Goal: Task Accomplishment & Management: Complete application form

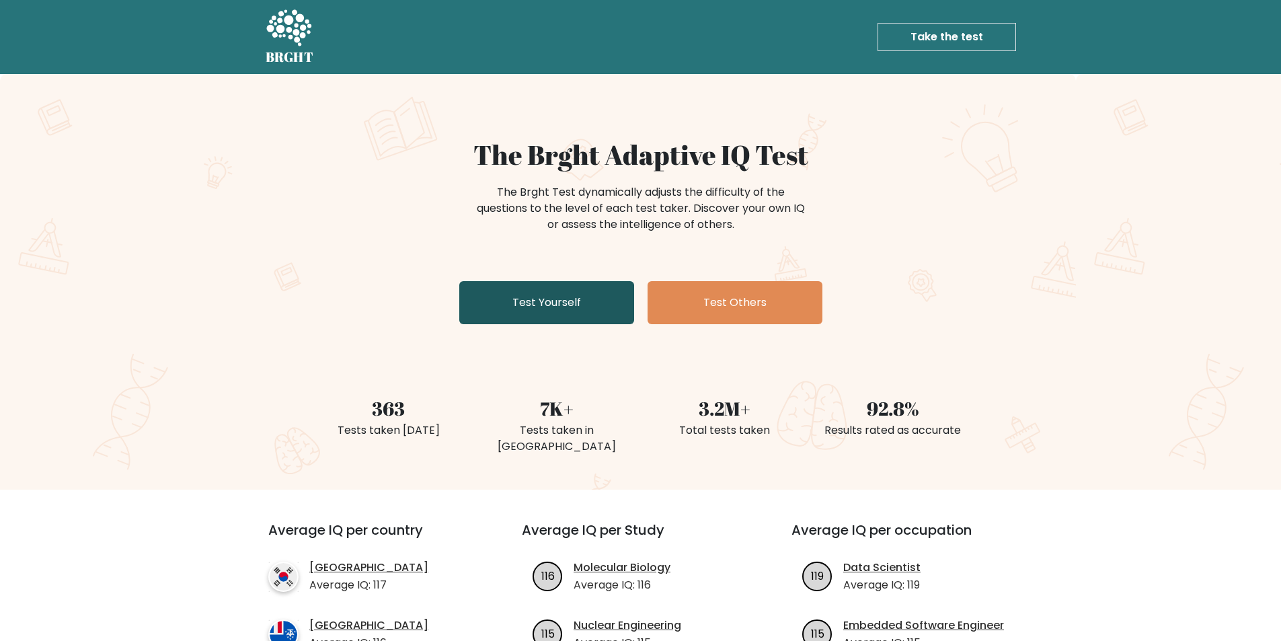
click at [550, 307] on link "Test Yourself" at bounding box center [546, 302] width 175 height 43
click at [234, 348] on div "The Brght Adaptive IQ Test The Brght Test dynamically adjusts the difficulty of…" at bounding box center [640, 282] width 1281 height 416
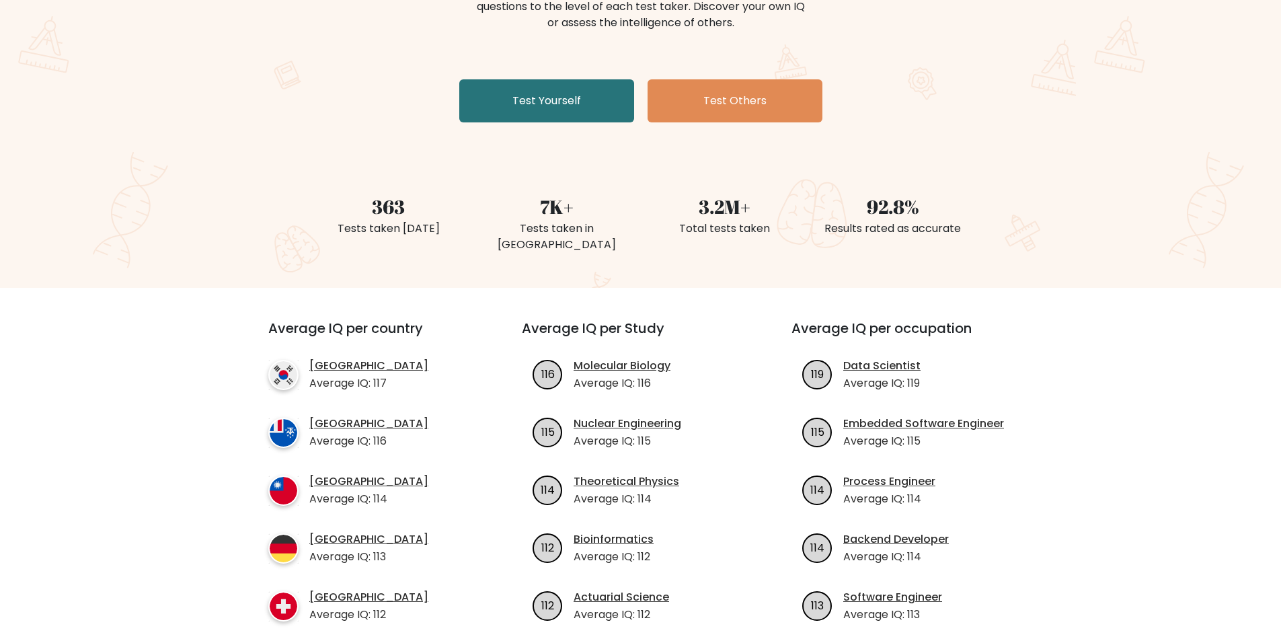
scroll to position [269, 0]
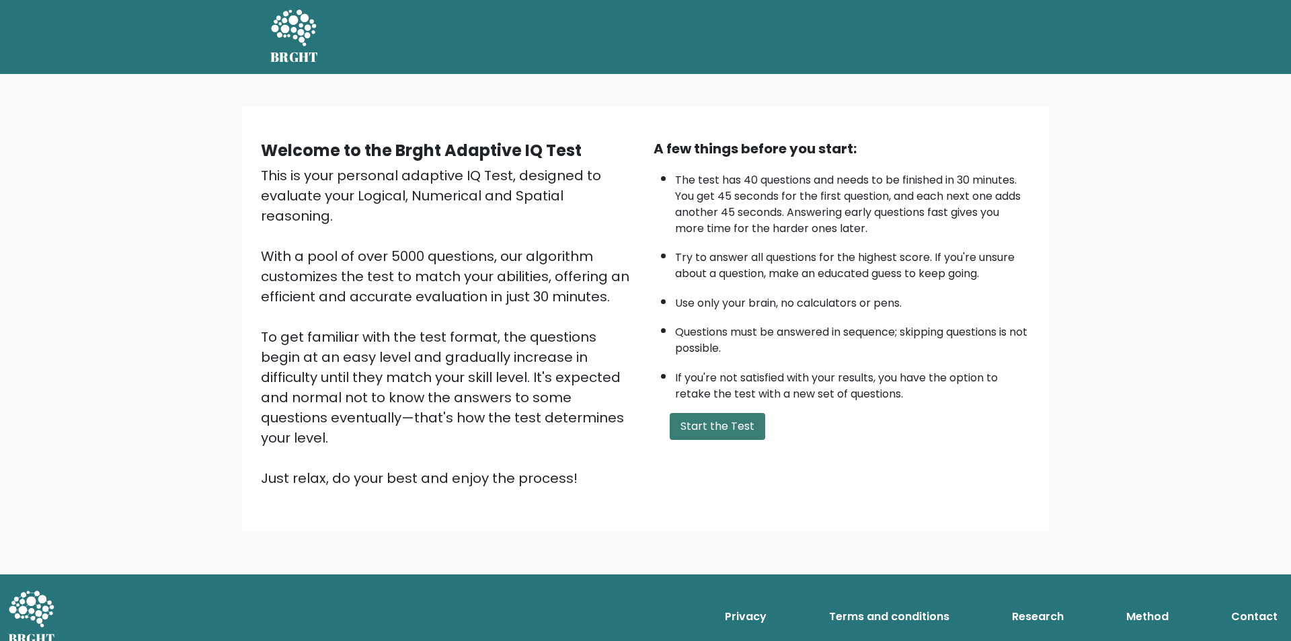
click at [705, 428] on button "Start the Test" at bounding box center [717, 426] width 95 height 27
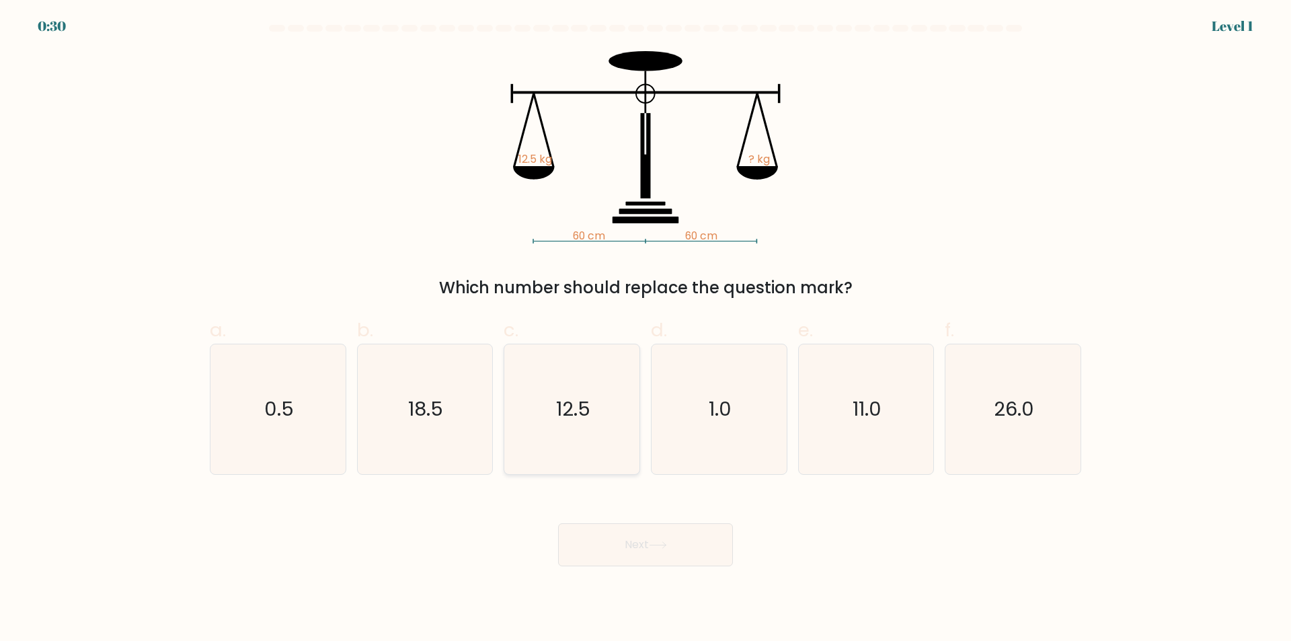
click at [572, 415] on text "12.5" at bounding box center [573, 409] width 34 height 27
click at [646, 329] on input "c. 12.5" at bounding box center [646, 325] width 1 height 9
radio input "true"
click at [654, 556] on button "Next" at bounding box center [645, 544] width 175 height 43
click at [674, 542] on button "Next" at bounding box center [645, 544] width 175 height 43
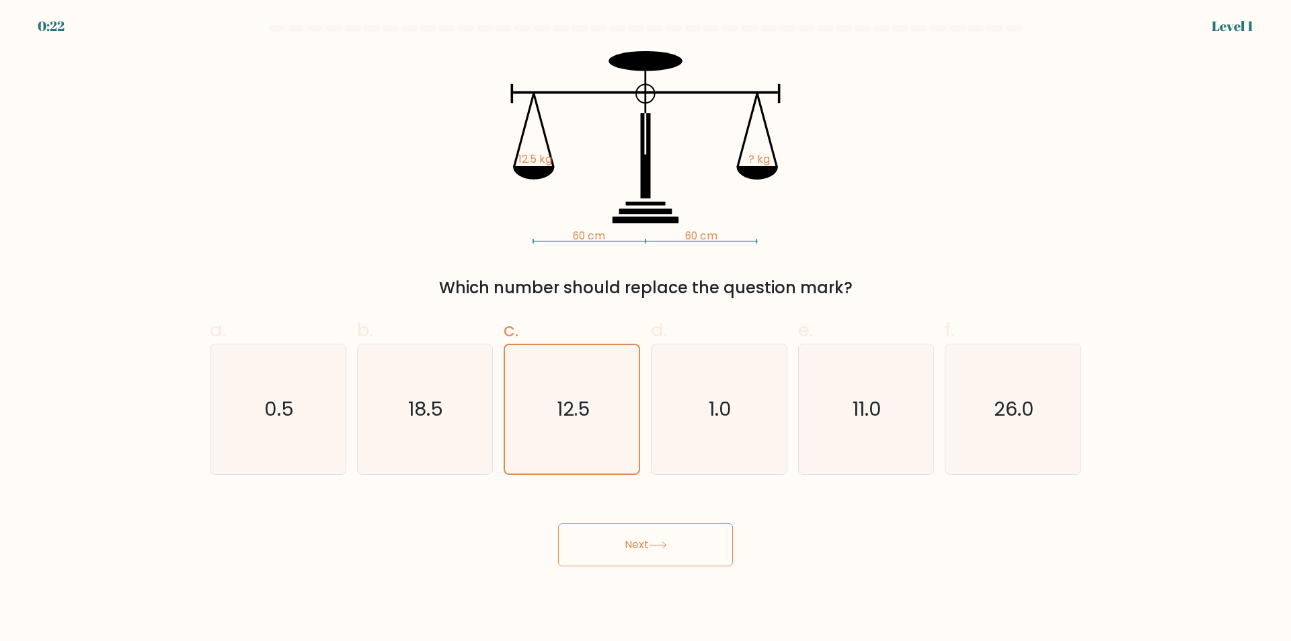
click at [625, 544] on button "Next" at bounding box center [645, 544] width 175 height 43
click at [558, 523] on button "Next" at bounding box center [645, 544] width 175 height 43
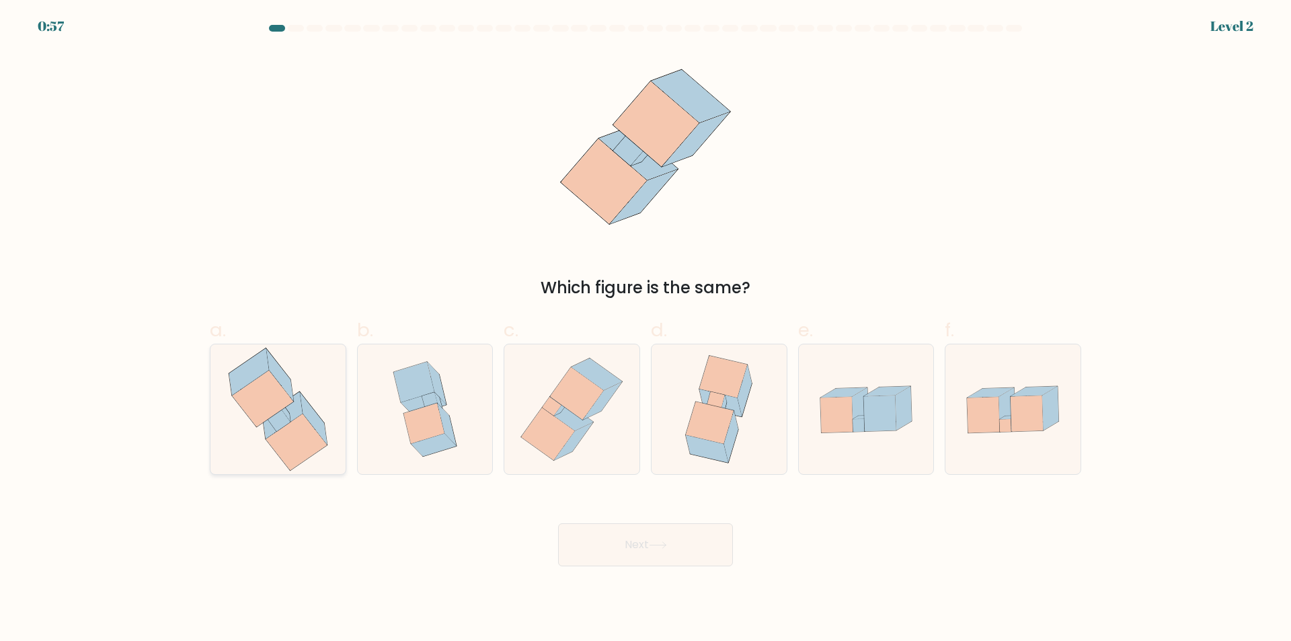
click at [305, 428] on icon at bounding box center [296, 442] width 61 height 56
click at [646, 329] on input "a." at bounding box center [646, 325] width 1 height 9
radio input "true"
click at [639, 551] on button "Next" at bounding box center [645, 544] width 175 height 43
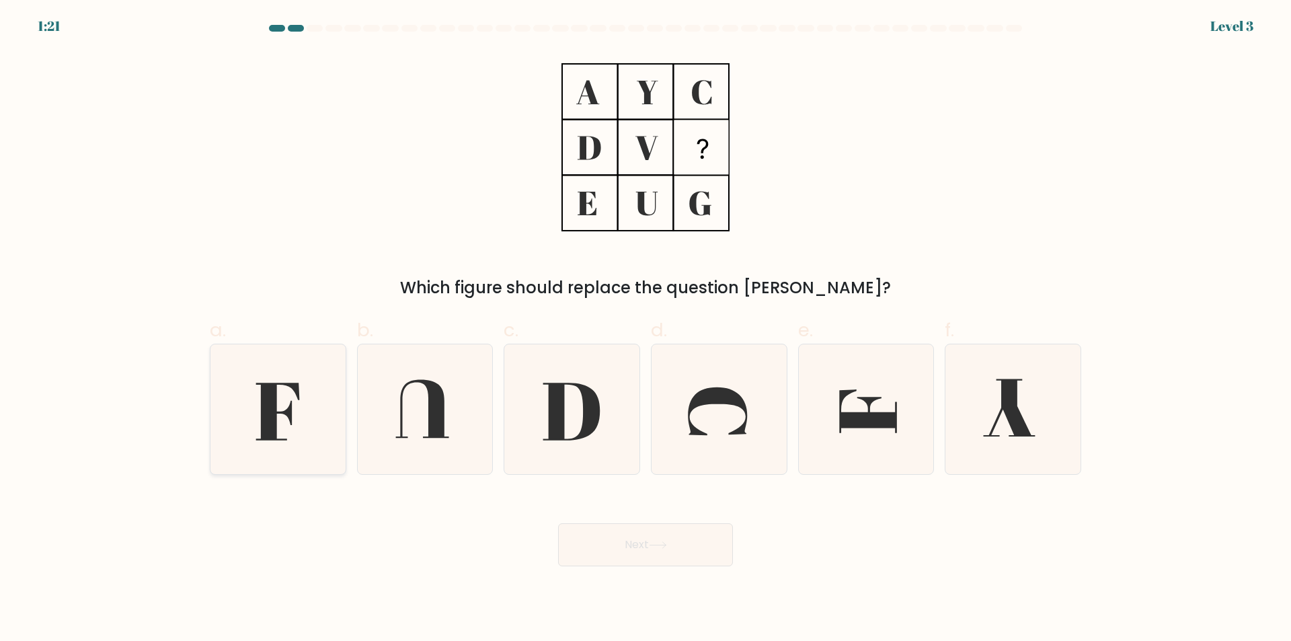
click at [306, 430] on icon at bounding box center [278, 409] width 130 height 130
click at [646, 329] on input "a." at bounding box center [646, 325] width 1 height 9
radio input "true"
click at [623, 553] on button "Next" at bounding box center [645, 544] width 175 height 43
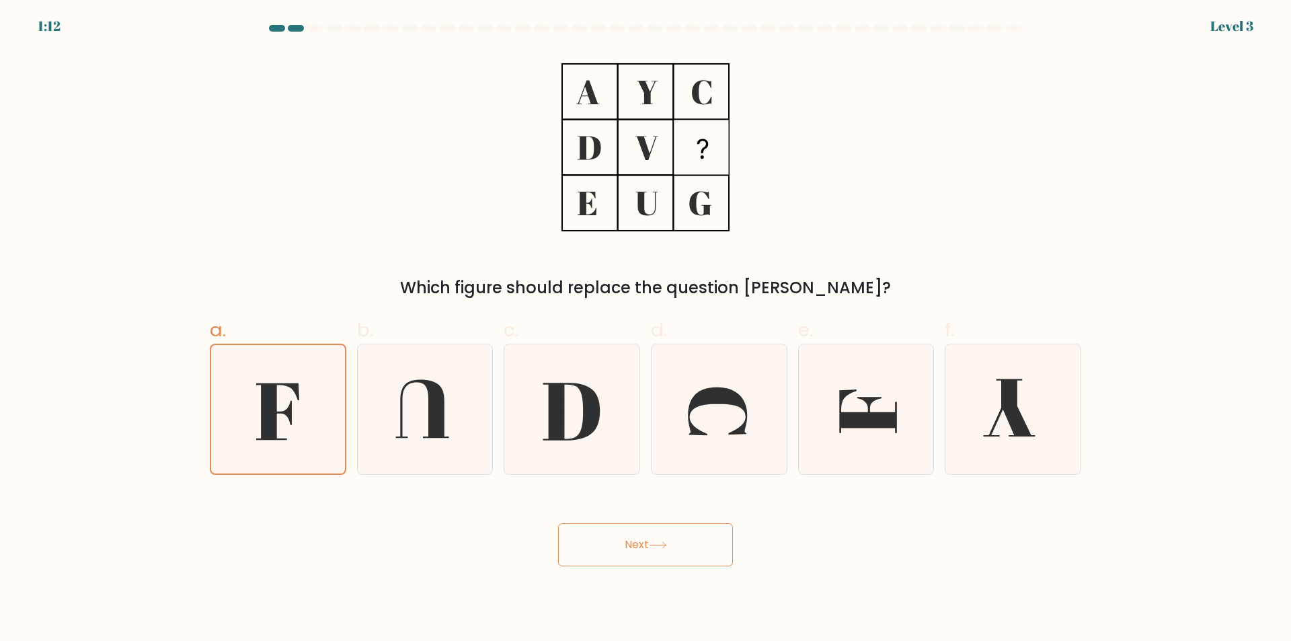
click at [558, 523] on button "Next" at bounding box center [645, 544] width 175 height 43
click at [619, 552] on button "Next" at bounding box center [645, 544] width 175 height 43
click at [558, 523] on button "Next" at bounding box center [645, 544] width 175 height 43
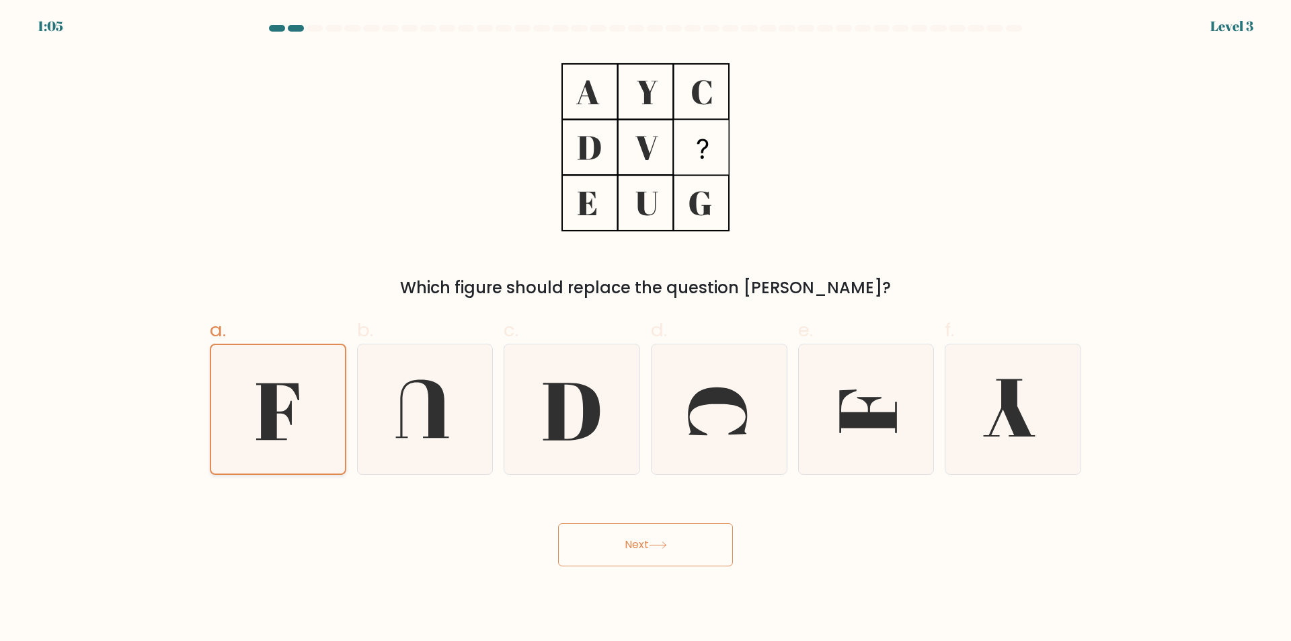
click at [258, 412] on icon at bounding box center [278, 409] width 128 height 128
click at [646, 329] on input "a." at bounding box center [646, 325] width 1 height 9
click at [650, 553] on button "Next" at bounding box center [645, 544] width 175 height 43
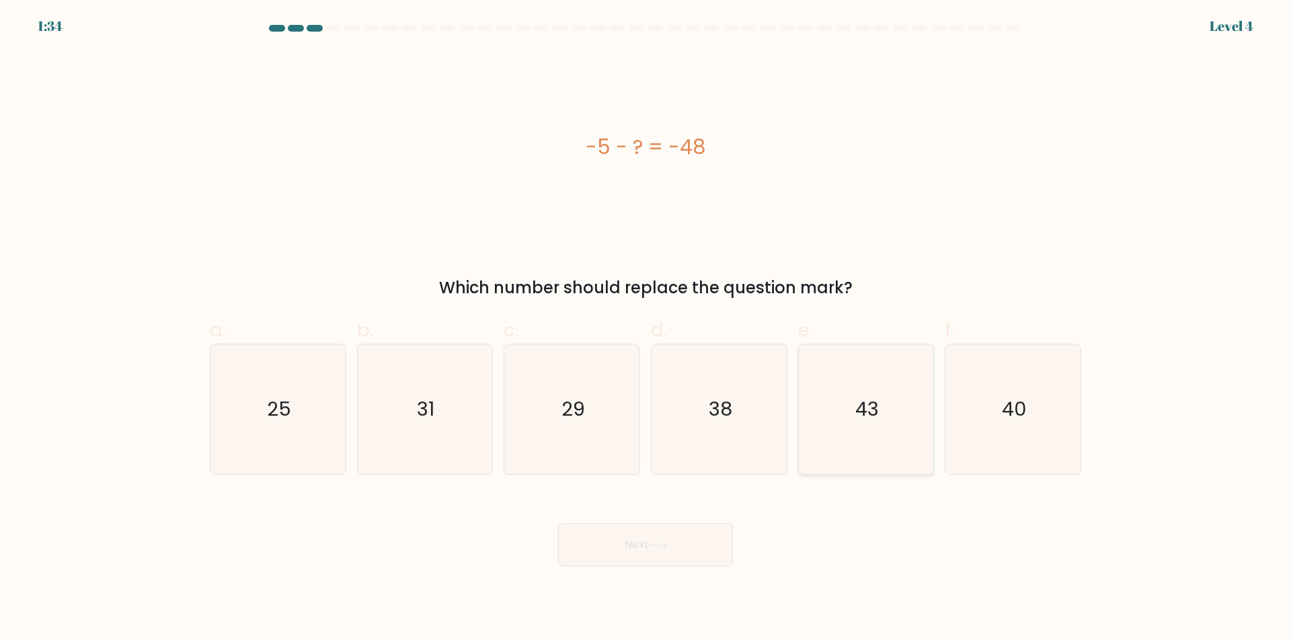
click at [857, 395] on icon "43" at bounding box center [866, 409] width 130 height 130
click at [646, 329] on input "e. 43" at bounding box center [646, 325] width 1 height 9
radio input "true"
click at [637, 557] on button "Next" at bounding box center [645, 544] width 175 height 43
click at [641, 543] on button "Next" at bounding box center [645, 544] width 175 height 43
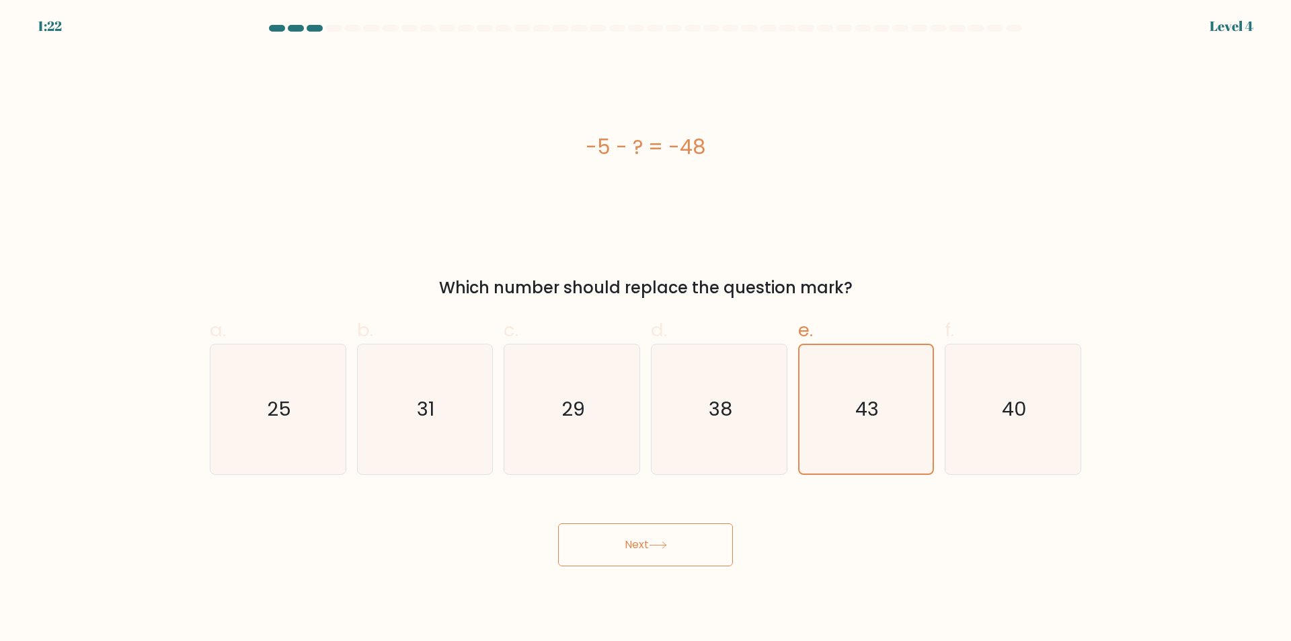
click at [558, 523] on button "Next" at bounding box center [645, 544] width 175 height 43
click at [645, 542] on button "Next" at bounding box center [645, 544] width 175 height 43
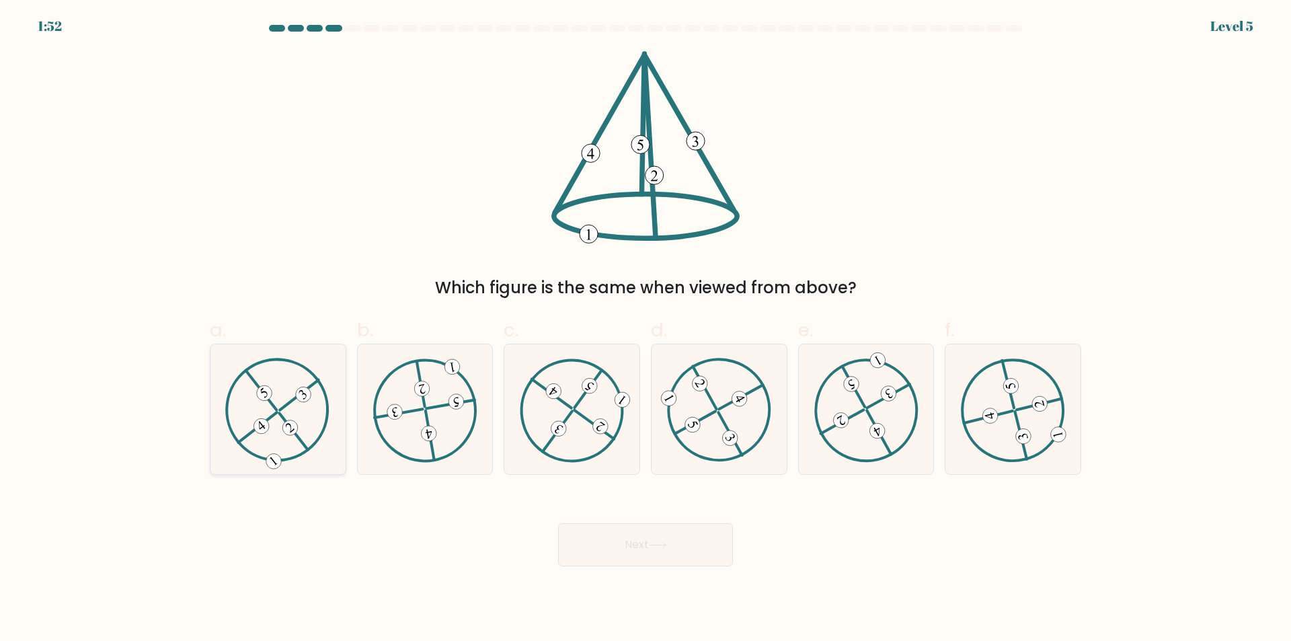
click at [285, 409] on icon at bounding box center [277, 410] width 105 height 104
click at [646, 329] on input "a." at bounding box center [646, 325] width 1 height 9
radio input "true"
click at [630, 554] on button "Next" at bounding box center [645, 544] width 175 height 43
click at [635, 541] on button "Next" at bounding box center [645, 544] width 175 height 43
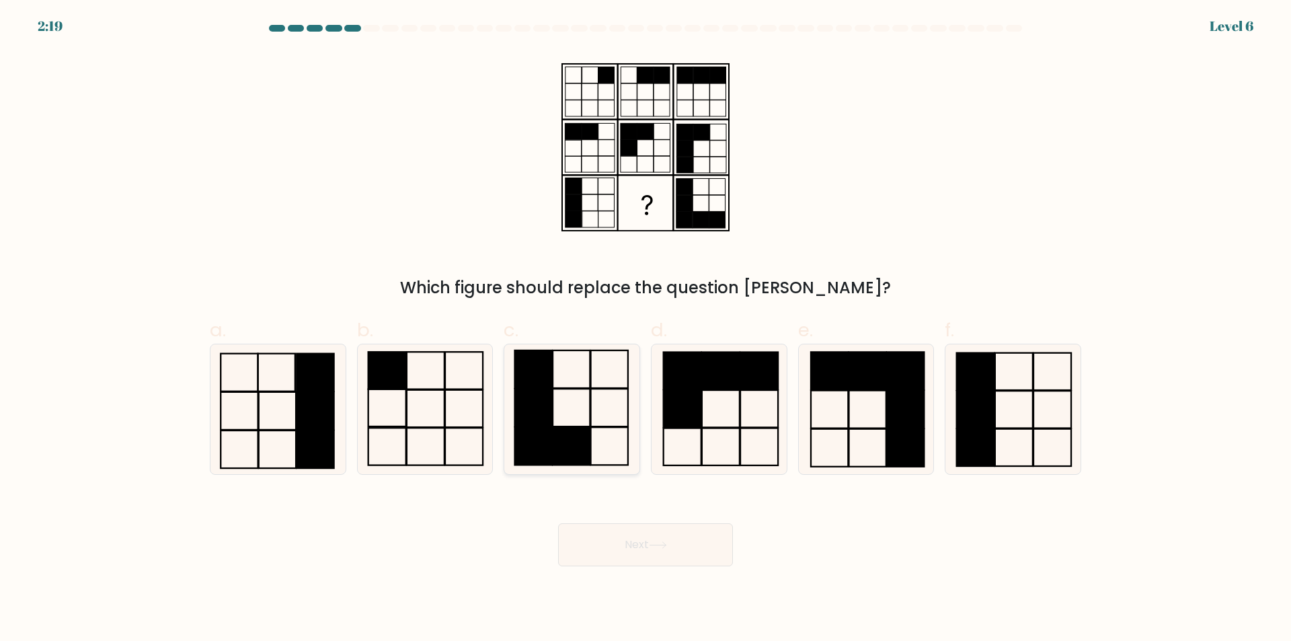
click at [575, 416] on icon at bounding box center [572, 409] width 130 height 130
click at [646, 329] on input "c." at bounding box center [646, 325] width 1 height 9
radio input "true"
click at [652, 541] on icon at bounding box center [658, 544] width 18 height 7
click at [623, 553] on button "Next" at bounding box center [645, 544] width 175 height 43
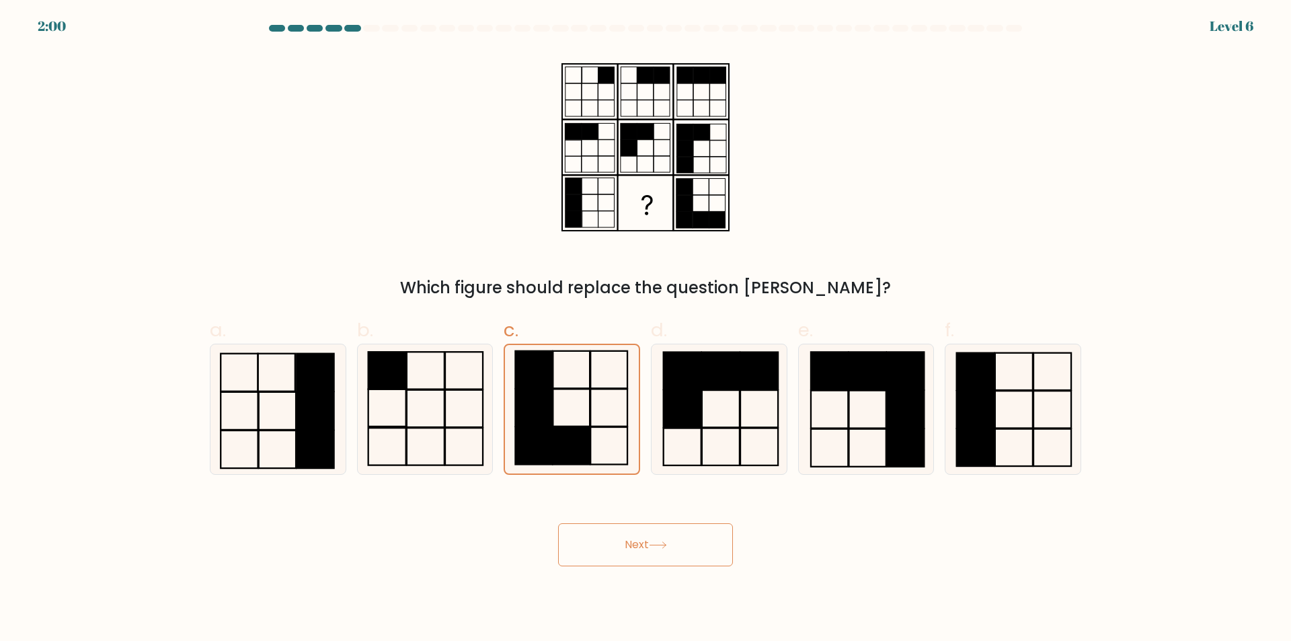
click at [558, 523] on button "Next" at bounding box center [645, 544] width 175 height 43
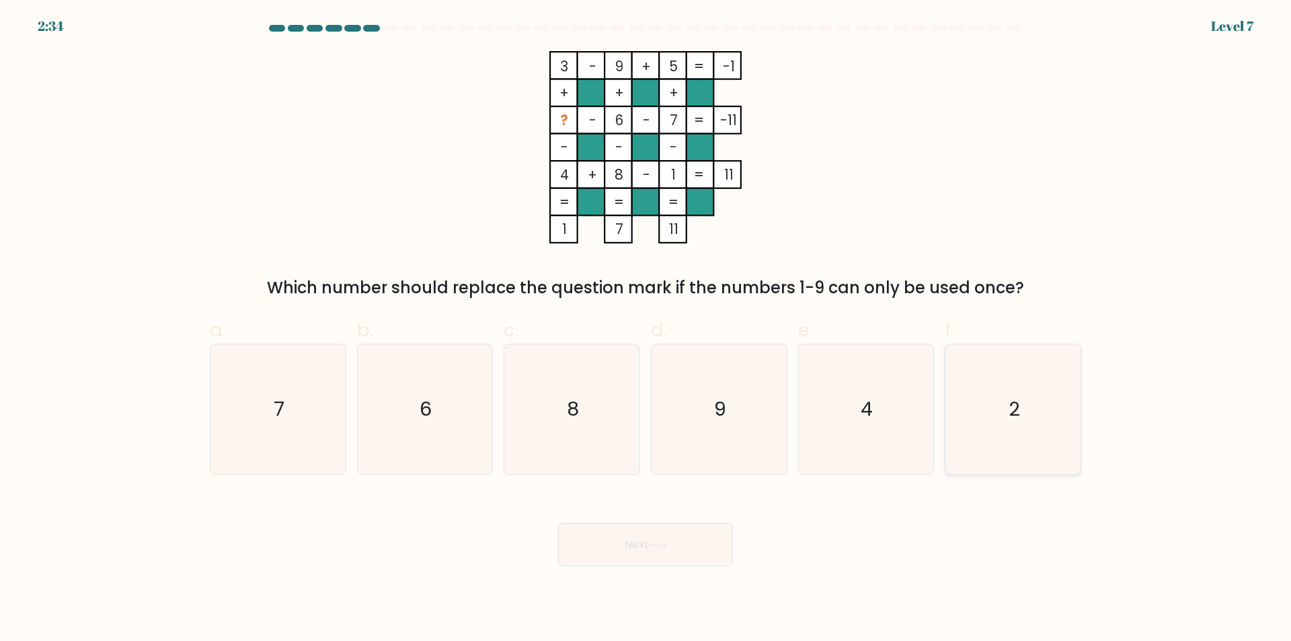
click at [1029, 387] on icon "2" at bounding box center [1013, 409] width 130 height 130
click at [646, 329] on input "f. 2" at bounding box center [646, 325] width 1 height 9
radio input "true"
click at [661, 545] on icon at bounding box center [658, 545] width 16 height 6
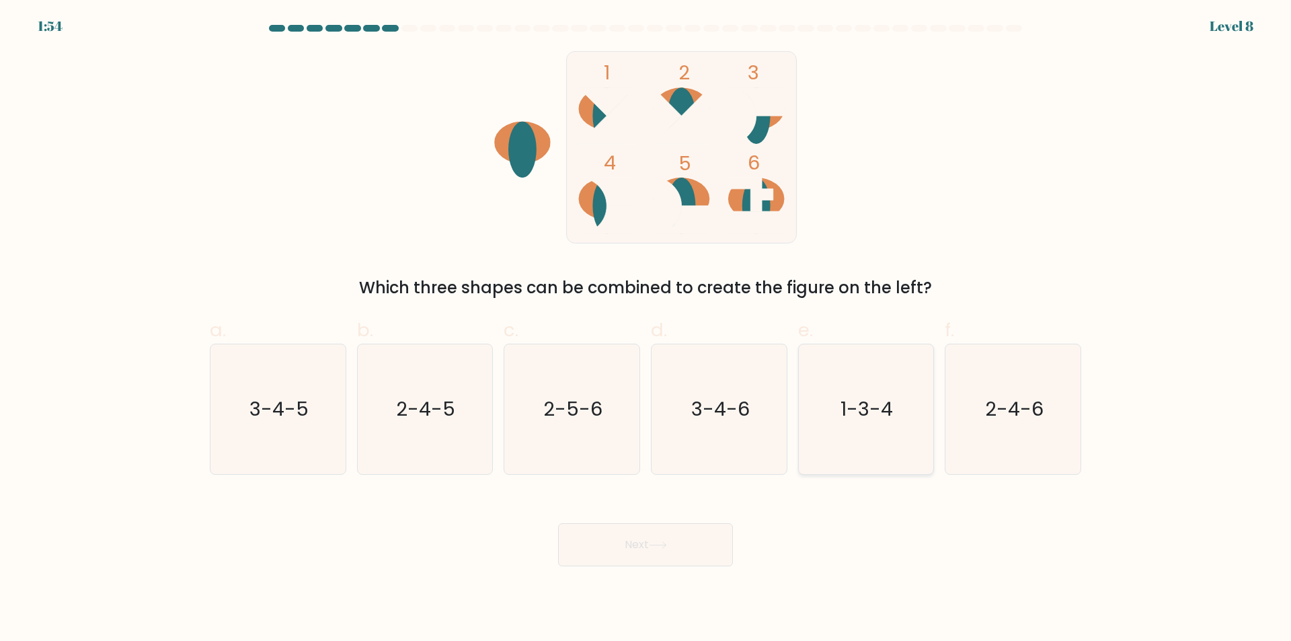
click at [861, 405] on text "1-3-4" at bounding box center [867, 409] width 52 height 27
click at [646, 329] on input "e. 1-3-4" at bounding box center [646, 325] width 1 height 9
radio input "true"
click at [650, 545] on button "Next" at bounding box center [645, 544] width 175 height 43
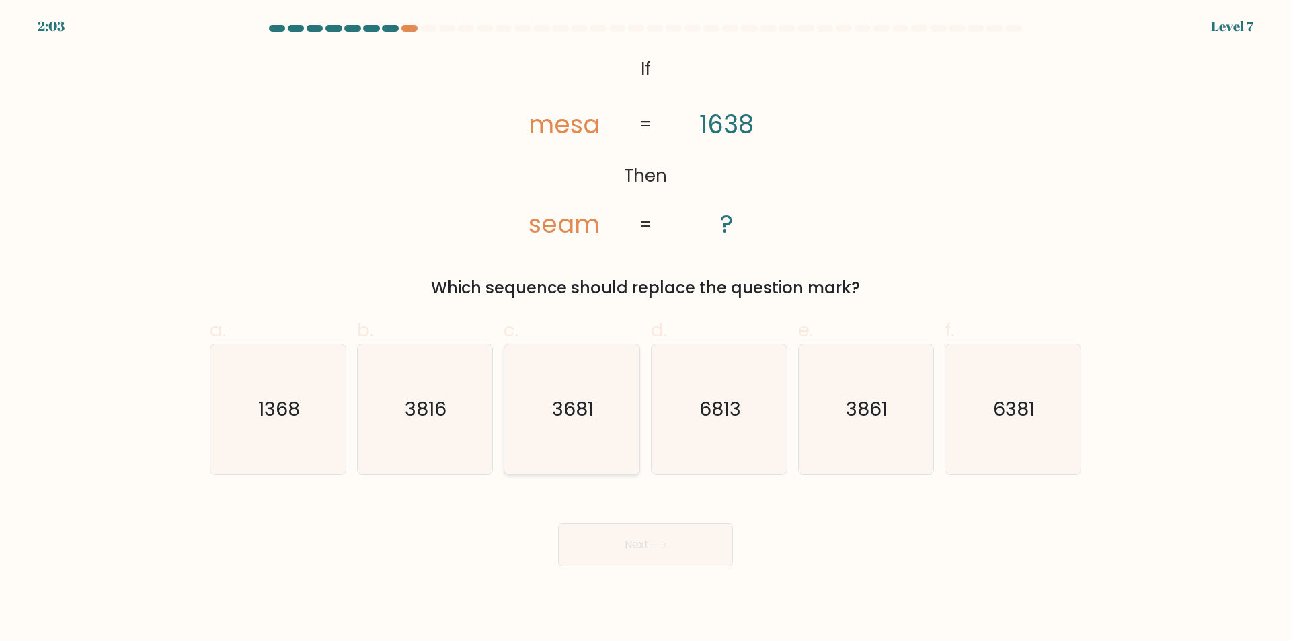
click at [602, 422] on icon "3681" at bounding box center [572, 409] width 130 height 130
click at [646, 329] on input "c. 3681" at bounding box center [646, 325] width 1 height 9
radio input "true"
click at [662, 548] on icon at bounding box center [658, 544] width 18 height 7
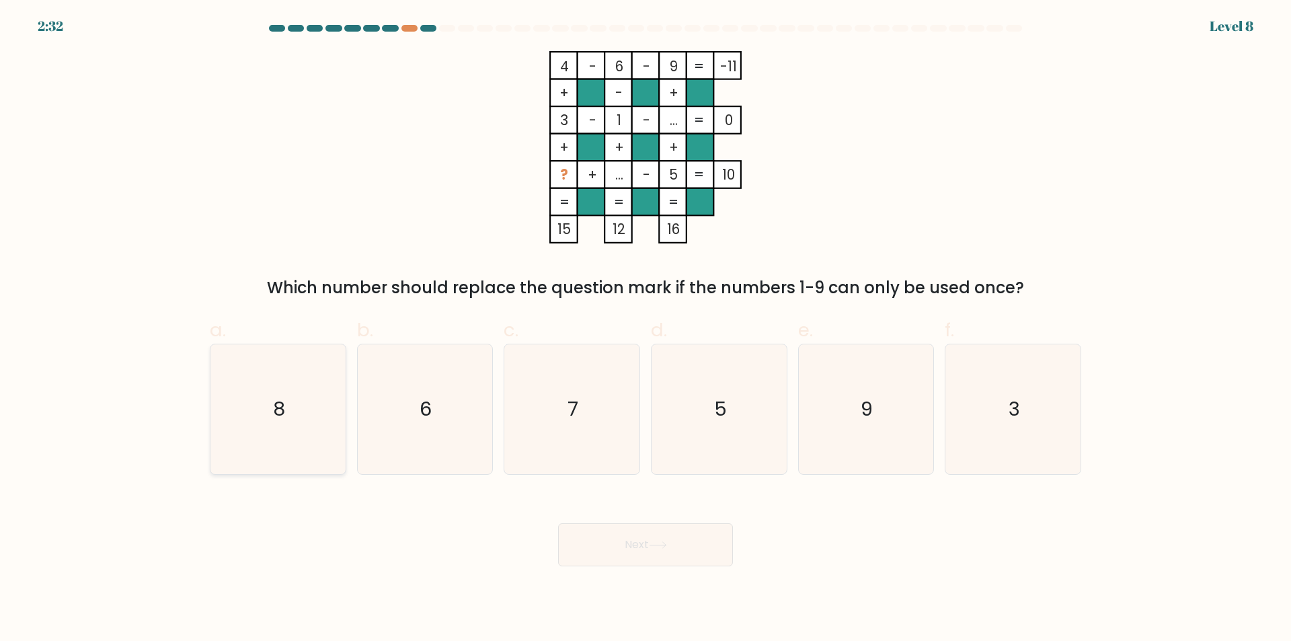
click at [280, 413] on text "8" at bounding box center [279, 409] width 12 height 27
click at [646, 329] on input "a. 8" at bounding box center [646, 325] width 1 height 9
radio input "true"
click at [650, 540] on button "Next" at bounding box center [645, 544] width 175 height 43
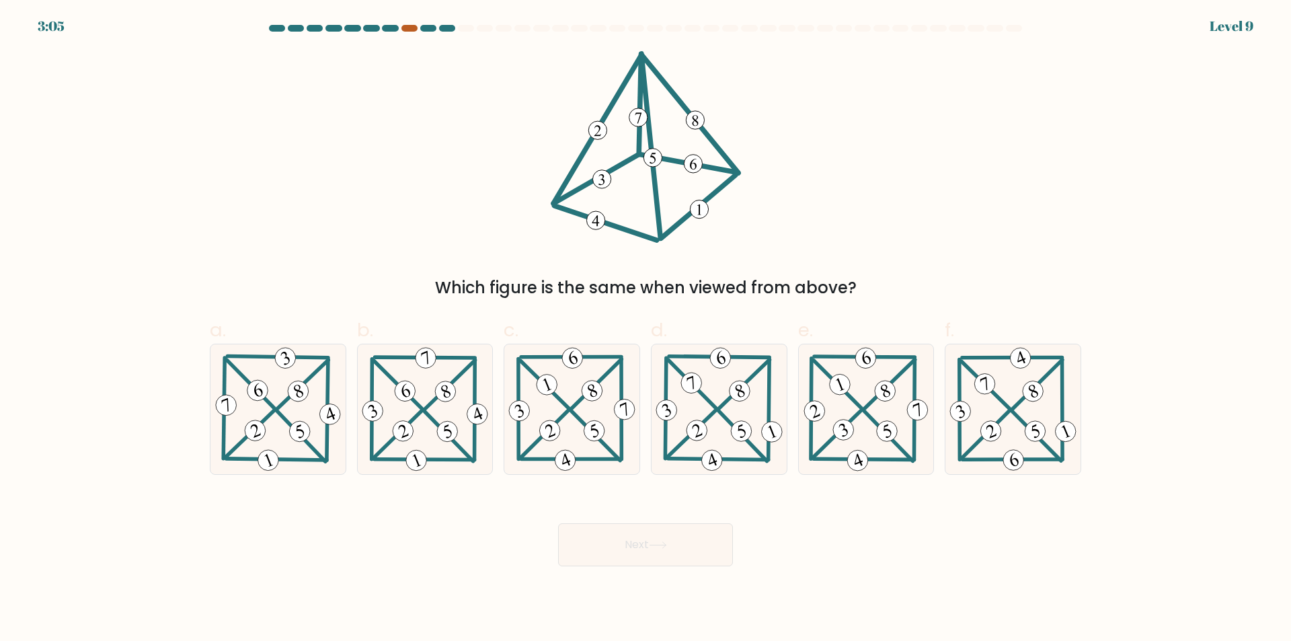
click at [405, 29] on div at bounding box center [409, 28] width 16 height 7
click at [453, 28] on div at bounding box center [447, 28] width 16 height 7
click at [711, 417] on 298 at bounding box center [691, 434] width 49 height 48
click at [646, 329] on input "d." at bounding box center [646, 325] width 1 height 9
radio input "true"
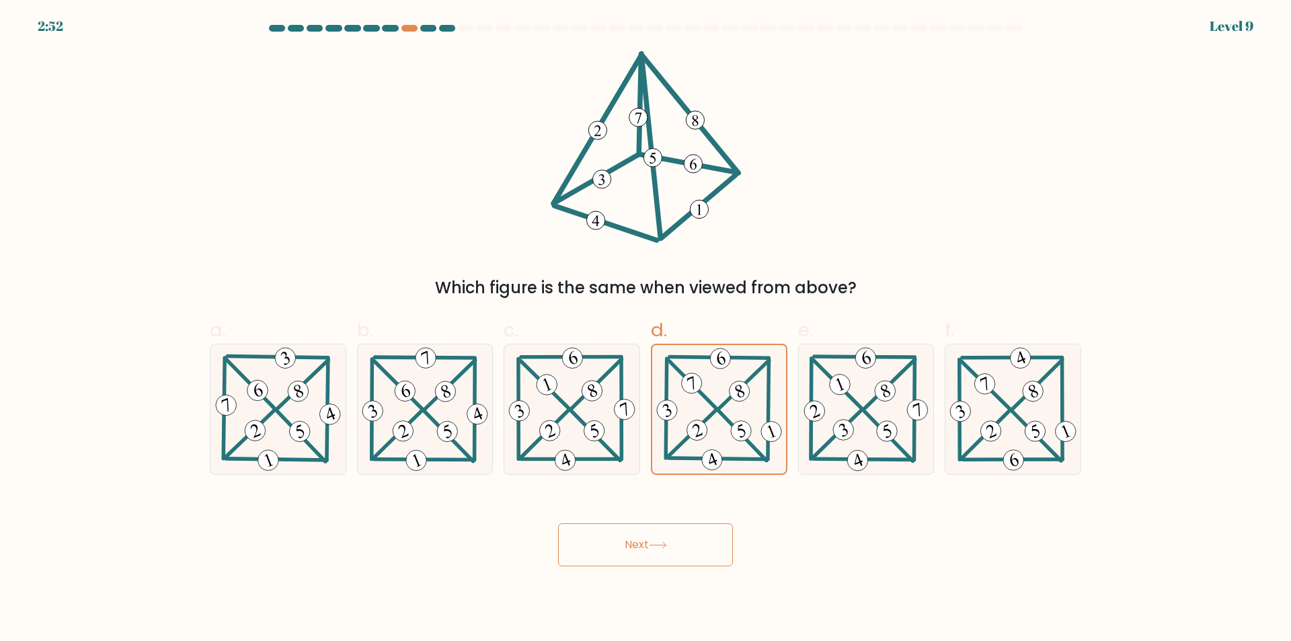
click at [607, 554] on button "Next" at bounding box center [645, 544] width 175 height 43
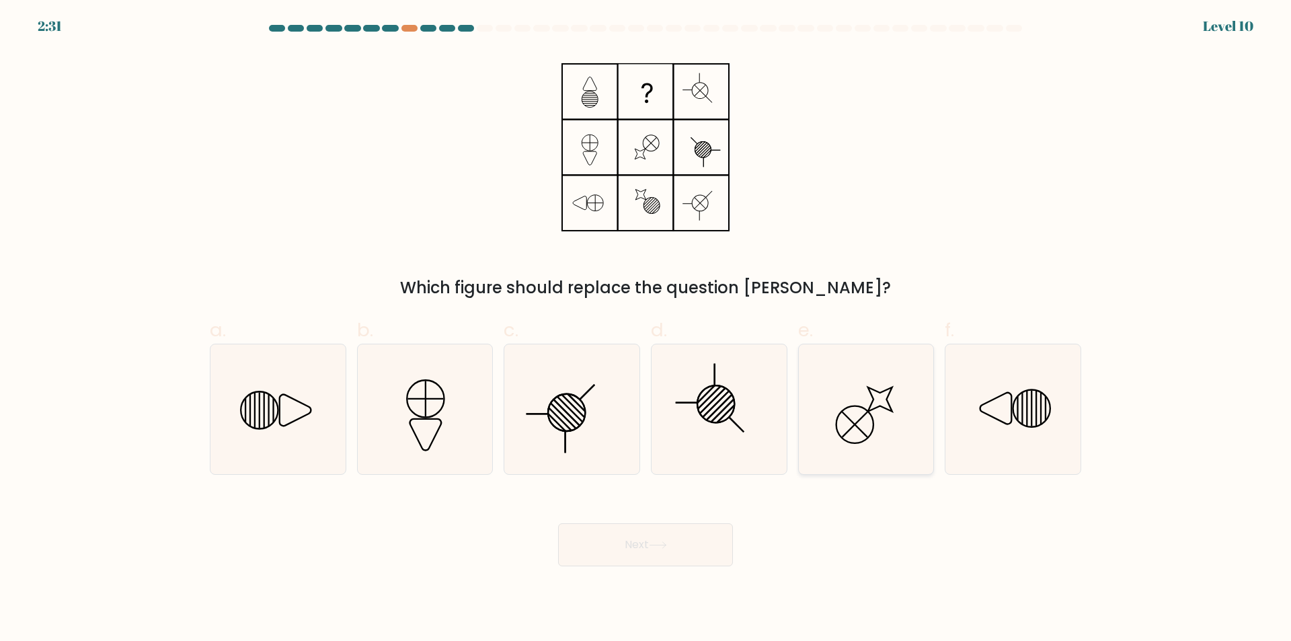
click at [855, 422] on icon at bounding box center [866, 409] width 130 height 130
click at [646, 329] on input "e." at bounding box center [646, 325] width 1 height 9
radio input "true"
click at [660, 559] on button "Next" at bounding box center [645, 544] width 175 height 43
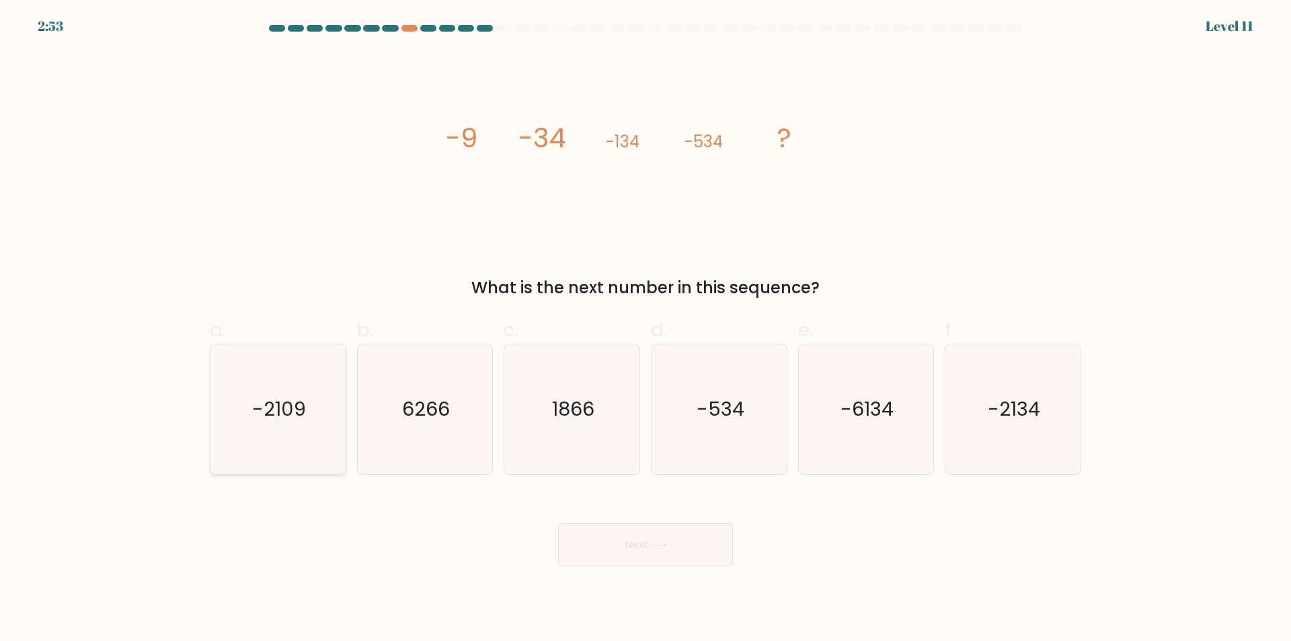
click at [294, 389] on icon "-2109" at bounding box center [278, 409] width 130 height 130
click at [646, 329] on input "a. -2109" at bounding box center [646, 325] width 1 height 9
radio input "true"
click at [682, 558] on button "Next" at bounding box center [645, 544] width 175 height 43
click at [981, 409] on icon "-2134" at bounding box center [1013, 409] width 130 height 130
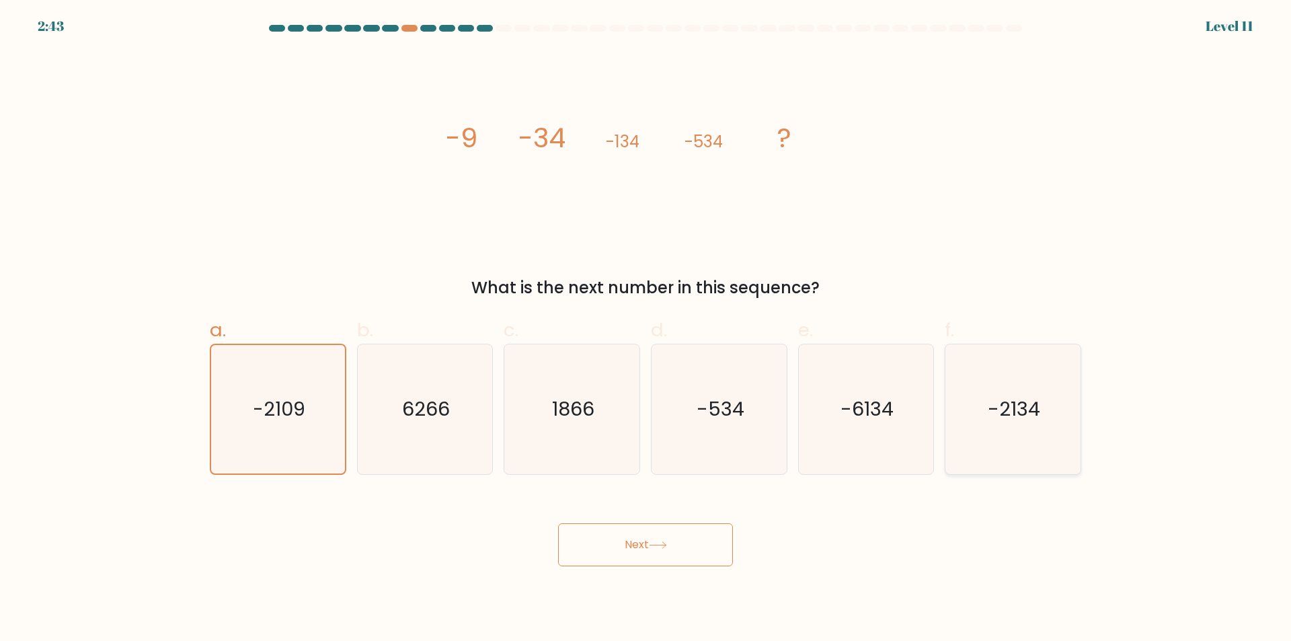
click at [646, 329] on input "f. -2134" at bounding box center [646, 325] width 1 height 9
radio input "true"
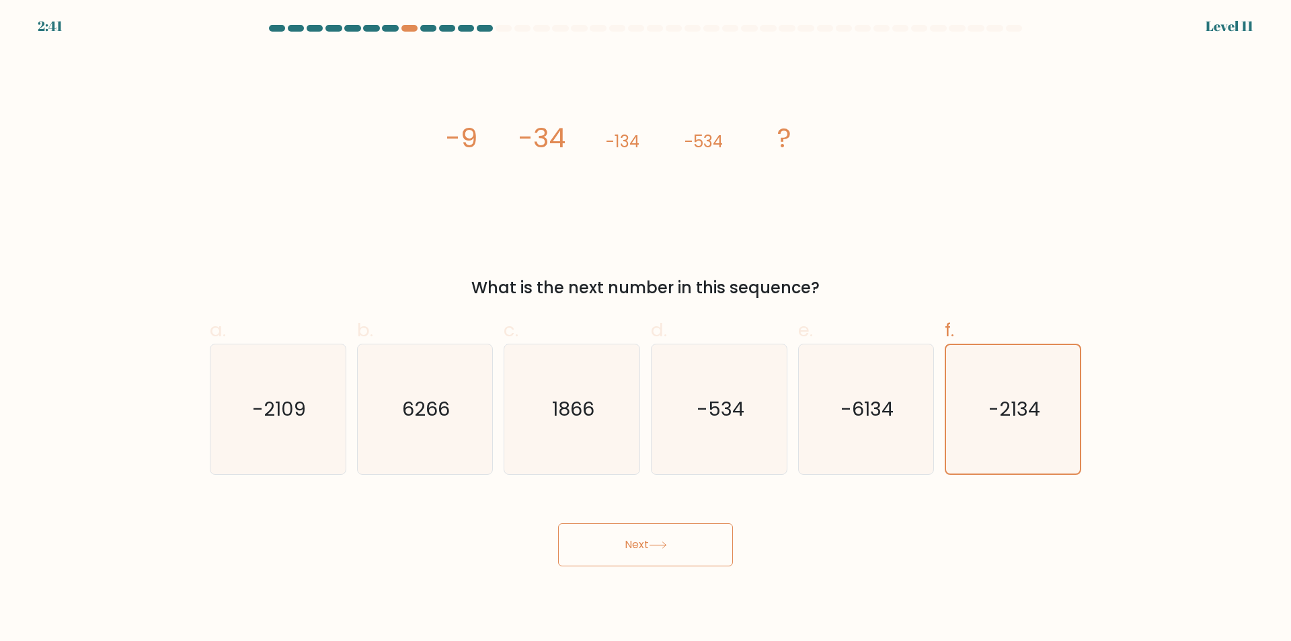
click at [611, 547] on button "Next" at bounding box center [645, 544] width 175 height 43
click at [600, 550] on button "Next" at bounding box center [645, 544] width 175 height 43
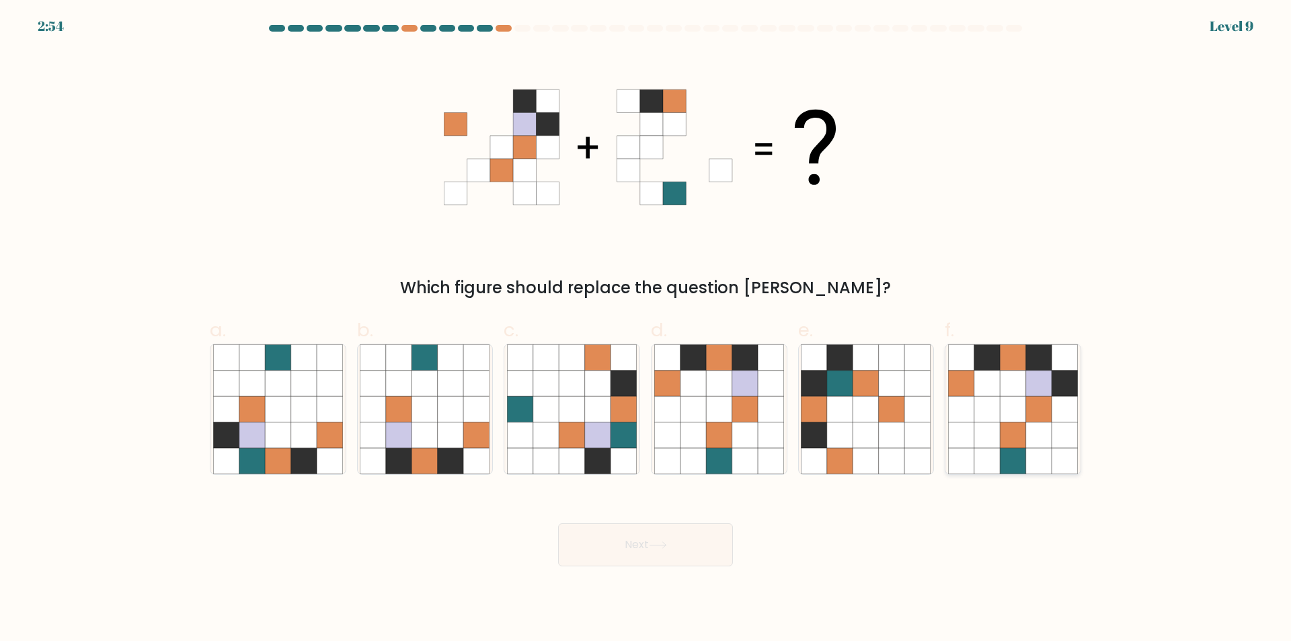
click at [1040, 426] on icon at bounding box center [1039, 435] width 26 height 26
click at [646, 329] on input "f." at bounding box center [646, 325] width 1 height 9
radio input "true"
click at [692, 547] on button "Next" at bounding box center [645, 544] width 175 height 43
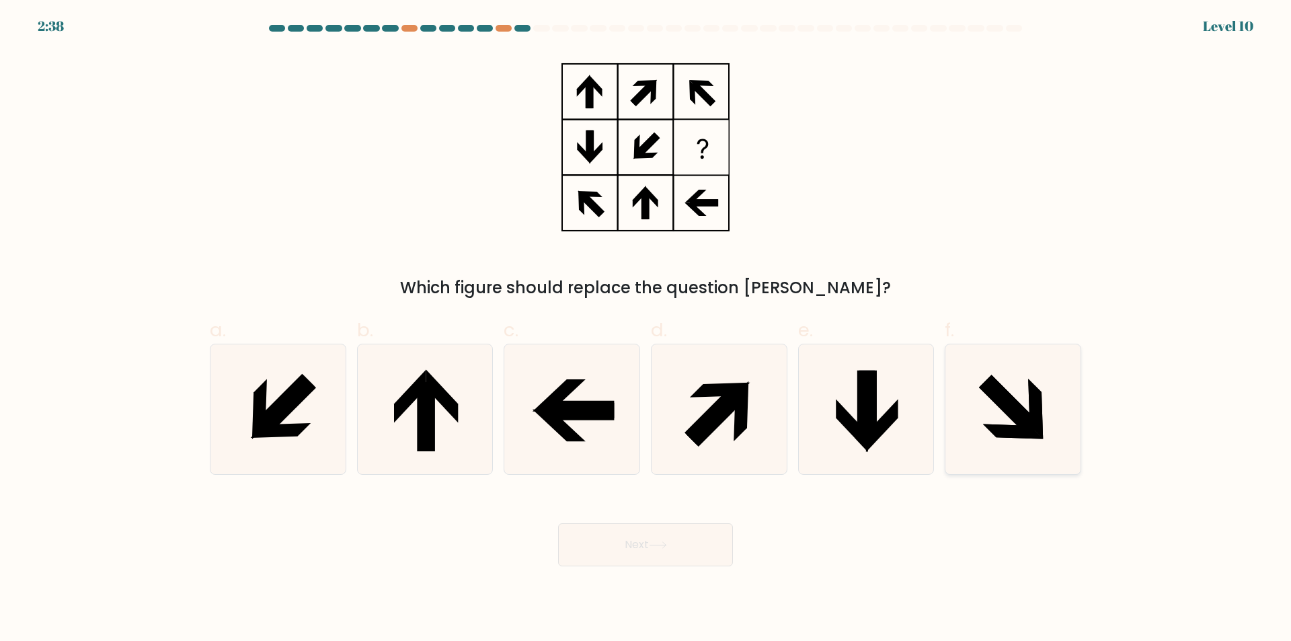
click at [1021, 379] on icon at bounding box center [1013, 409] width 130 height 130
click at [646, 329] on input "f." at bounding box center [646, 325] width 1 height 9
radio input "true"
click at [660, 539] on button "Next" at bounding box center [645, 544] width 175 height 43
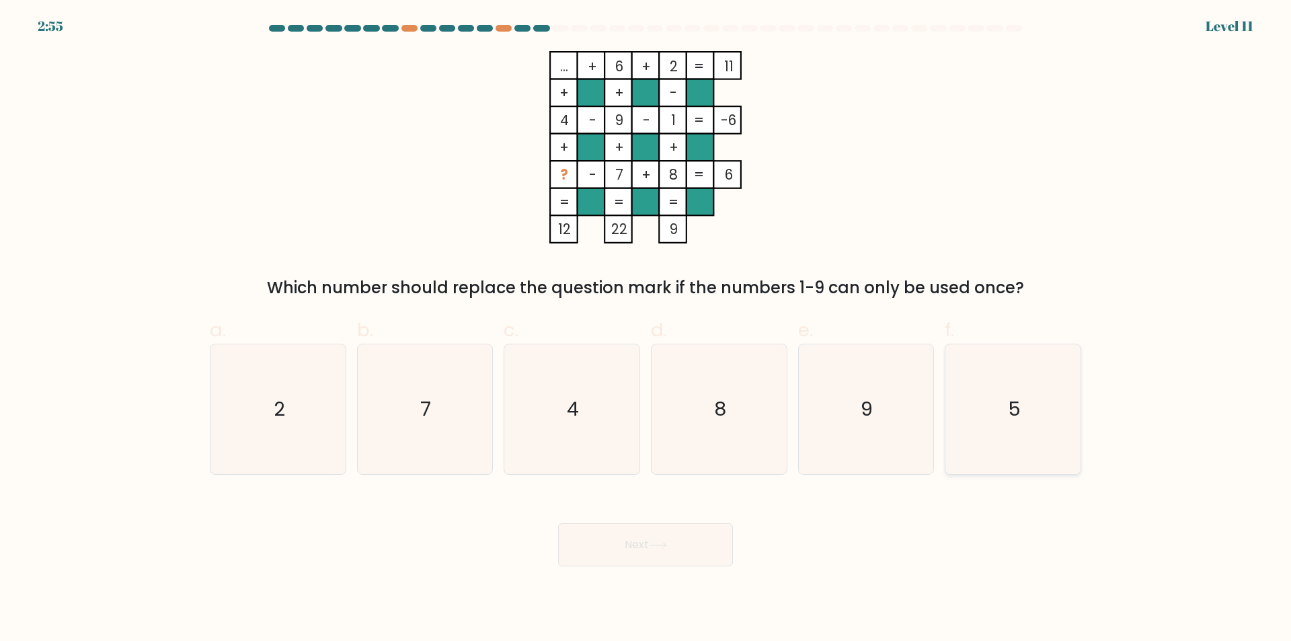
click at [1038, 437] on icon "5" at bounding box center [1013, 409] width 130 height 130
click at [646, 329] on input "f. 5" at bounding box center [646, 325] width 1 height 9
radio input "true"
click at [702, 554] on button "Next" at bounding box center [645, 544] width 175 height 43
click at [701, 540] on button "Next" at bounding box center [645, 544] width 175 height 43
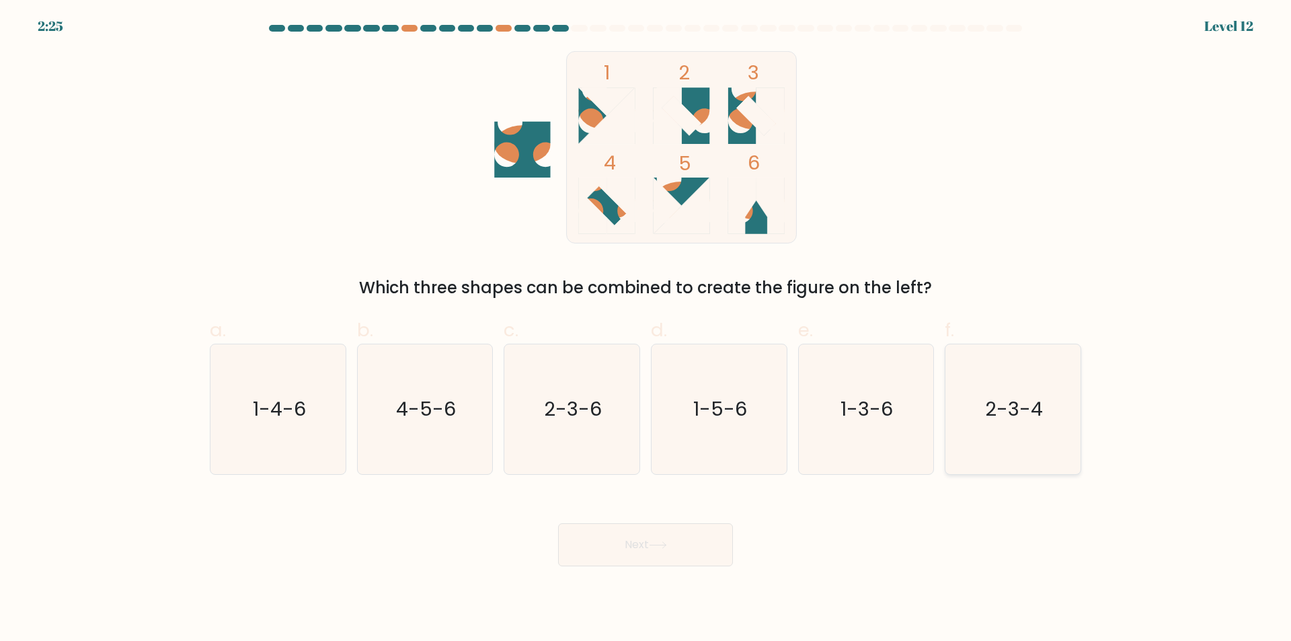
click at [1052, 406] on icon "2-3-4" at bounding box center [1013, 409] width 130 height 130
click at [646, 329] on input "f. 2-3-4" at bounding box center [646, 325] width 1 height 9
radio input "true"
click at [641, 547] on button "Next" at bounding box center [645, 544] width 175 height 43
click at [644, 565] on button "Next" at bounding box center [645, 544] width 175 height 43
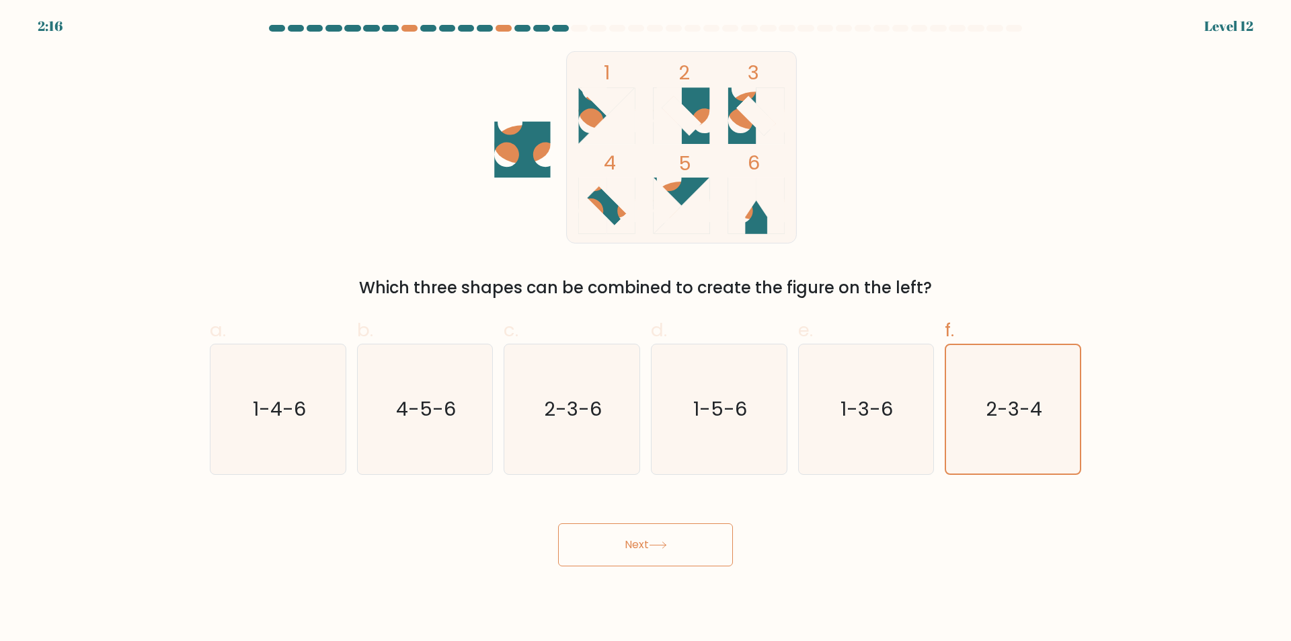
click at [638, 535] on button "Next" at bounding box center [645, 544] width 175 height 43
click at [613, 549] on button "Next" at bounding box center [645, 544] width 175 height 43
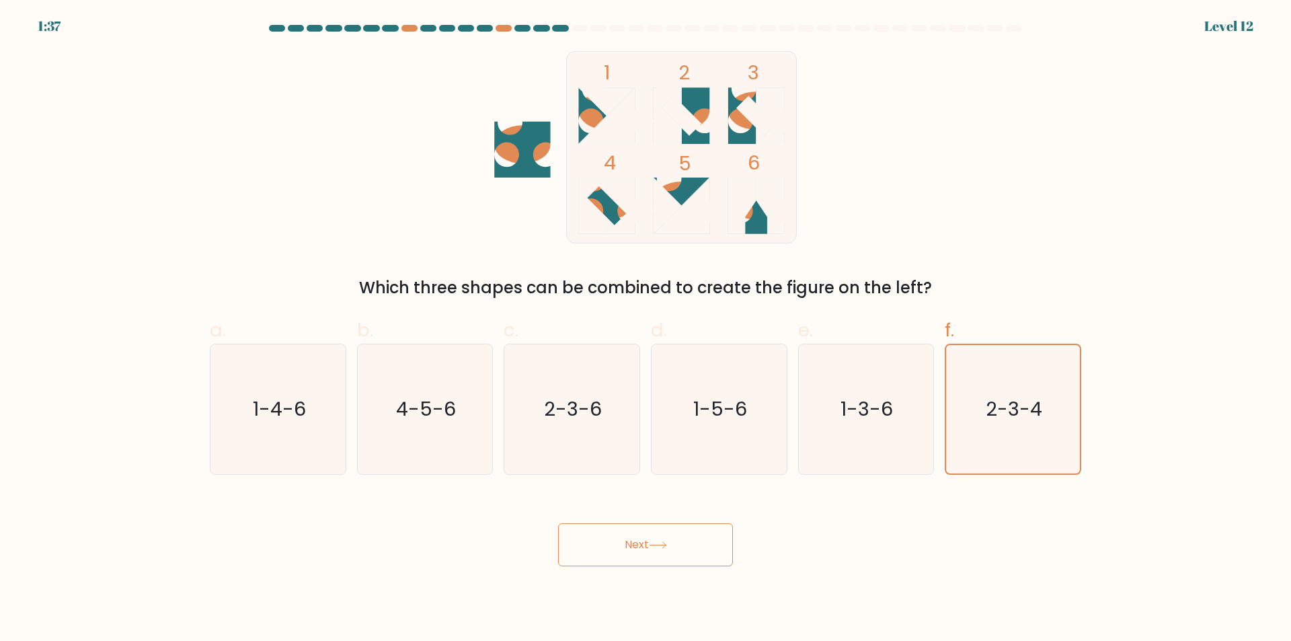
click at [613, 549] on button "Next" at bounding box center [645, 544] width 175 height 43
click at [558, 523] on button "Next" at bounding box center [645, 544] width 175 height 43
click at [599, 550] on button "Next" at bounding box center [645, 544] width 175 height 43
click at [611, 546] on button "Next" at bounding box center [645, 544] width 175 height 43
click at [1263, 160] on form at bounding box center [645, 295] width 1291 height 541
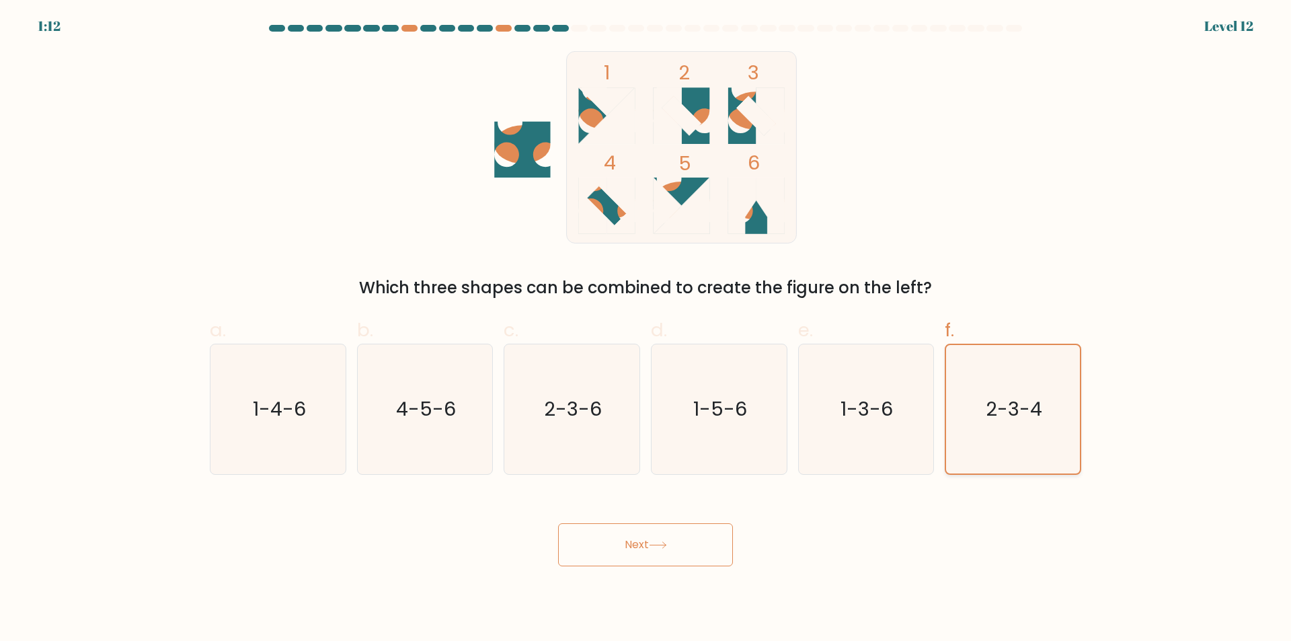
click at [1034, 416] on text "2-3-4" at bounding box center [1014, 408] width 56 height 27
click at [646, 329] on input "f. 2-3-4" at bounding box center [646, 325] width 1 height 9
click at [1034, 416] on text "2-3-4" at bounding box center [1014, 408] width 56 height 27
click at [646, 329] on input "f. 2-3-4" at bounding box center [646, 325] width 1 height 9
click at [1034, 416] on text "2-3-4" at bounding box center [1014, 408] width 56 height 27
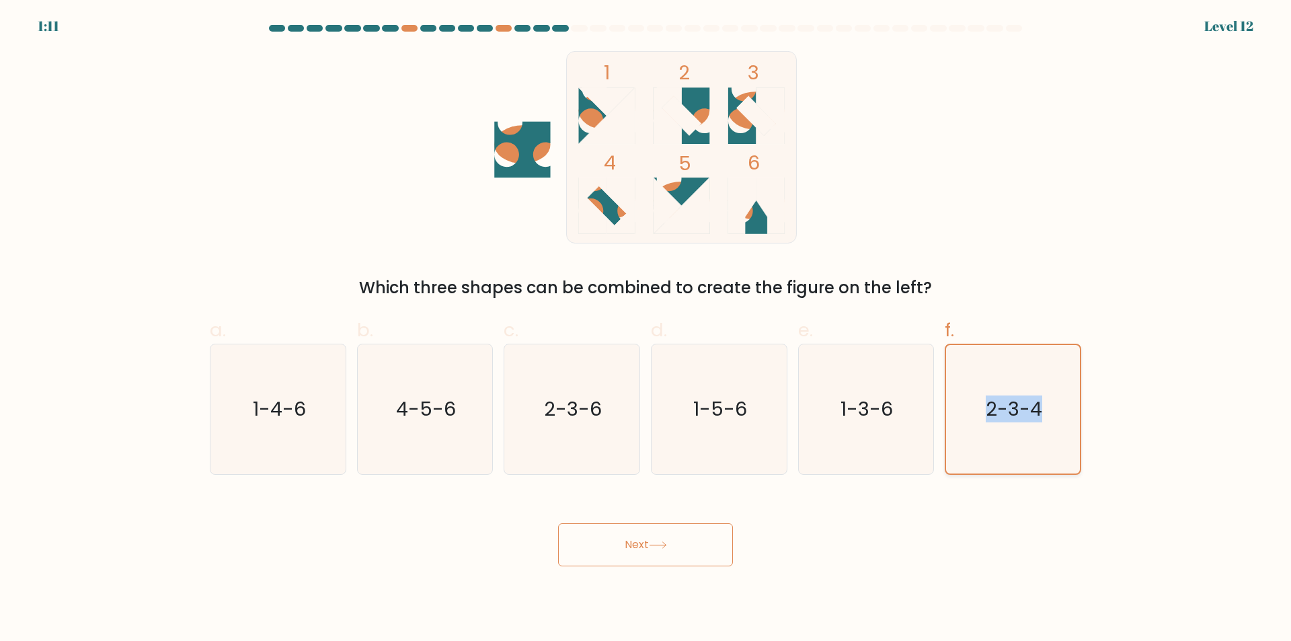
click at [646, 329] on input "f. 2-3-4" at bounding box center [646, 325] width 1 height 9
click at [681, 570] on body "1:10 Level 12" at bounding box center [645, 320] width 1291 height 641
click at [677, 544] on button "Next" at bounding box center [645, 544] width 175 height 43
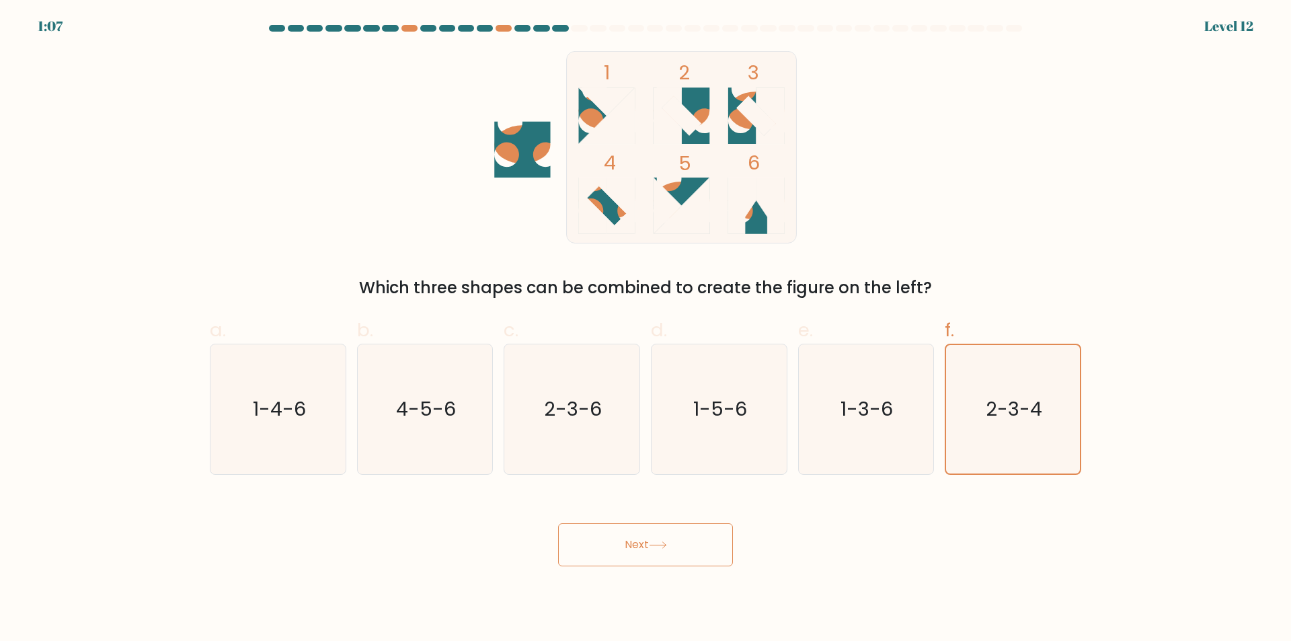
click at [652, 541] on button "Next" at bounding box center [645, 544] width 175 height 43
click at [500, 387] on div "c. 2-3-6" at bounding box center [571, 395] width 147 height 159
click at [549, 407] on text "2-3-6" at bounding box center [574, 409] width 58 height 27
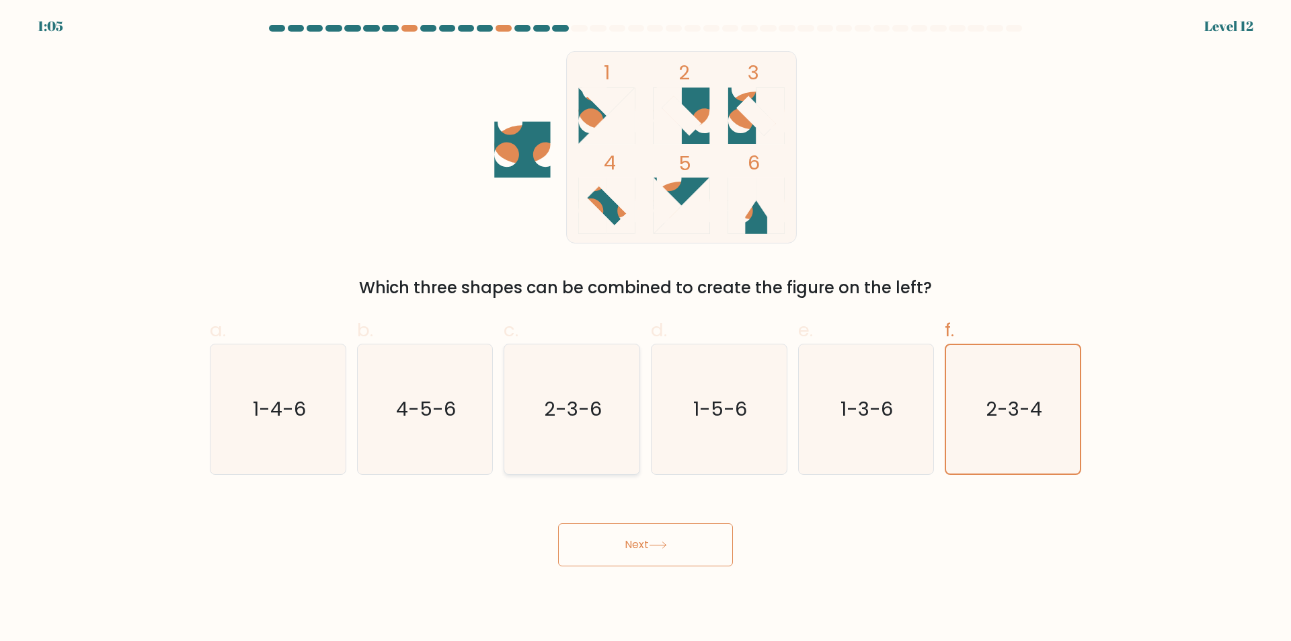
click at [646, 329] on input "c. 2-3-6" at bounding box center [646, 325] width 1 height 9
radio input "true"
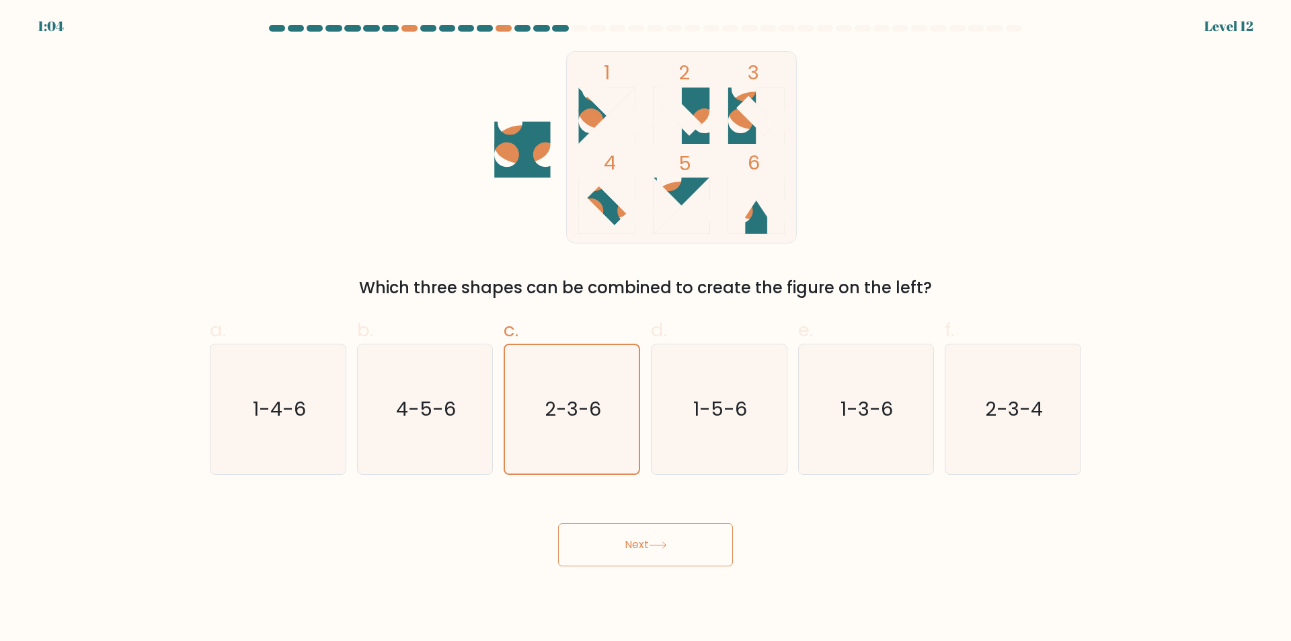
click at [594, 506] on div "Next" at bounding box center [646, 528] width 888 height 75
click at [605, 528] on button "Next" at bounding box center [645, 544] width 175 height 43
click at [654, 444] on icon "1-5-6" at bounding box center [719, 409] width 130 height 130
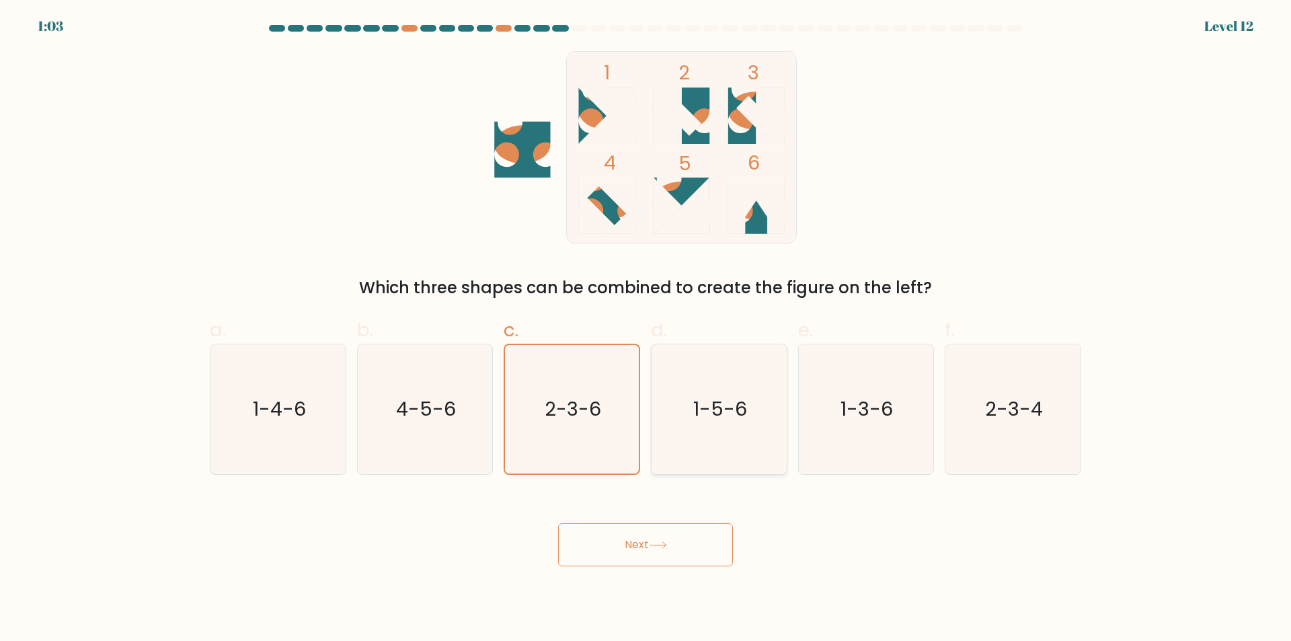
click at [646, 329] on input "d. 1-5-6" at bounding box center [646, 325] width 1 height 9
radio input "true"
click at [641, 529] on button "Next" at bounding box center [645, 544] width 175 height 43
click at [640, 538] on button "Next" at bounding box center [645, 544] width 175 height 43
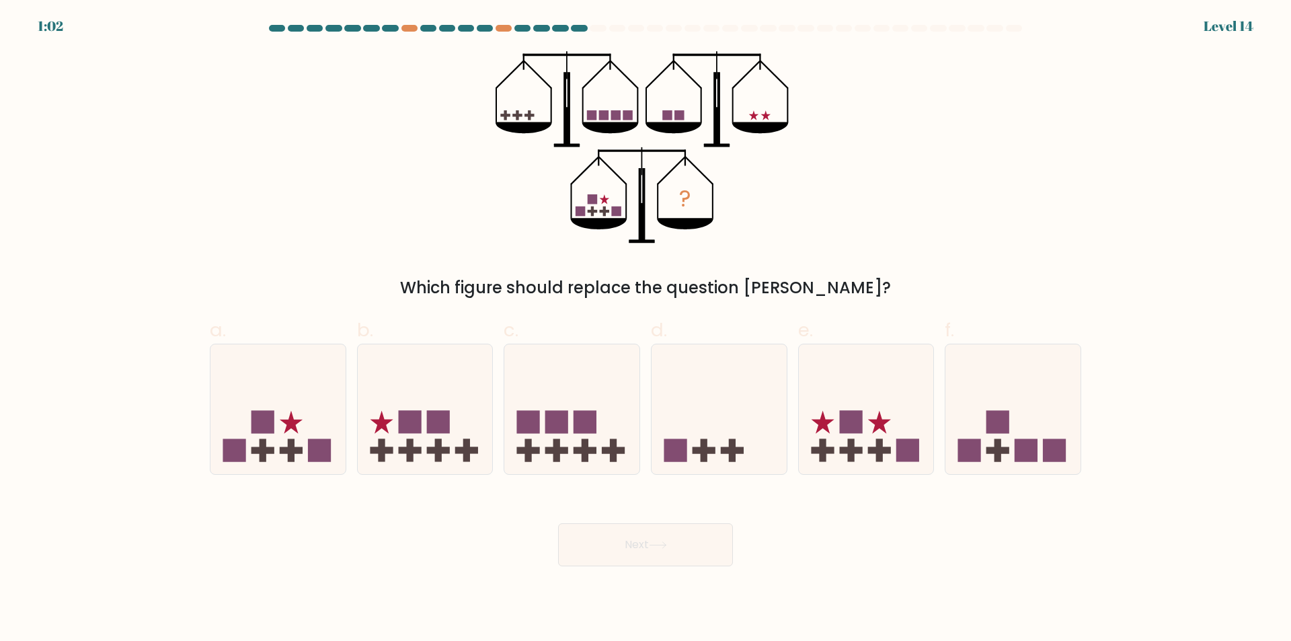
click at [640, 539] on button "Next" at bounding box center [645, 544] width 175 height 43
click at [472, 542] on div "Next" at bounding box center [646, 528] width 888 height 75
click at [304, 399] on icon at bounding box center [277, 410] width 135 height 112
click at [646, 329] on input "a." at bounding box center [646, 325] width 1 height 9
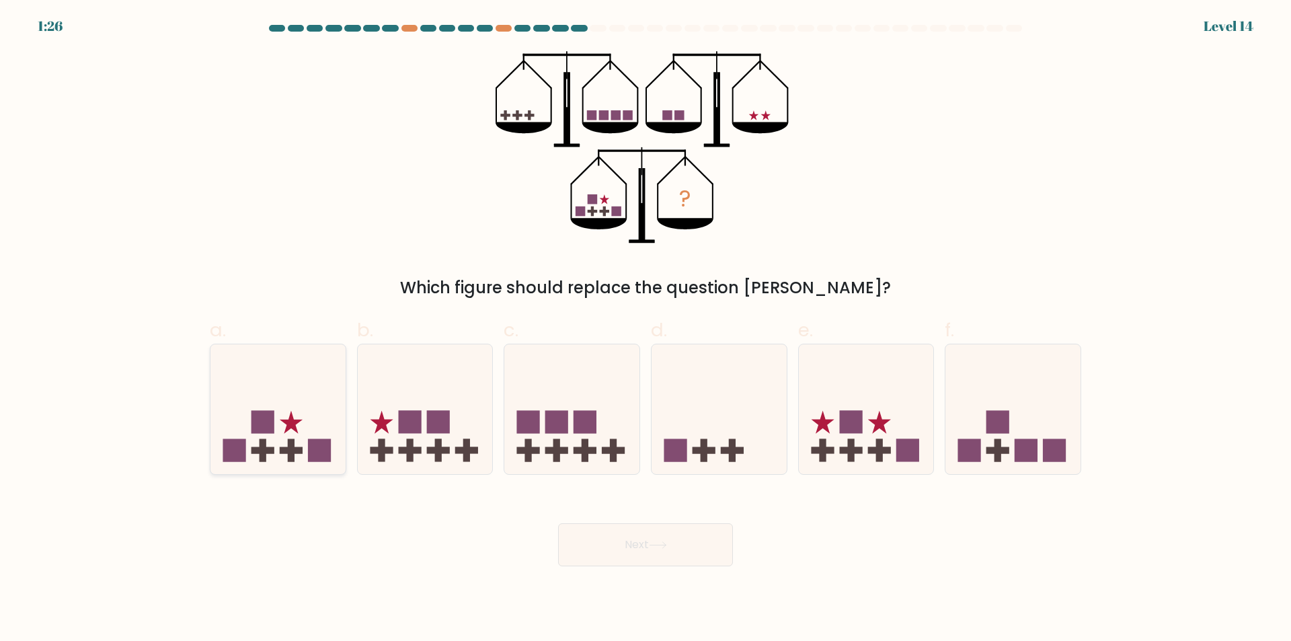
radio input "true"
click at [669, 557] on button "Next" at bounding box center [645, 544] width 175 height 43
click at [669, 555] on button "Next" at bounding box center [645, 544] width 175 height 43
click at [667, 546] on icon at bounding box center [658, 544] width 18 height 7
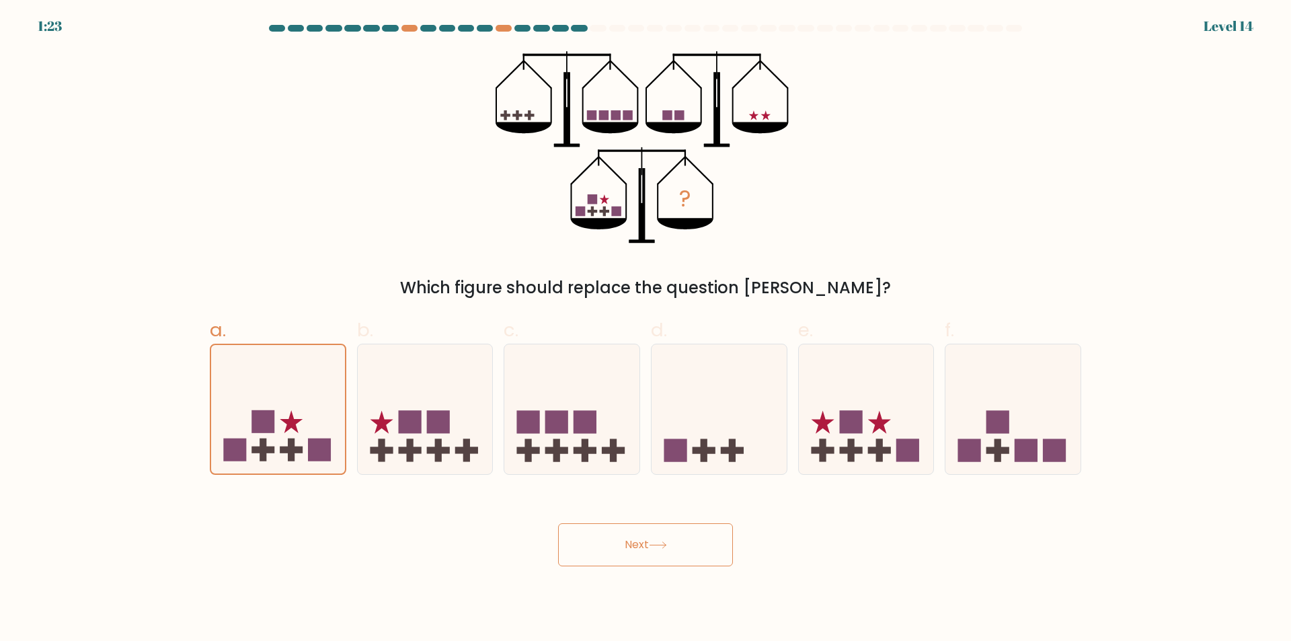
click at [670, 524] on button "Next" at bounding box center [645, 544] width 175 height 43
click at [666, 551] on button "Next" at bounding box center [645, 544] width 175 height 43
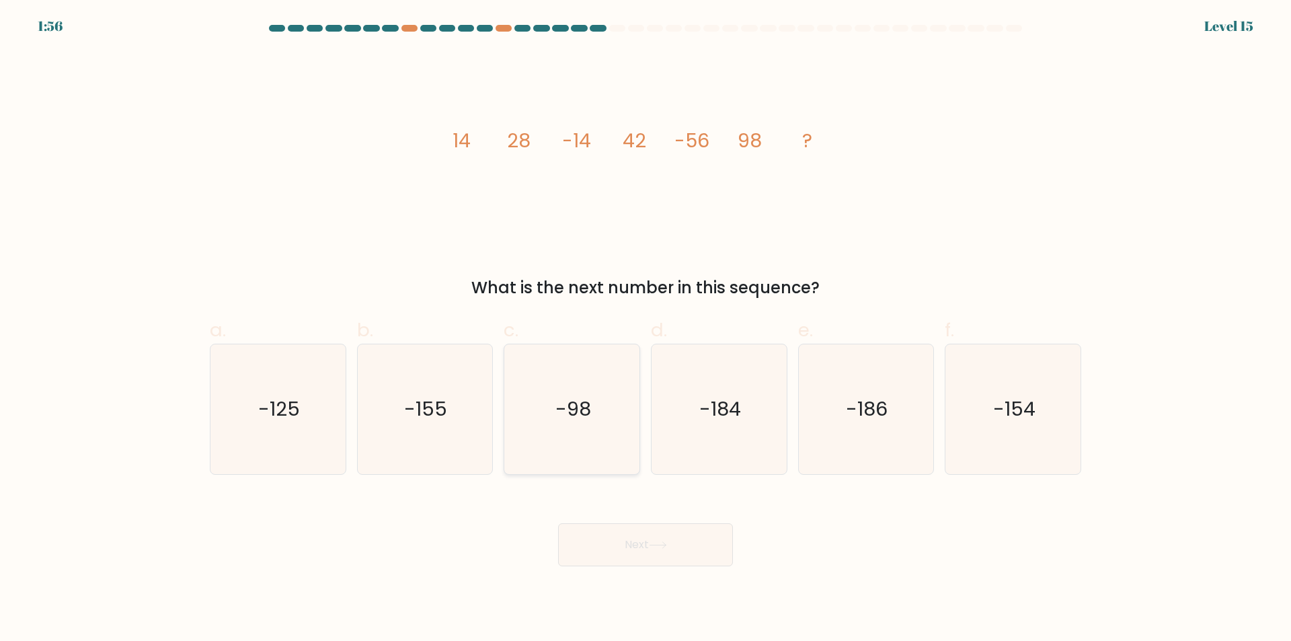
click at [570, 428] on icon "-98" at bounding box center [572, 409] width 130 height 130
click at [646, 329] on input "c. -98" at bounding box center [646, 325] width 1 height 9
radio input "true"
click at [630, 546] on button "Next" at bounding box center [645, 544] width 175 height 43
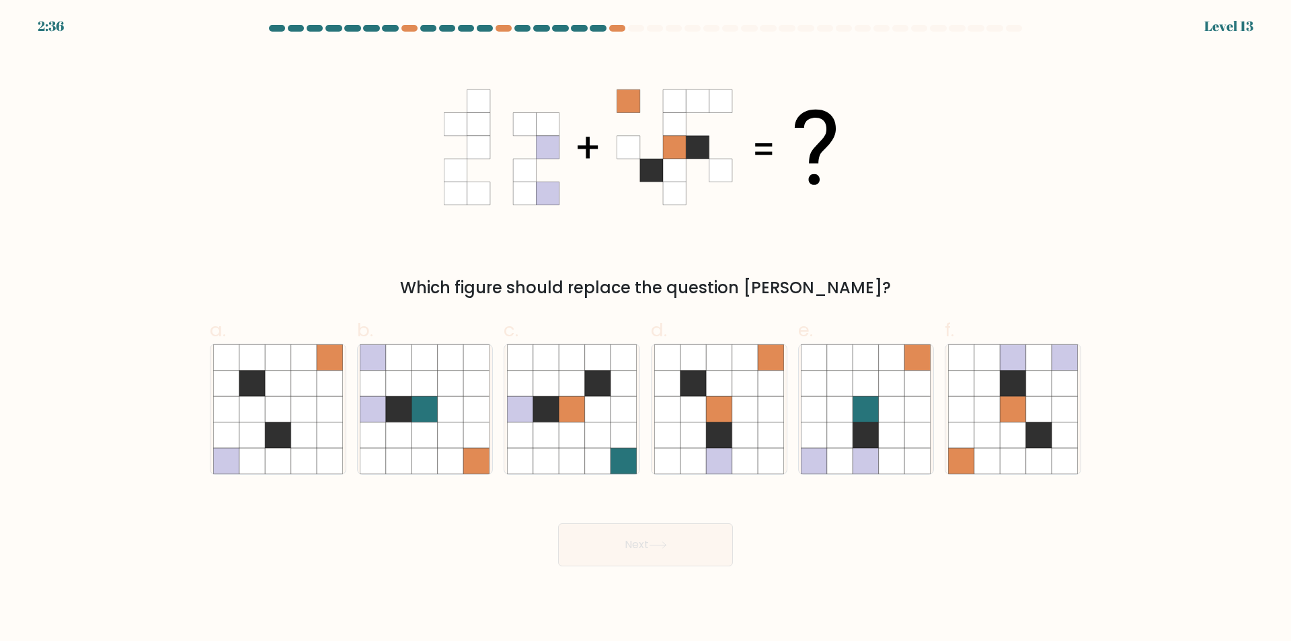
click at [630, 546] on button "Next" at bounding box center [645, 544] width 175 height 43
click at [637, 293] on div "Which figure should replace the question mark?" at bounding box center [645, 288] width 855 height 24
click at [726, 439] on icon at bounding box center [719, 435] width 26 height 26
click at [646, 329] on input "d." at bounding box center [646, 325] width 1 height 9
radio input "true"
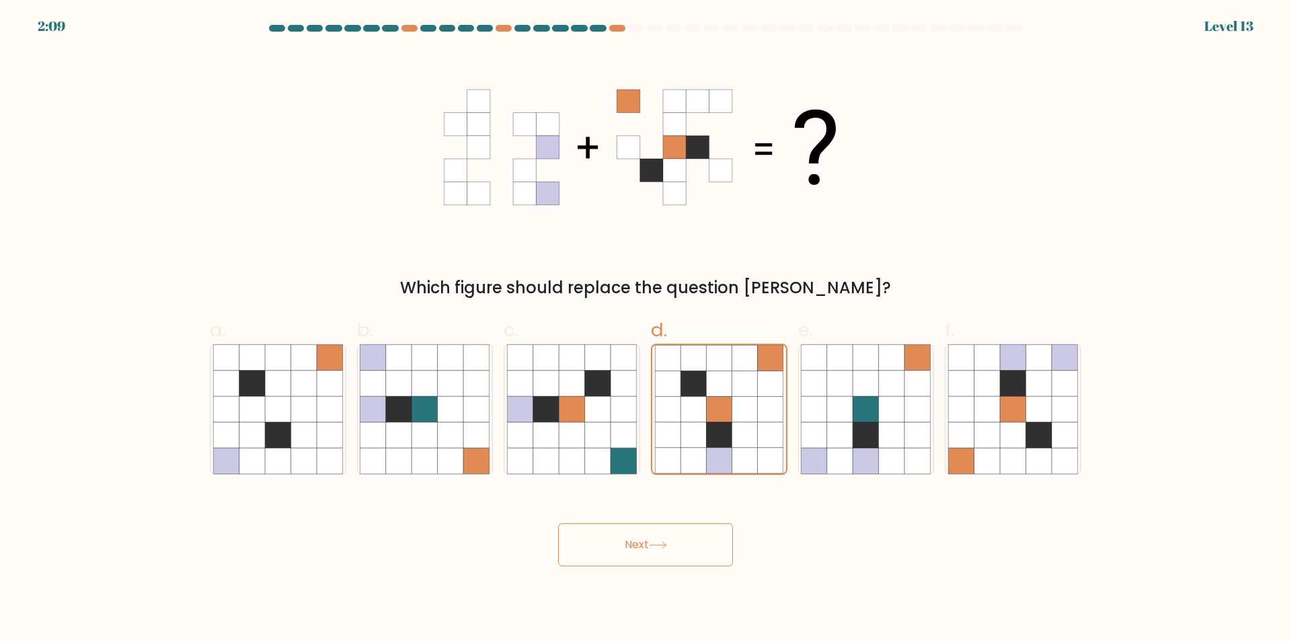
click at [613, 547] on button "Next" at bounding box center [645, 544] width 175 height 43
click at [612, 547] on button "Next" at bounding box center [645, 544] width 175 height 43
click at [602, 546] on button "Next" at bounding box center [645, 544] width 175 height 43
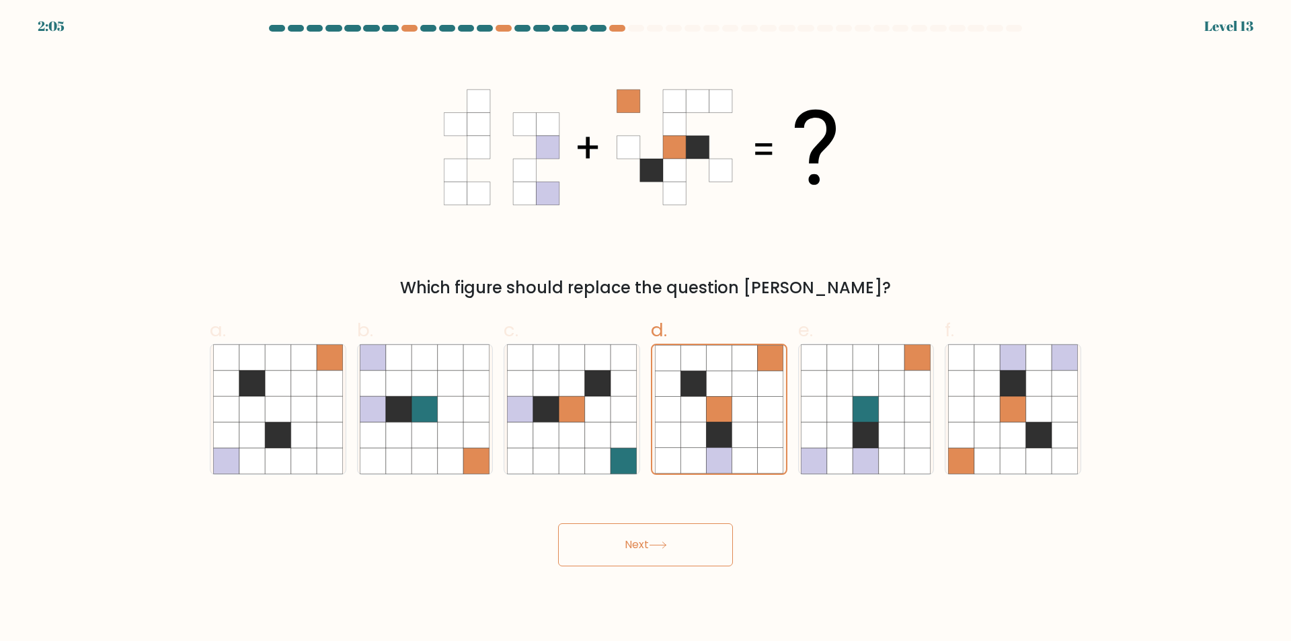
click at [602, 546] on button "Next" at bounding box center [645, 544] width 175 height 43
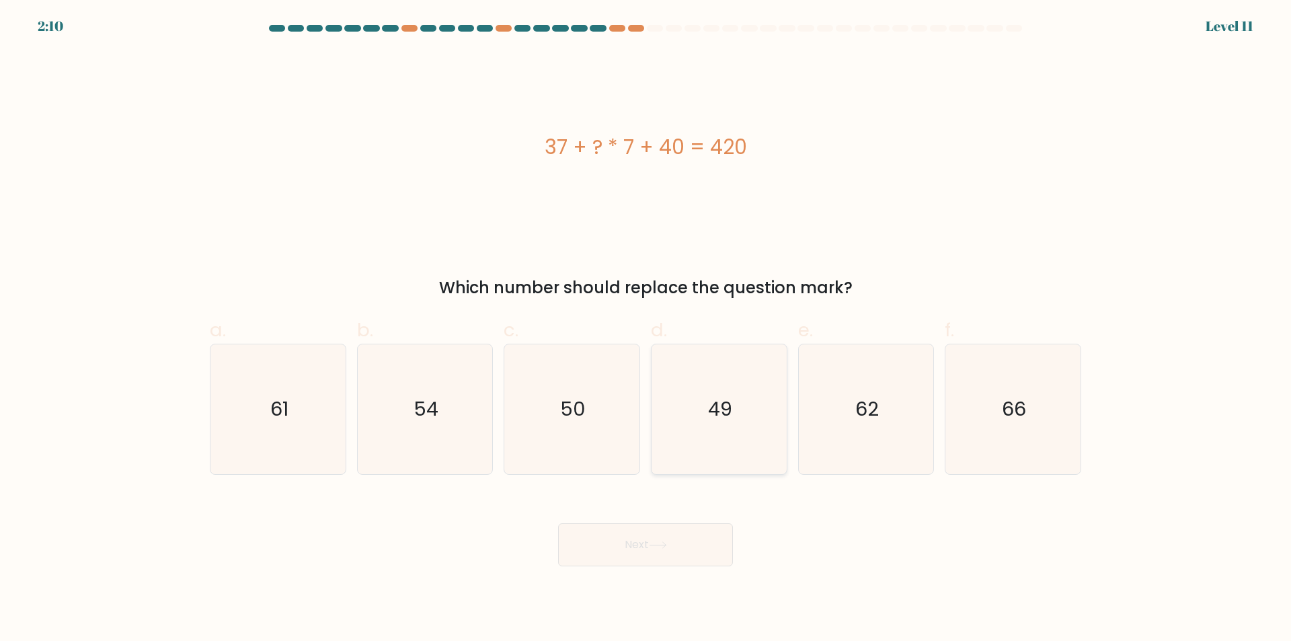
click at [683, 418] on icon "49" at bounding box center [719, 409] width 130 height 130
click at [646, 329] on input "d. 49" at bounding box center [646, 325] width 1 height 9
radio input "true"
click at [629, 551] on button "Next" at bounding box center [645, 544] width 175 height 43
click at [660, 542] on icon at bounding box center [658, 544] width 18 height 7
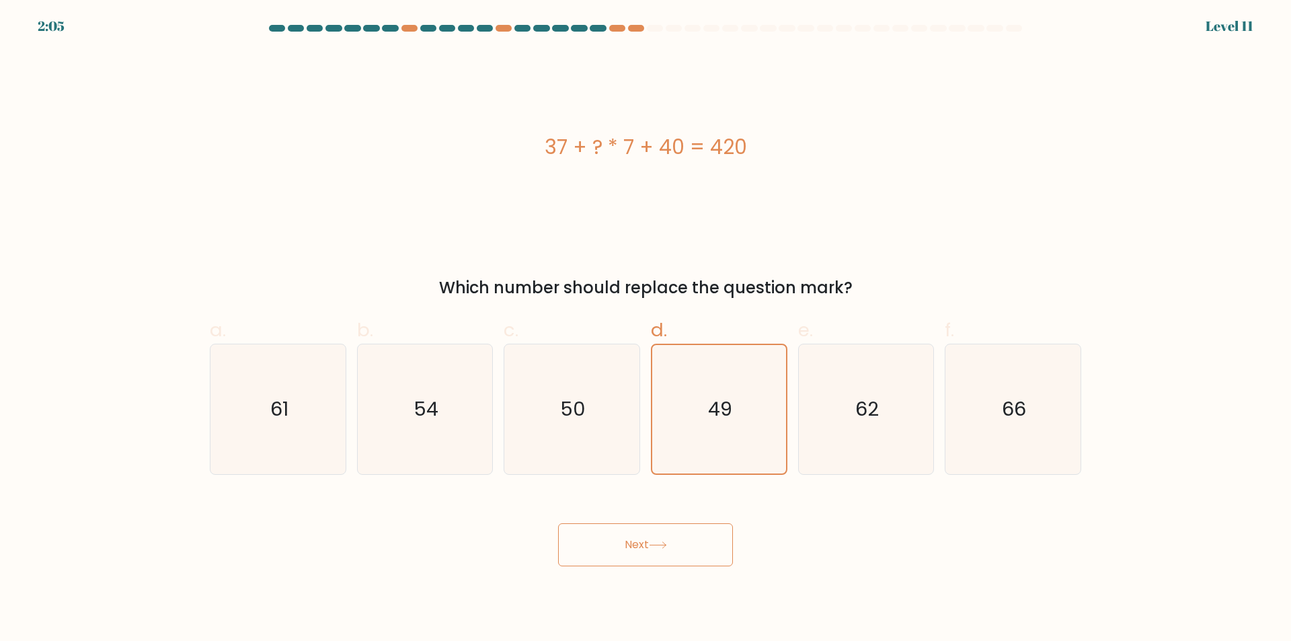
click at [660, 542] on icon at bounding box center [658, 544] width 18 height 7
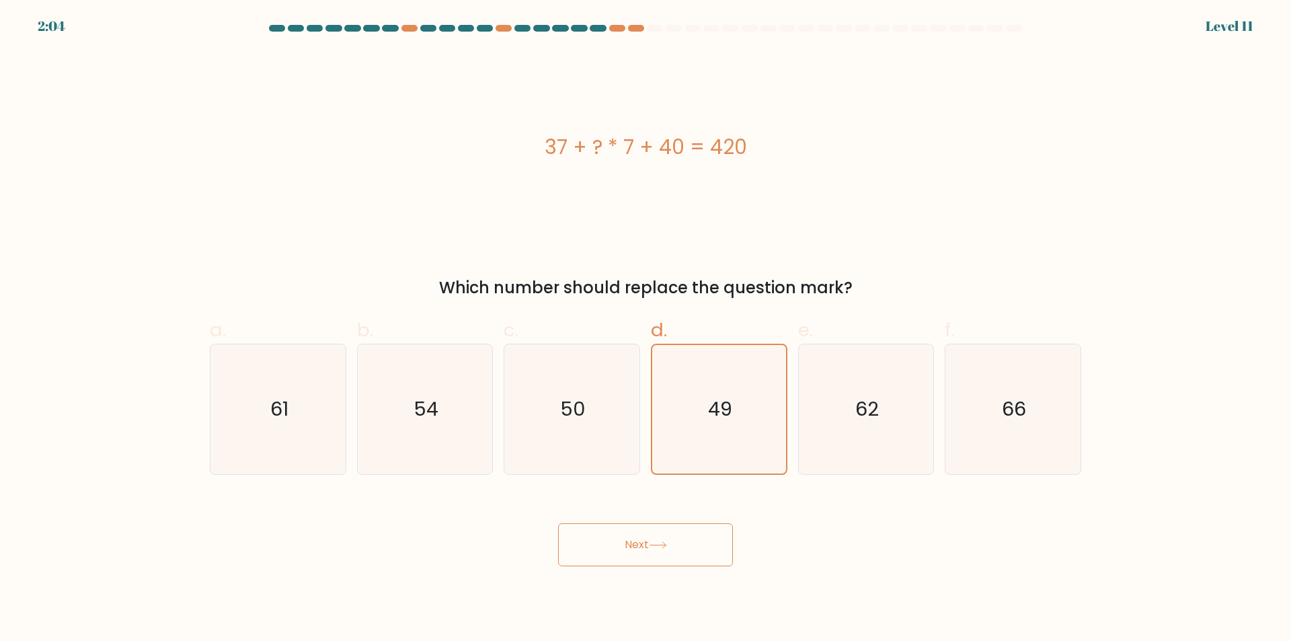
click at [660, 542] on icon at bounding box center [658, 544] width 18 height 7
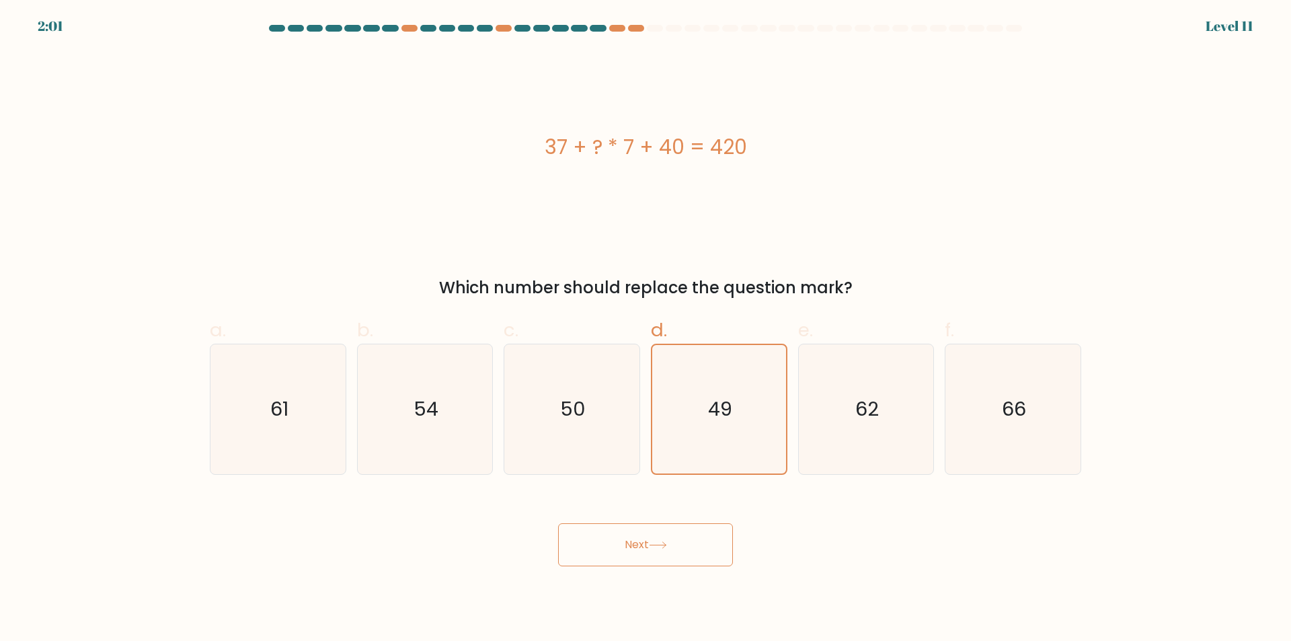
click at [660, 542] on icon at bounding box center [658, 544] width 18 height 7
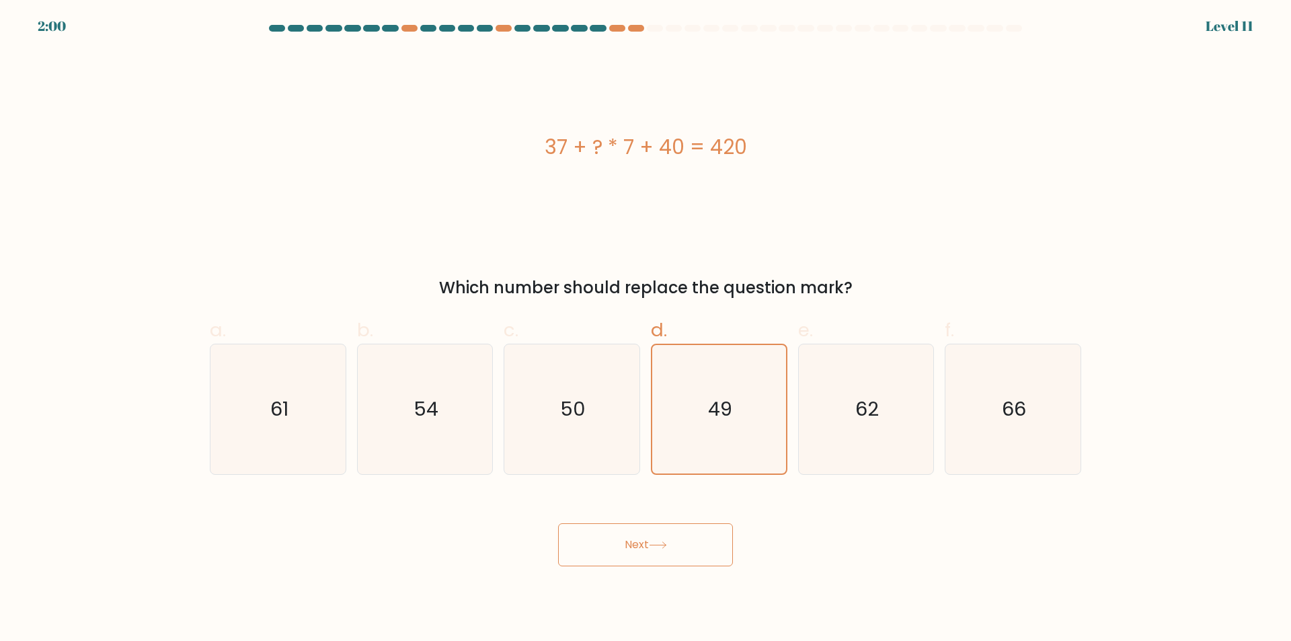
click at [660, 542] on icon at bounding box center [658, 544] width 18 height 7
click at [659, 549] on button "Next" at bounding box center [645, 544] width 175 height 43
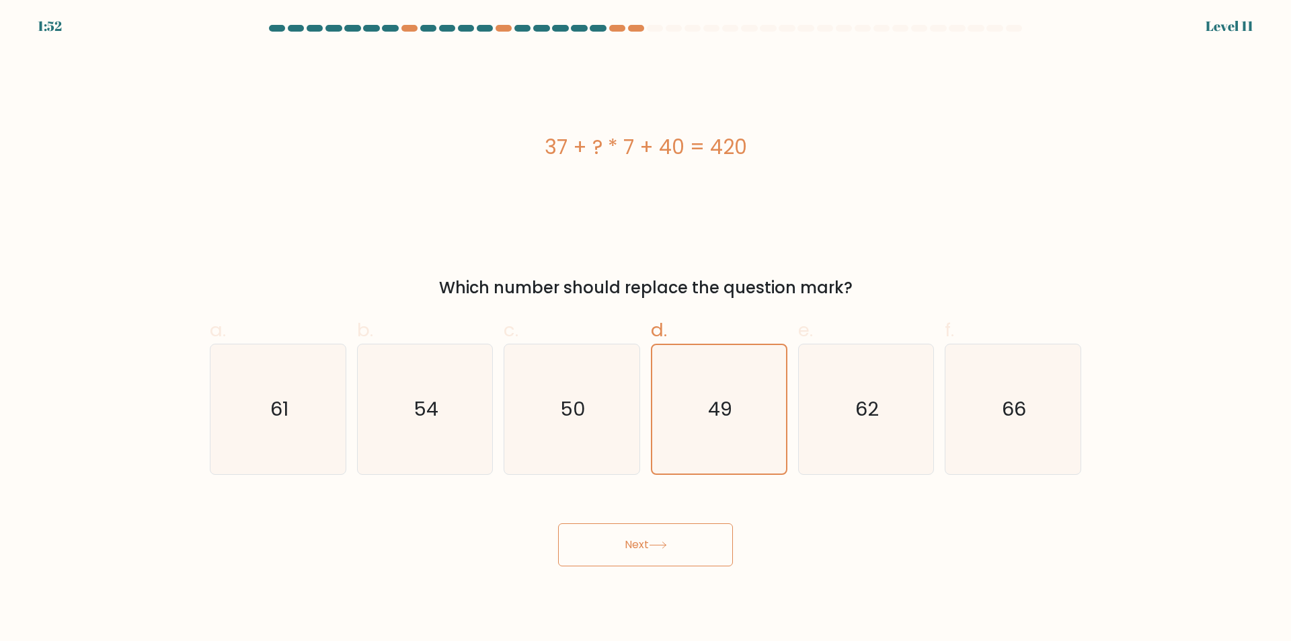
click at [659, 549] on button "Next" at bounding box center [645, 544] width 175 height 43
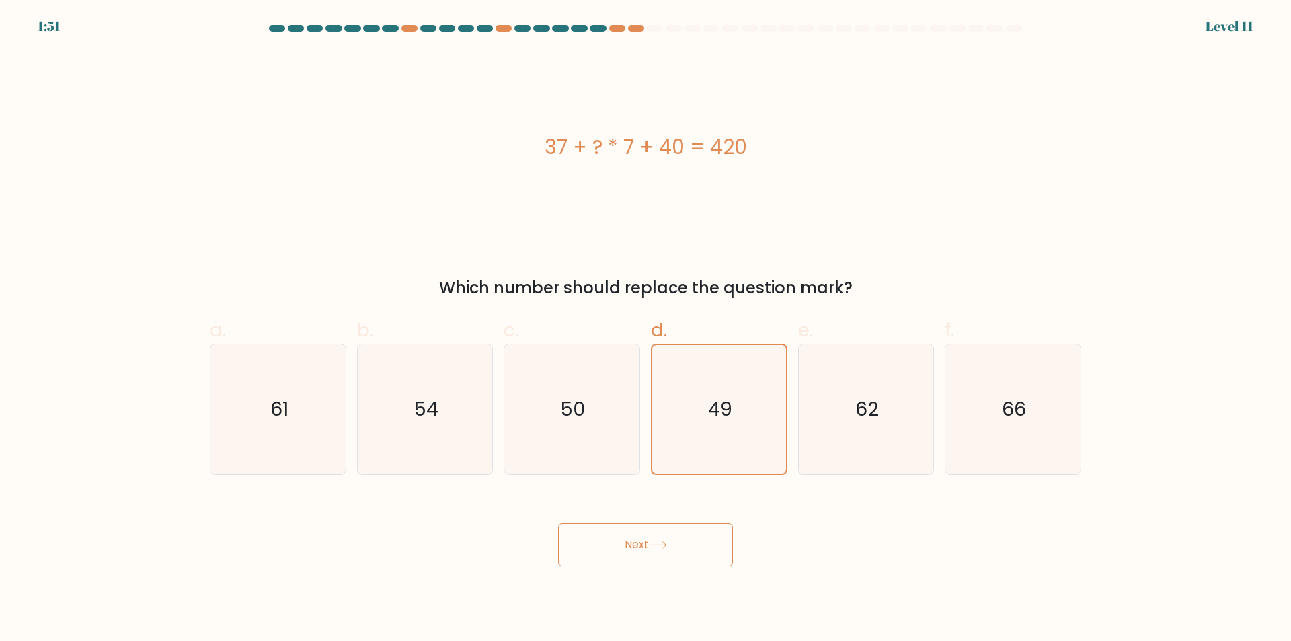
click at [659, 549] on button "Next" at bounding box center [645, 544] width 175 height 43
click at [659, 551] on button "Next" at bounding box center [645, 544] width 175 height 43
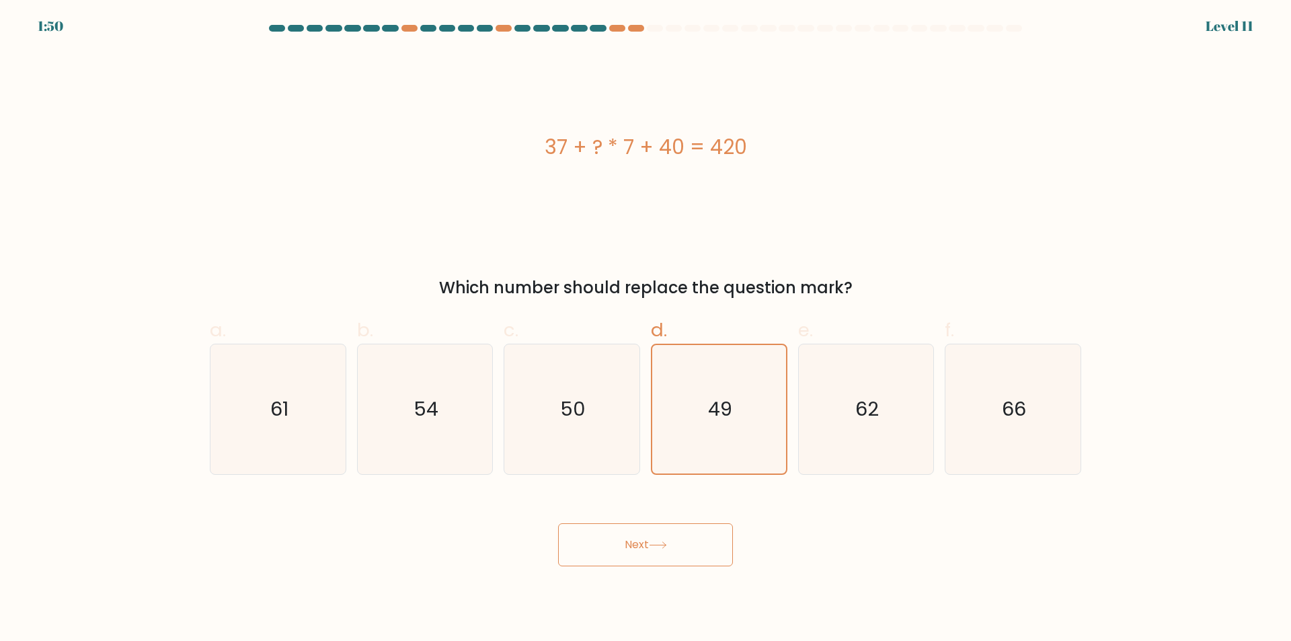
click at [659, 551] on button "Next" at bounding box center [645, 544] width 175 height 43
click at [558, 523] on button "Next" at bounding box center [645, 544] width 175 height 43
click at [653, 30] on div at bounding box center [655, 28] width 16 height 7
click at [637, 36] on div at bounding box center [646, 31] width 888 height 12
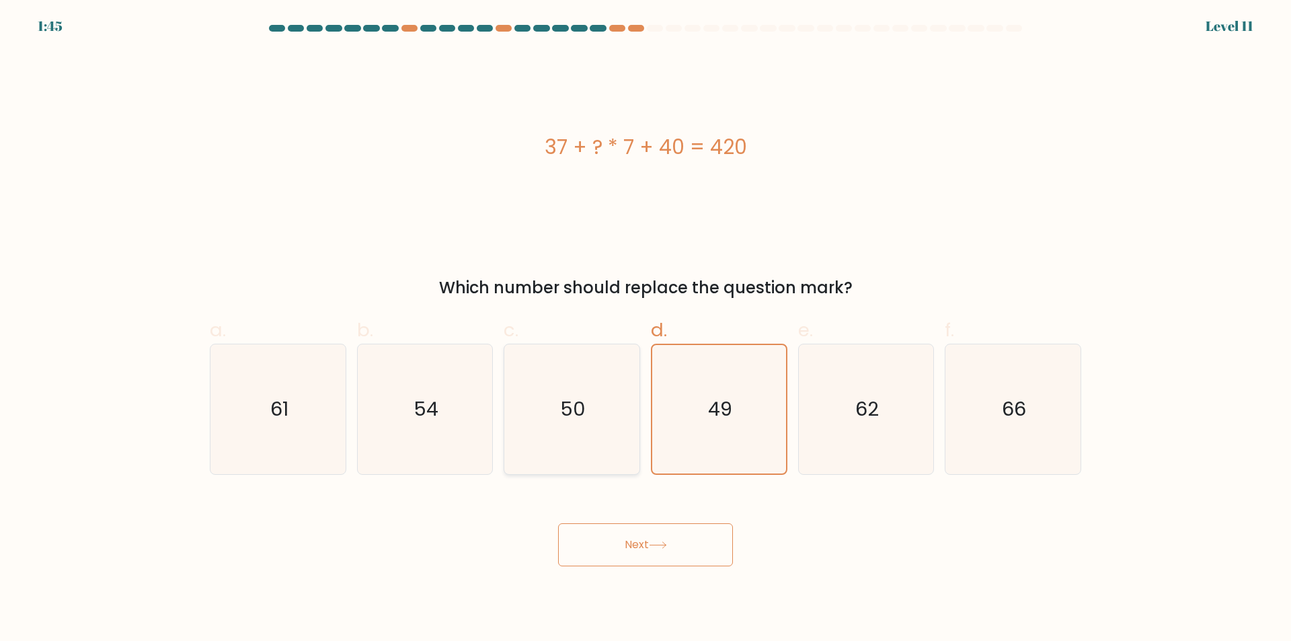
click at [566, 444] on icon "50" at bounding box center [572, 409] width 130 height 130
click at [646, 329] on input "c. 50" at bounding box center [646, 325] width 1 height 9
radio input "true"
click at [489, 440] on icon "54" at bounding box center [425, 409] width 130 height 130
click at [646, 329] on input "b. 54" at bounding box center [646, 325] width 1 height 9
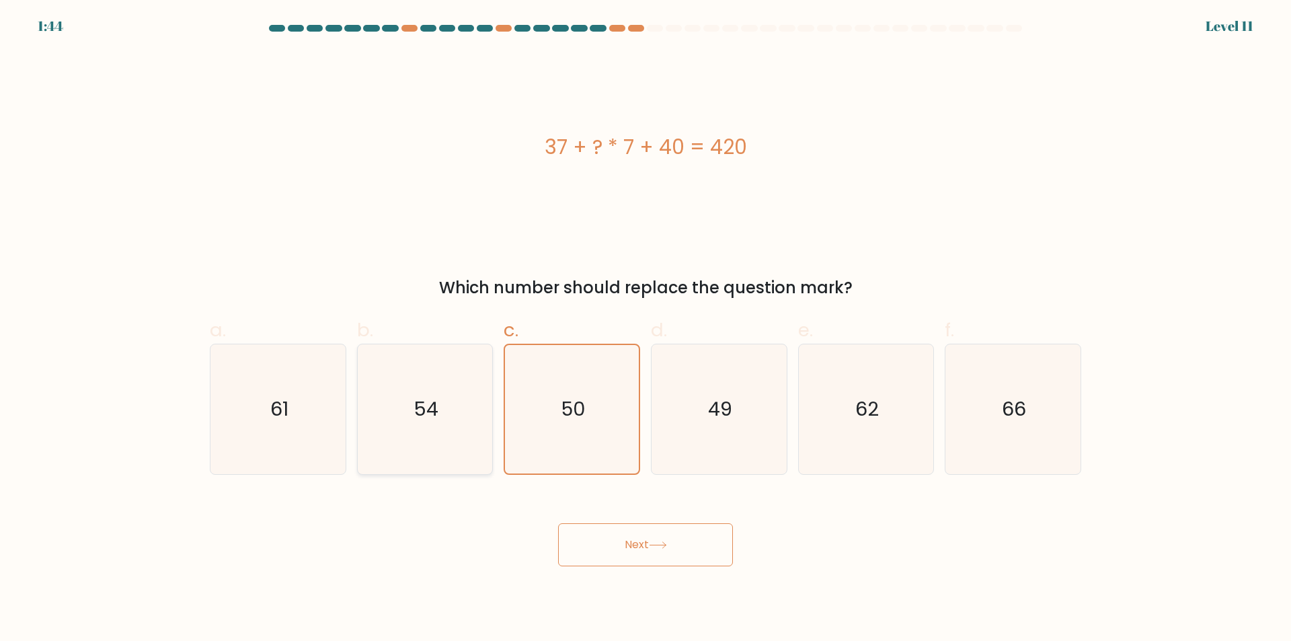
radio input "true"
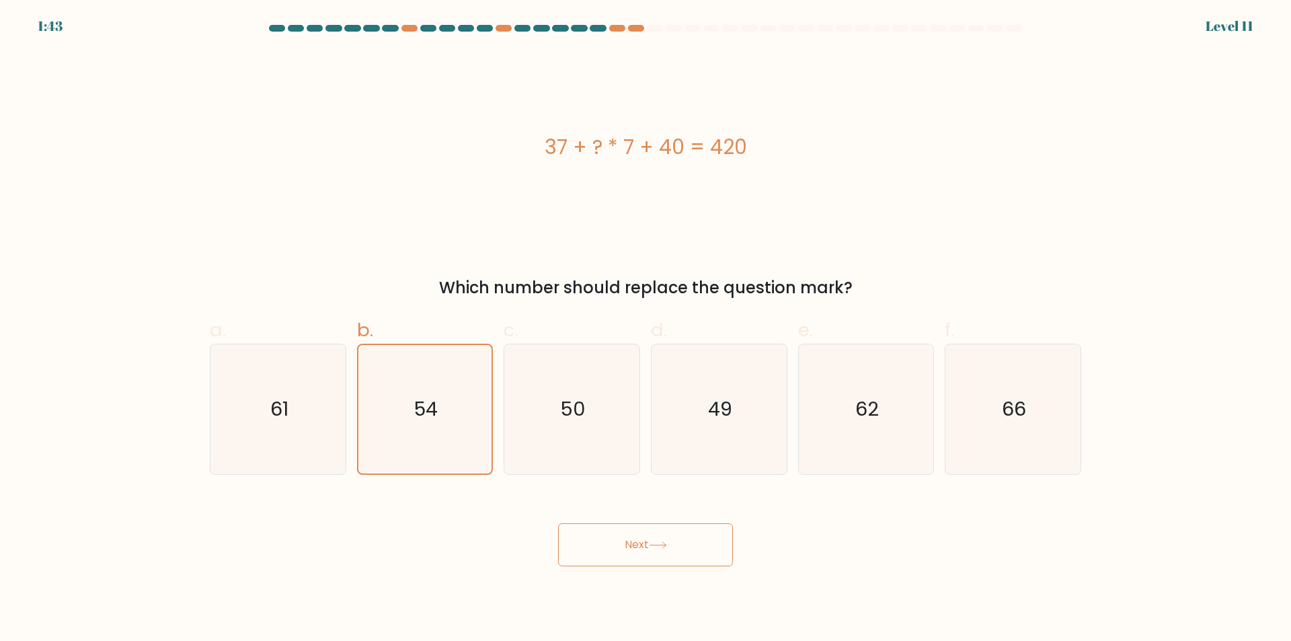
click at [623, 539] on button "Next" at bounding box center [645, 544] width 175 height 43
click at [700, 422] on icon "49" at bounding box center [719, 409] width 130 height 130
click at [646, 329] on input "d. 49" at bounding box center [646, 325] width 1 height 9
radio input "true"
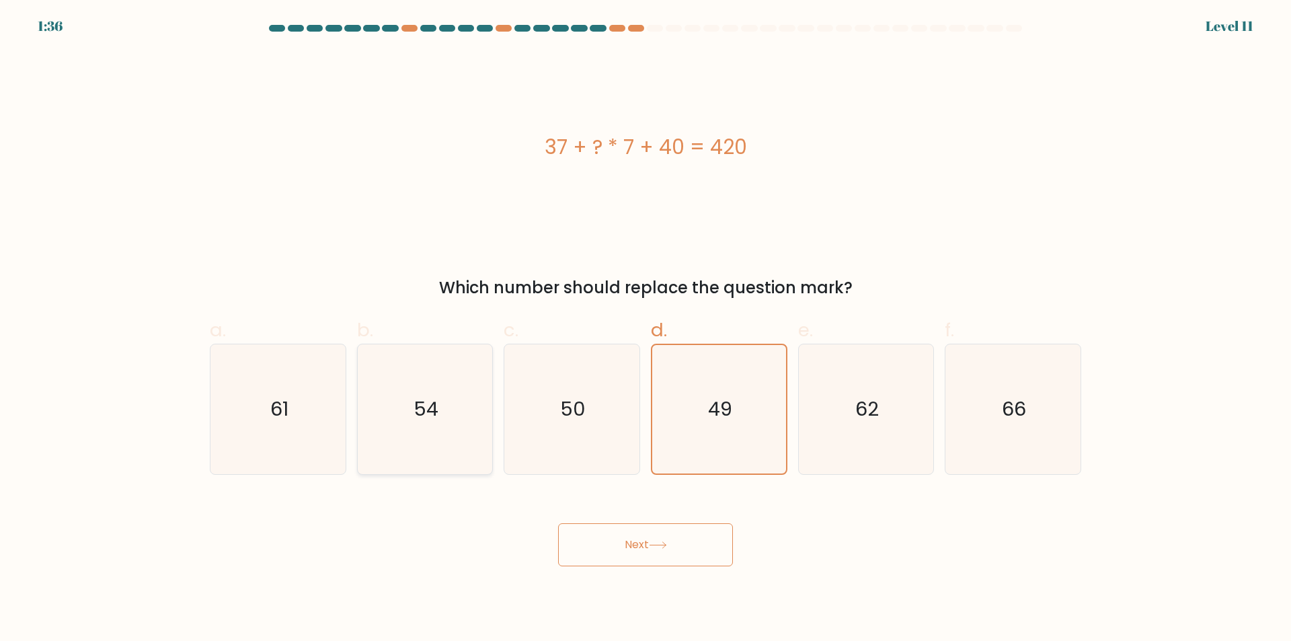
click at [424, 405] on text "54" at bounding box center [426, 409] width 25 height 27
click at [646, 329] on input "b. 54" at bounding box center [646, 325] width 1 height 9
radio input "true"
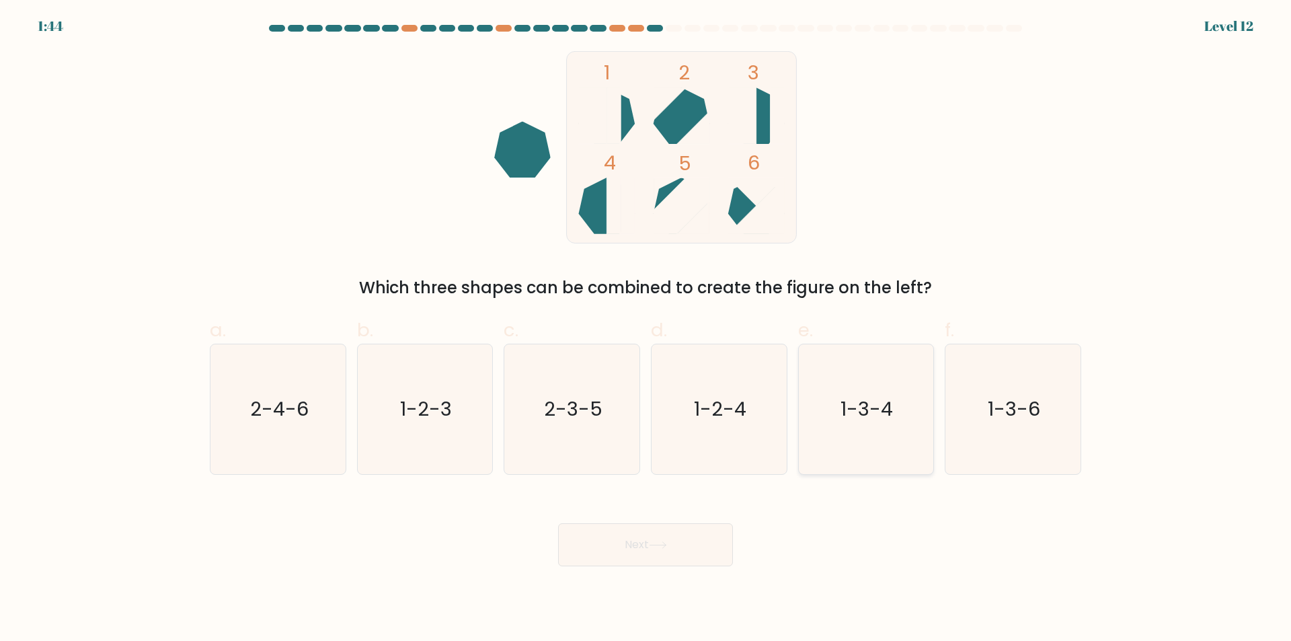
click at [861, 398] on text "1-3-4" at bounding box center [867, 409] width 52 height 27
click at [646, 329] on input "e. 1-3-4" at bounding box center [646, 325] width 1 height 9
radio input "true"
click at [615, 541] on button "Next" at bounding box center [645, 544] width 175 height 43
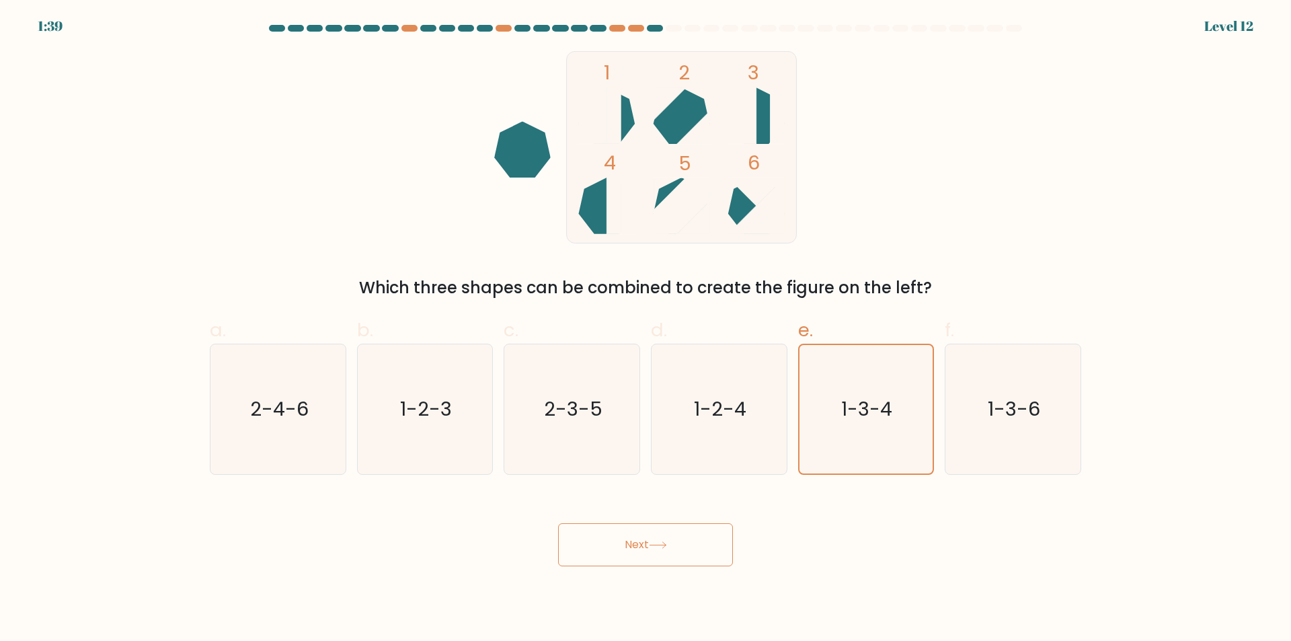
click at [615, 541] on button "Next" at bounding box center [645, 544] width 175 height 43
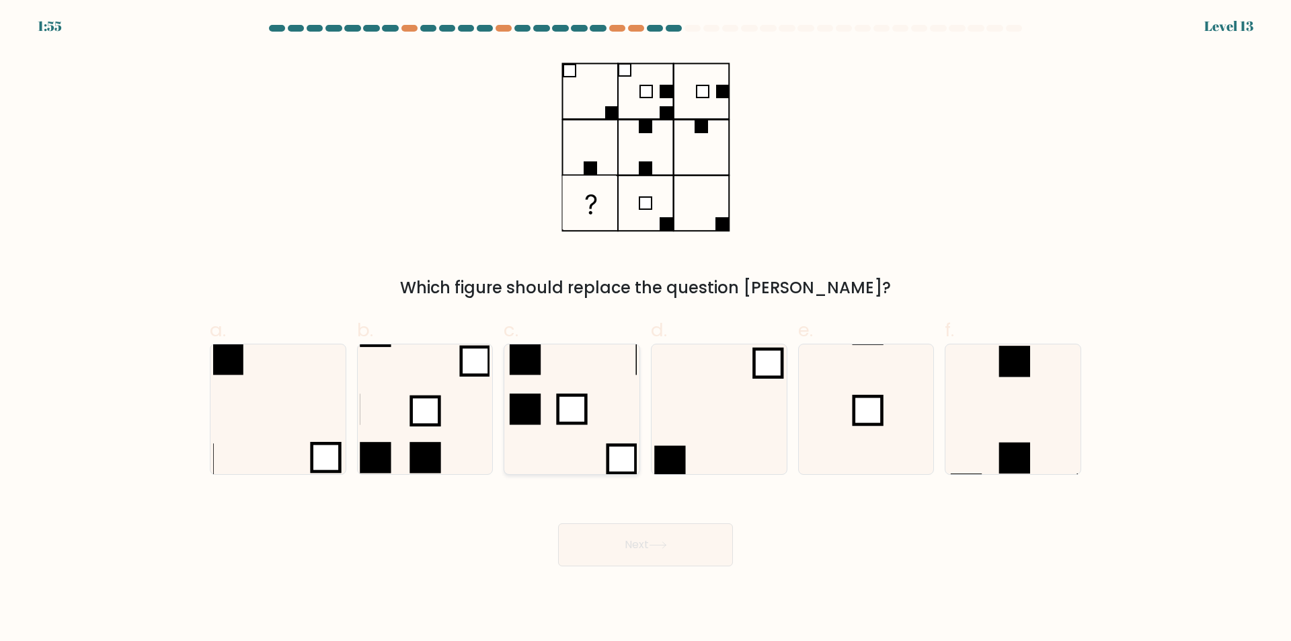
click at [577, 395] on rect at bounding box center [572, 409] width 28 height 28
click at [646, 329] on input "c." at bounding box center [646, 325] width 1 height 9
radio input "true"
click at [644, 549] on button "Next" at bounding box center [645, 544] width 175 height 43
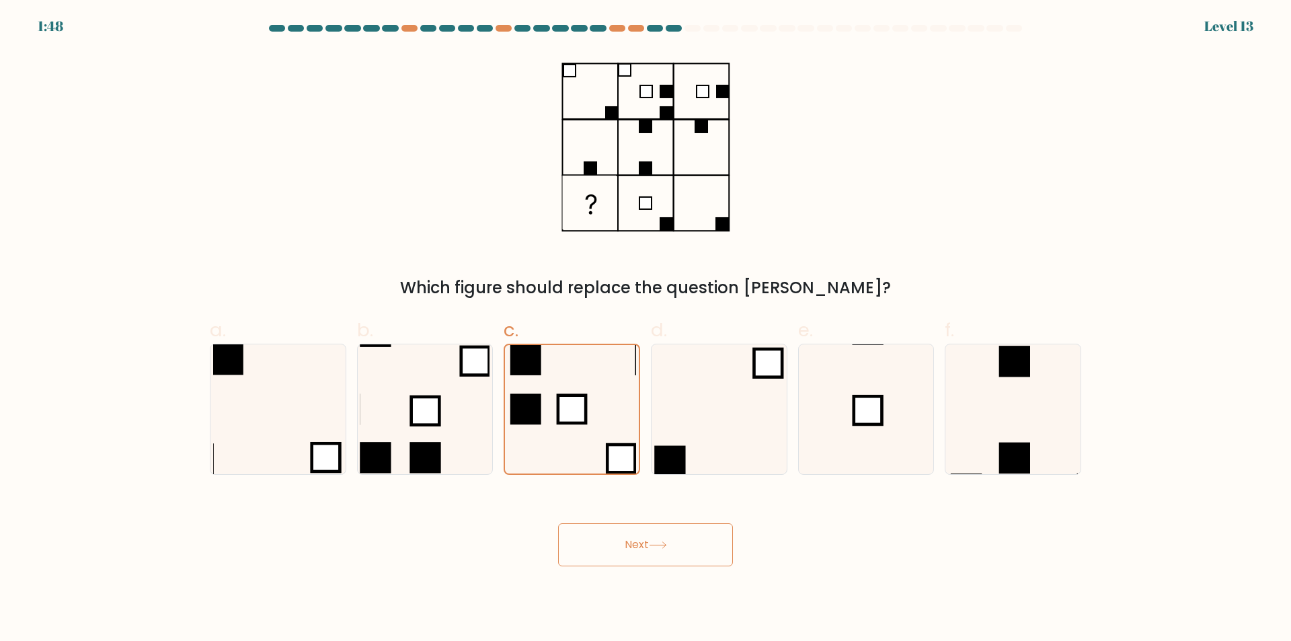
click at [644, 549] on button "Next" at bounding box center [645, 544] width 175 height 43
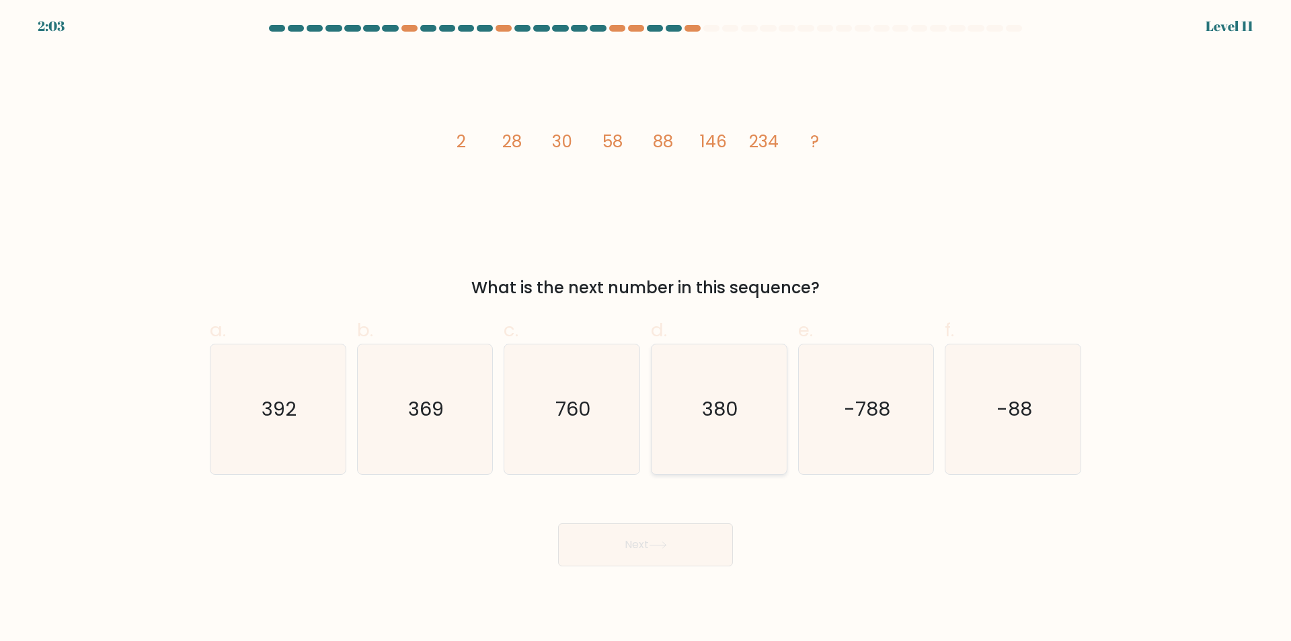
click at [740, 397] on icon "380" at bounding box center [719, 409] width 130 height 130
click at [646, 329] on input "d. 380" at bounding box center [646, 325] width 1 height 9
radio input "true"
click at [637, 546] on button "Next" at bounding box center [645, 544] width 175 height 43
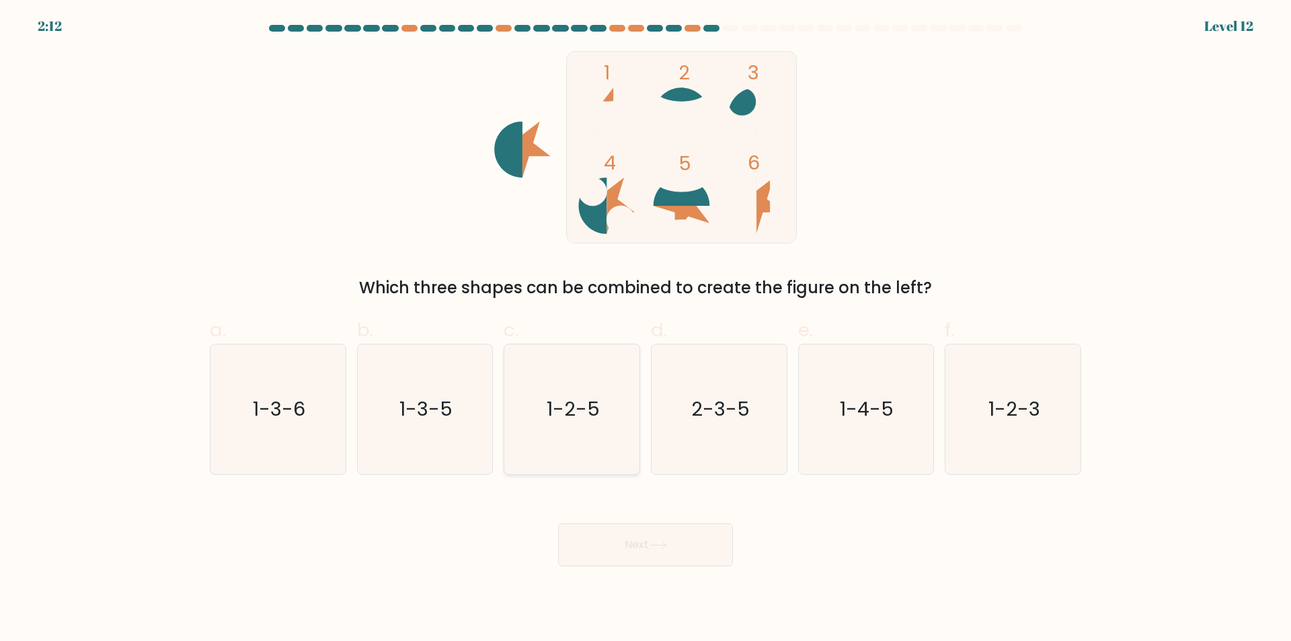
click at [574, 410] on text "1-2-5" at bounding box center [573, 409] width 53 height 27
click at [646, 329] on input "c. 1-2-5" at bounding box center [646, 325] width 1 height 9
radio input "true"
click at [646, 531] on button "Next" at bounding box center [645, 544] width 175 height 43
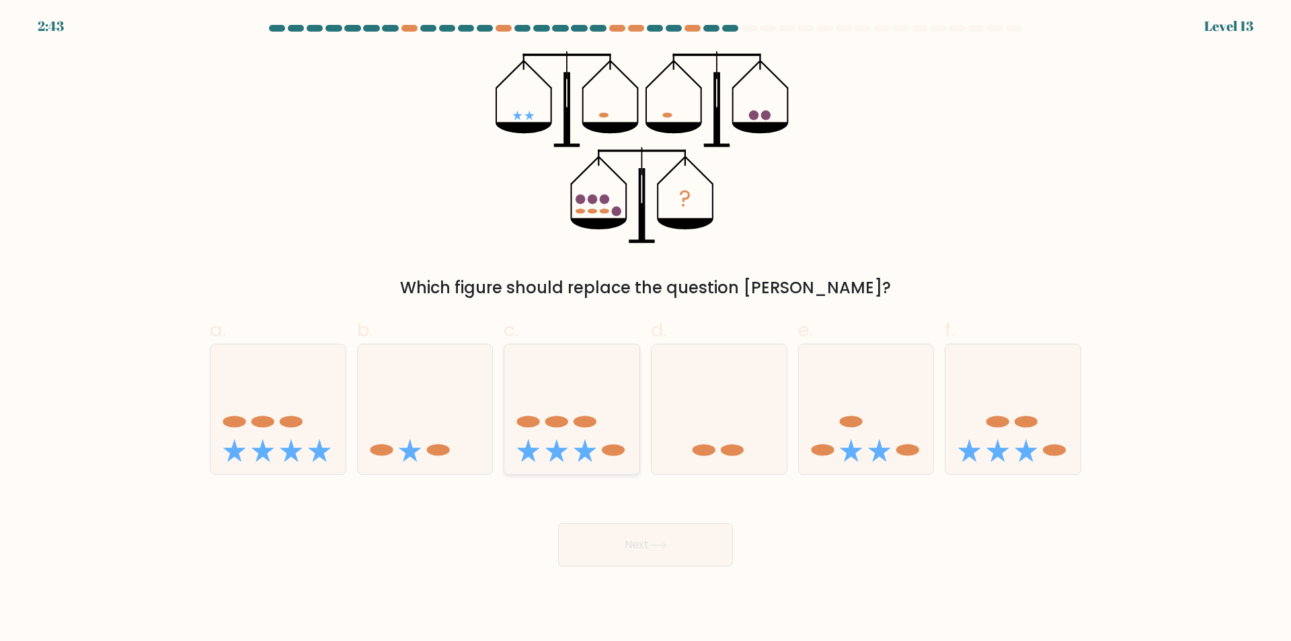
click at [560, 446] on icon at bounding box center [571, 410] width 135 height 112
click at [646, 329] on input "c." at bounding box center [646, 325] width 1 height 9
radio input "true"
click at [598, 553] on button "Next" at bounding box center [645, 544] width 175 height 43
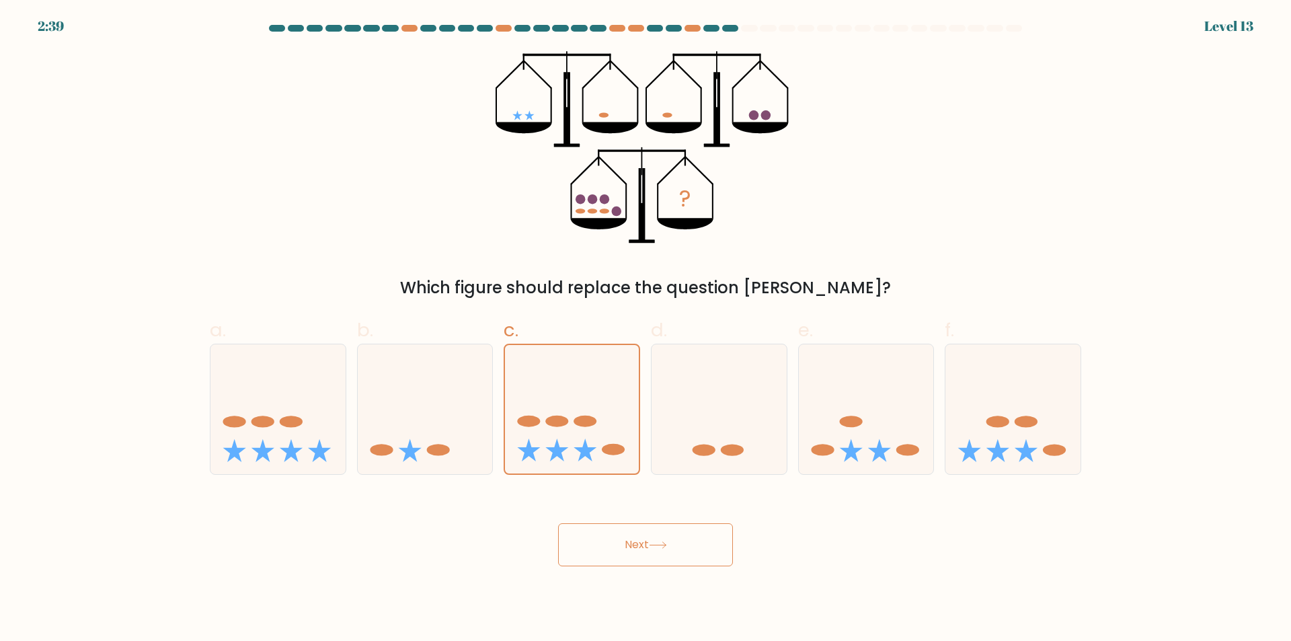
click at [597, 553] on button "Next" at bounding box center [645, 544] width 175 height 43
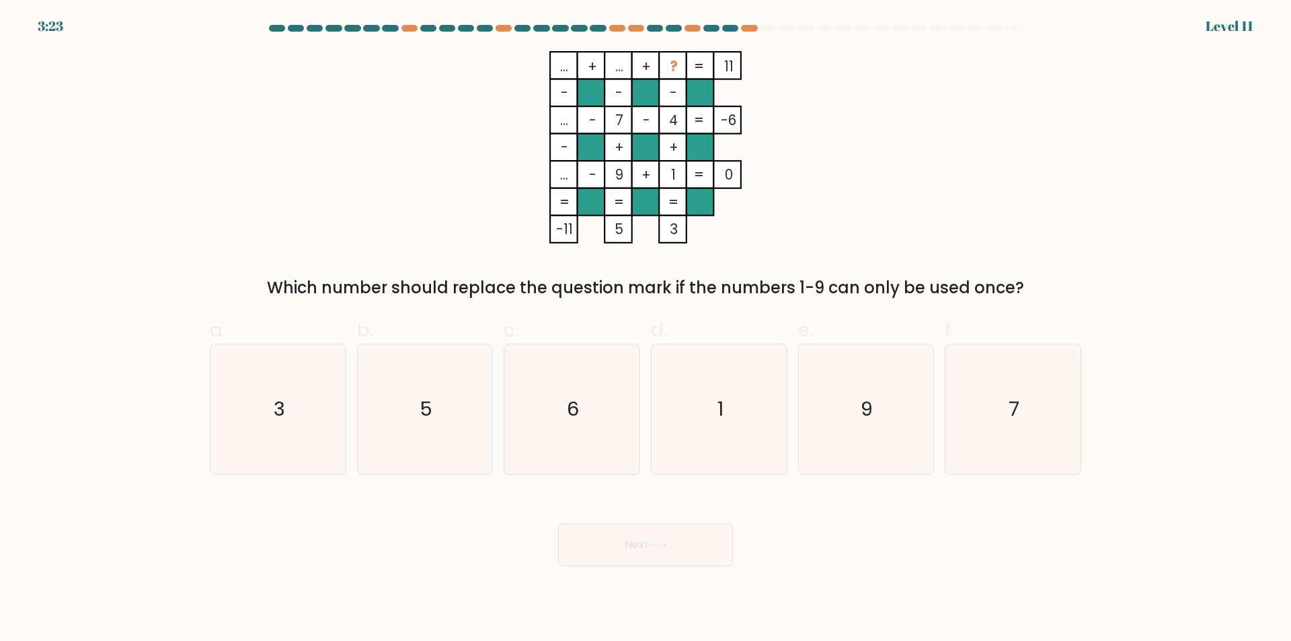
click at [440, 516] on div "Next" at bounding box center [646, 528] width 888 height 75
click at [579, 416] on text "6" at bounding box center [574, 409] width 12 height 27
click at [646, 329] on input "c. 6" at bounding box center [646, 325] width 1 height 9
radio input "true"
click at [649, 550] on button "Next" at bounding box center [645, 544] width 175 height 43
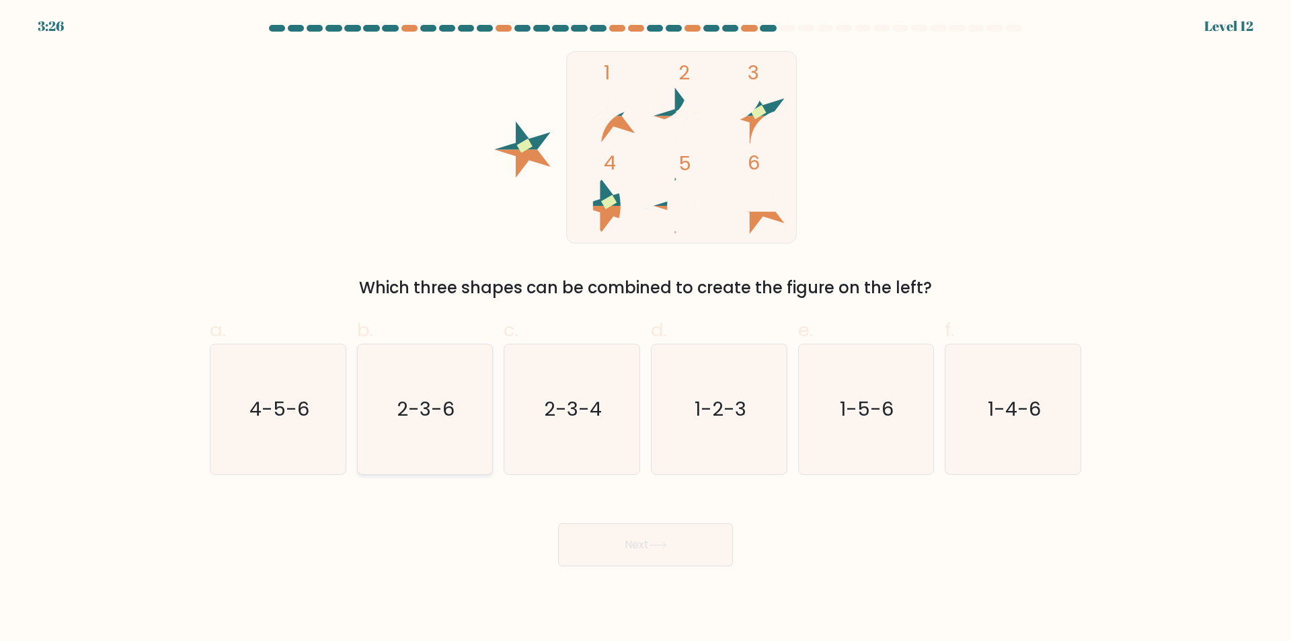
click at [395, 414] on icon "2-3-6" at bounding box center [425, 409] width 130 height 130
click at [646, 329] on input "b. 2-3-6" at bounding box center [646, 325] width 1 height 9
radio input "true"
click at [738, 415] on text "1-2-3" at bounding box center [721, 409] width 52 height 27
click at [646, 329] on input "d. 1-2-3" at bounding box center [646, 325] width 1 height 9
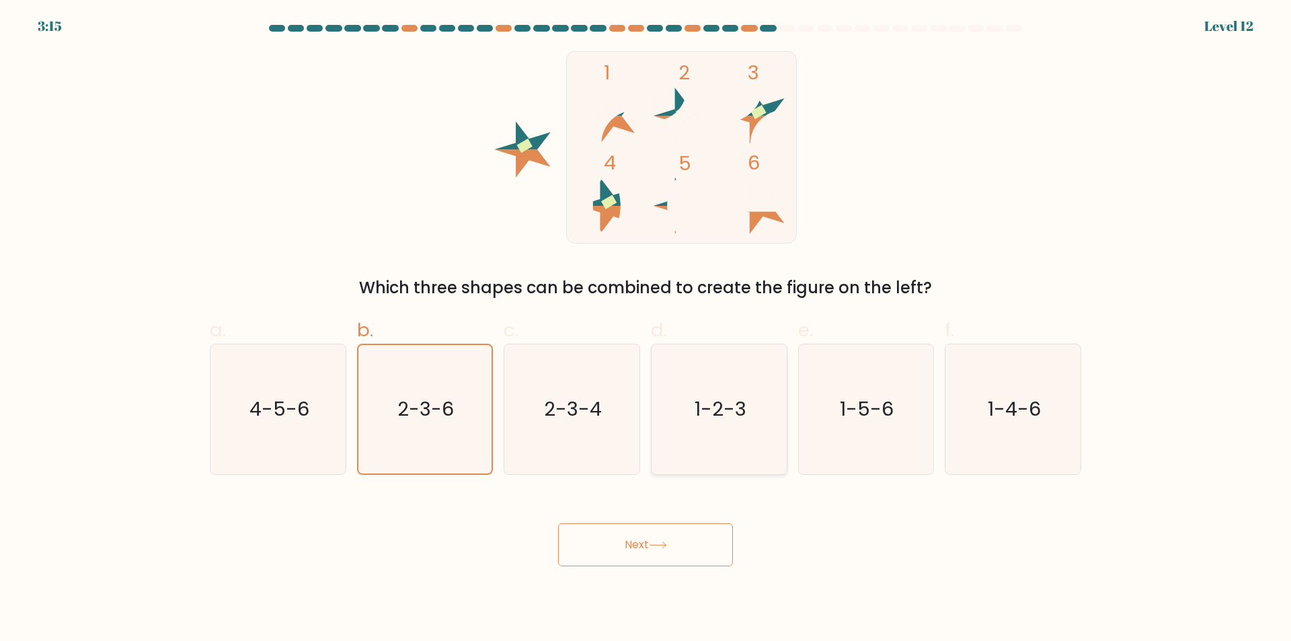
radio input "true"
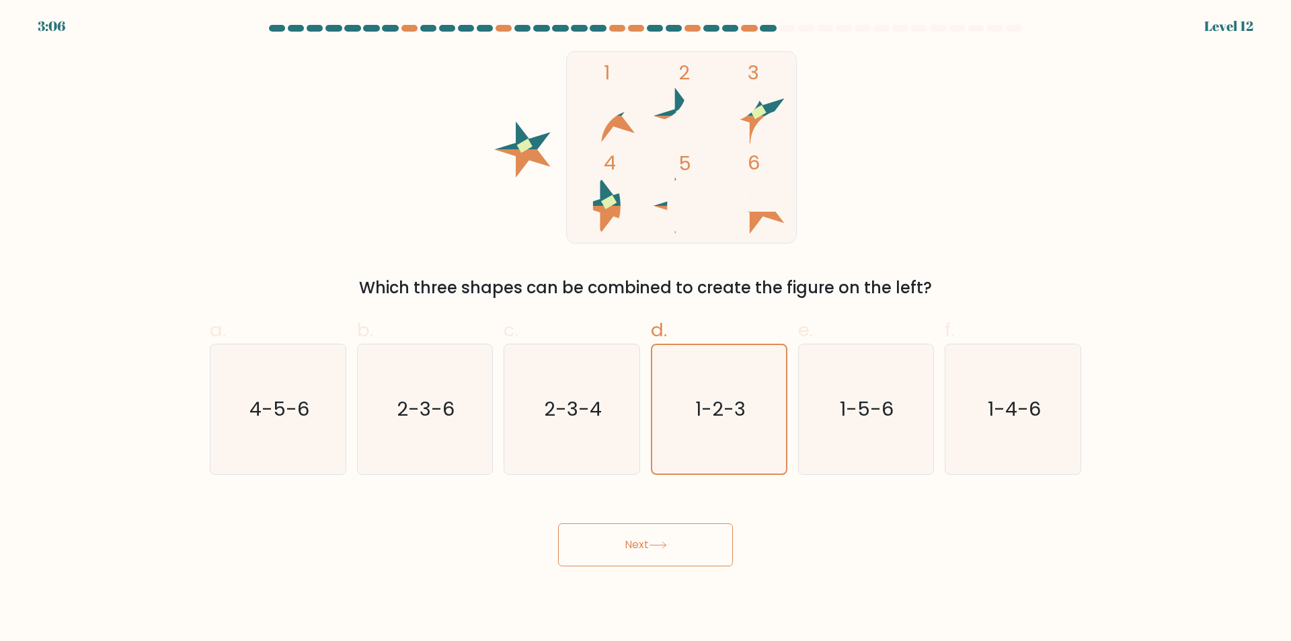
click at [648, 541] on button "Next" at bounding box center [645, 544] width 175 height 43
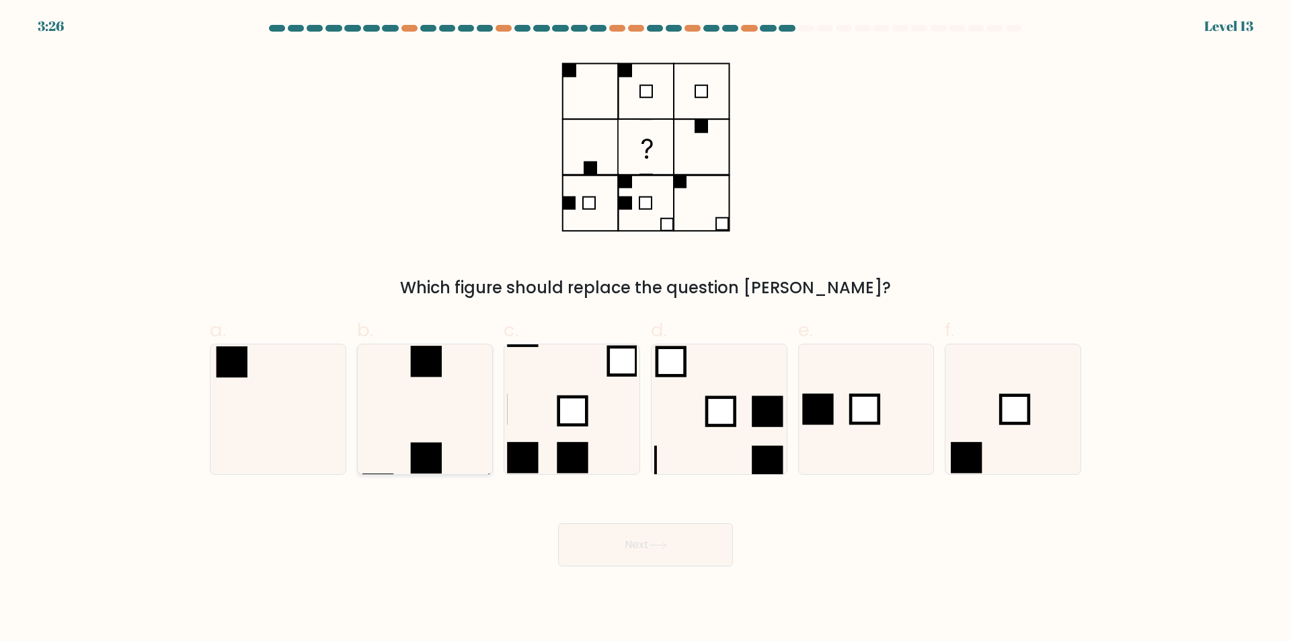
click at [432, 384] on icon at bounding box center [425, 409] width 130 height 130
click at [646, 329] on input "b." at bounding box center [646, 325] width 1 height 9
radio input "true"
click at [637, 542] on button "Next" at bounding box center [645, 544] width 175 height 43
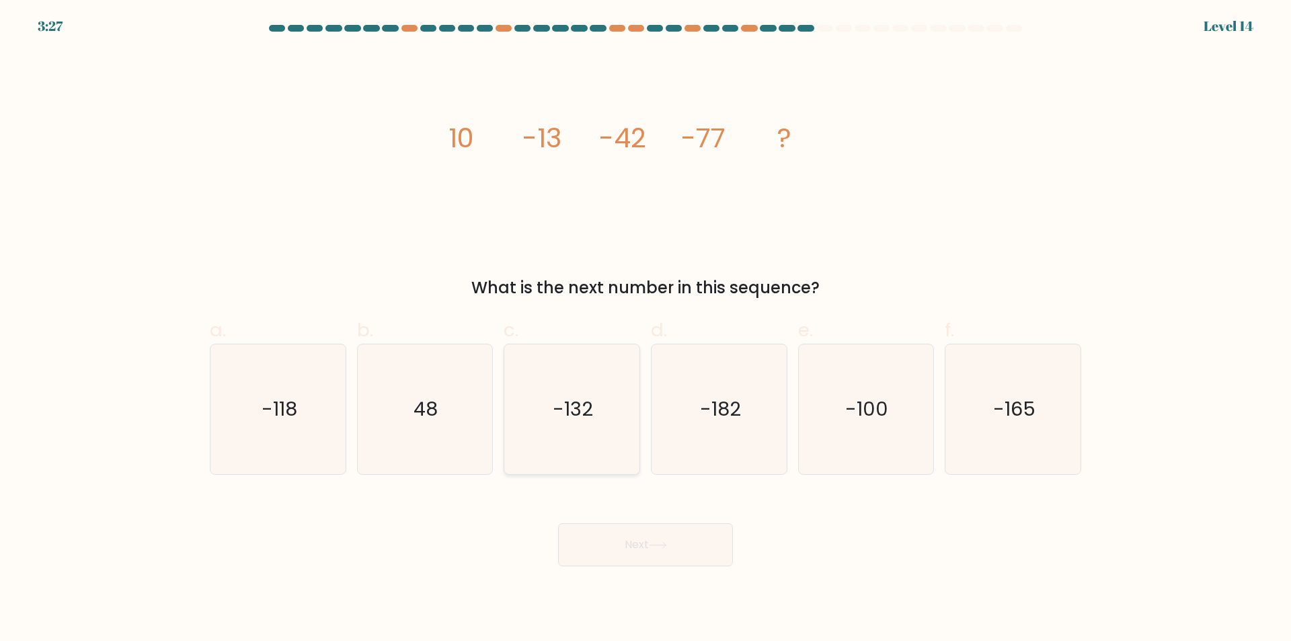
click at [556, 419] on text "-132" at bounding box center [573, 409] width 40 height 27
click at [646, 329] on input "c. -132" at bounding box center [646, 325] width 1 height 9
radio input "true"
click at [638, 561] on button "Next" at bounding box center [645, 544] width 175 height 43
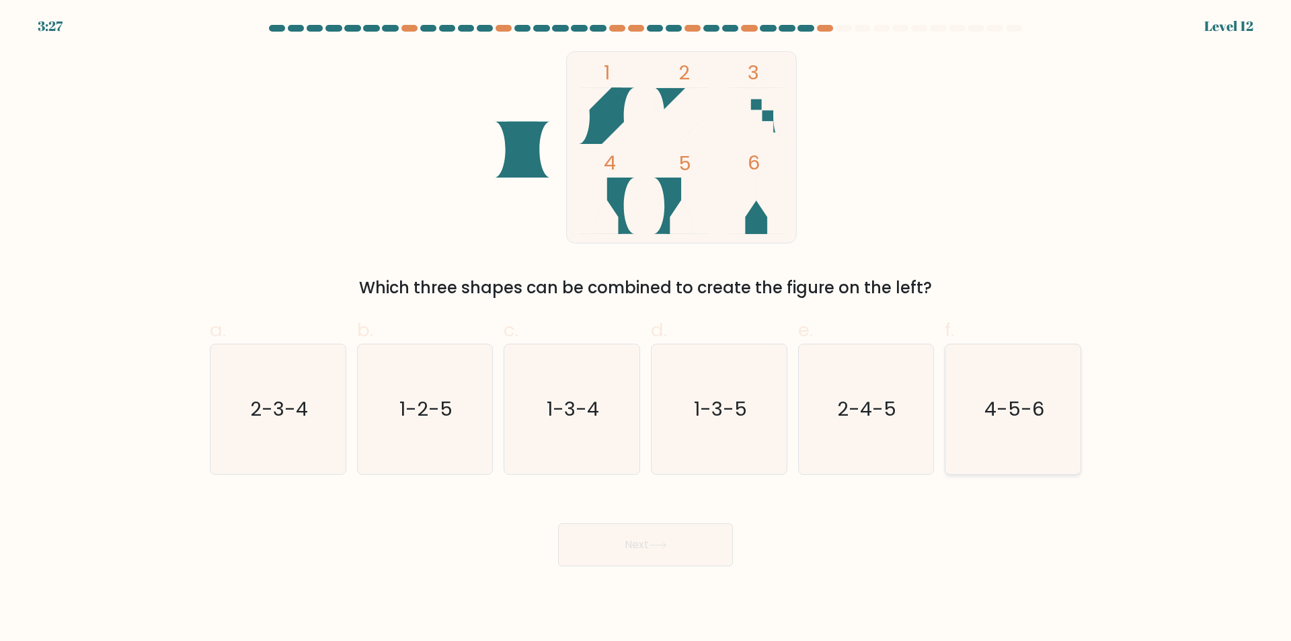
click at [995, 396] on text "4-5-6" at bounding box center [1014, 409] width 60 height 27
click at [646, 329] on input "f. 4-5-6" at bounding box center [646, 325] width 1 height 9
radio input "true"
click at [668, 535] on button "Next" at bounding box center [645, 544] width 175 height 43
click at [705, 554] on button "Next" at bounding box center [645, 544] width 175 height 43
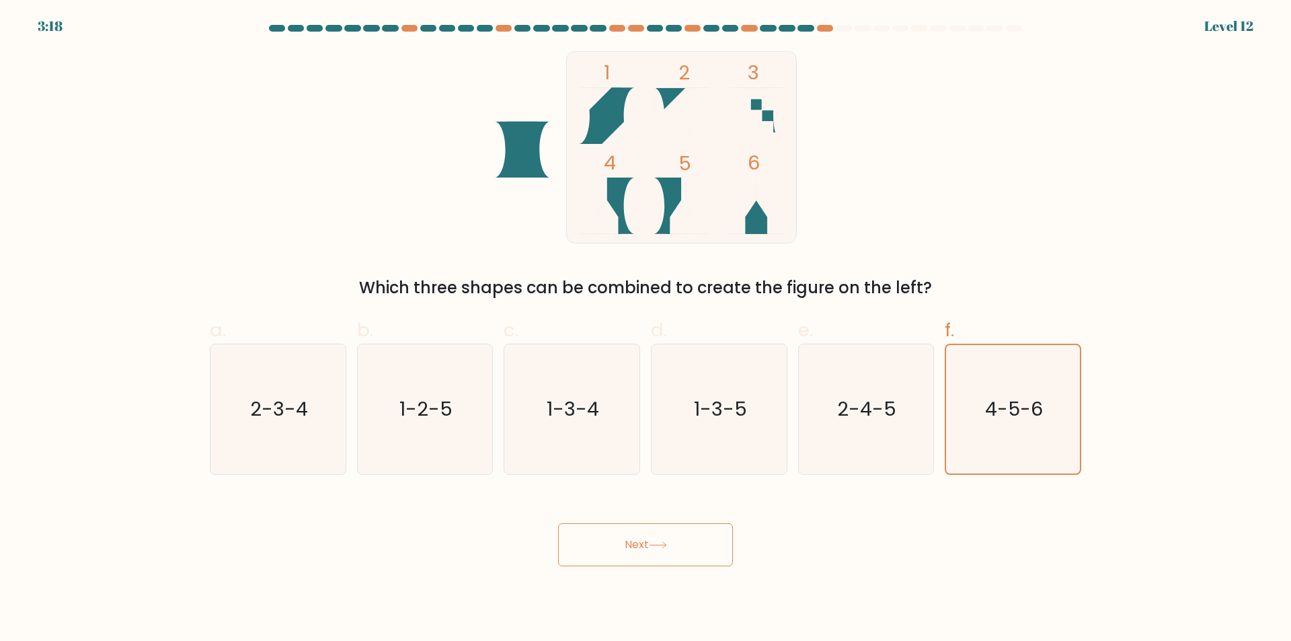
click at [705, 554] on button "Next" at bounding box center [645, 544] width 175 height 43
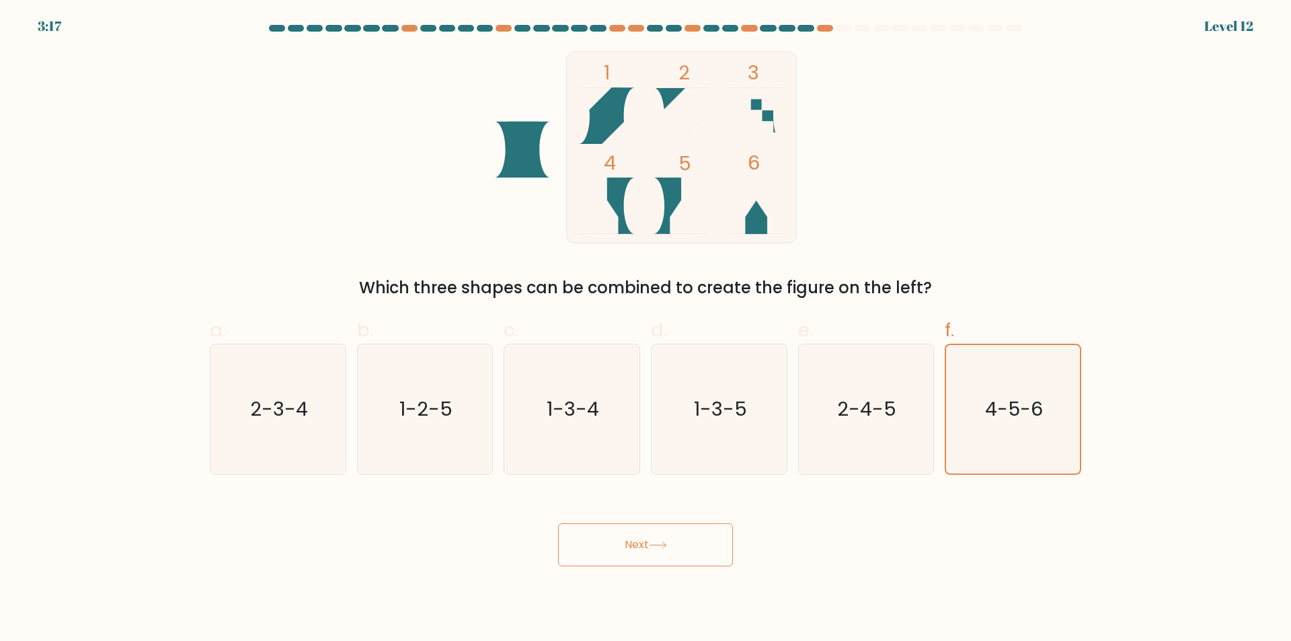
click at [705, 554] on button "Next" at bounding box center [645, 544] width 175 height 43
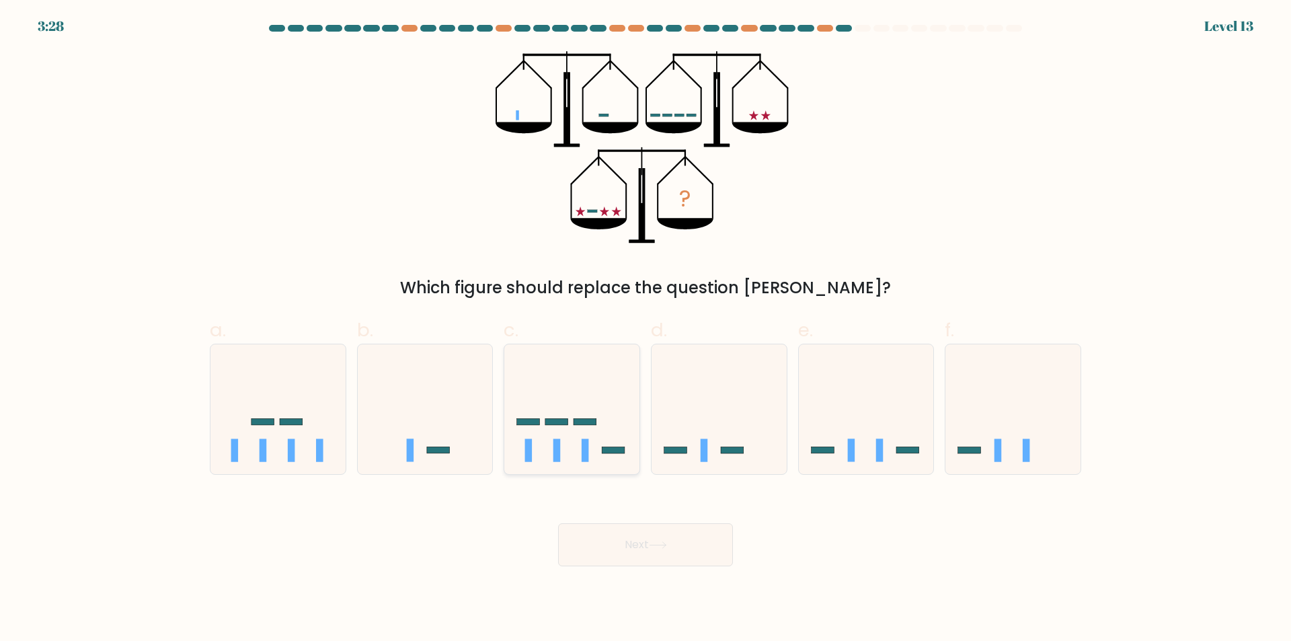
click at [559, 434] on icon at bounding box center [571, 410] width 135 height 112
click at [646, 329] on input "c." at bounding box center [646, 325] width 1 height 9
radio input "true"
click at [614, 544] on button "Next" at bounding box center [645, 544] width 175 height 43
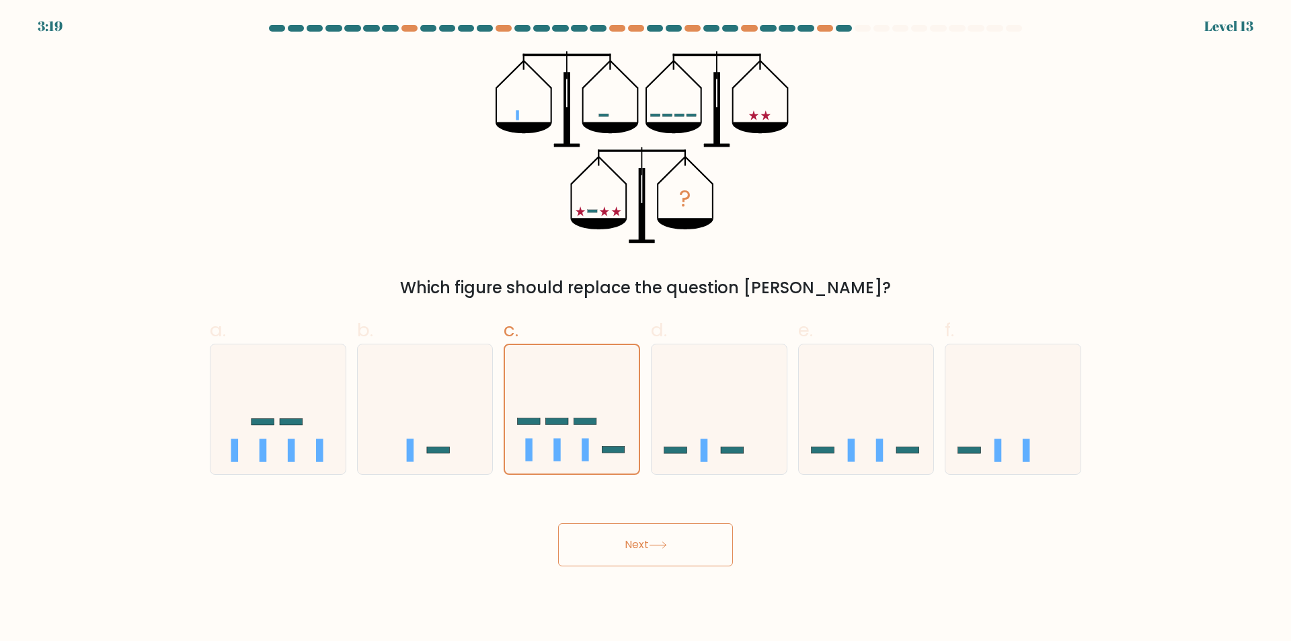
click at [614, 544] on button "Next" at bounding box center [645, 544] width 175 height 43
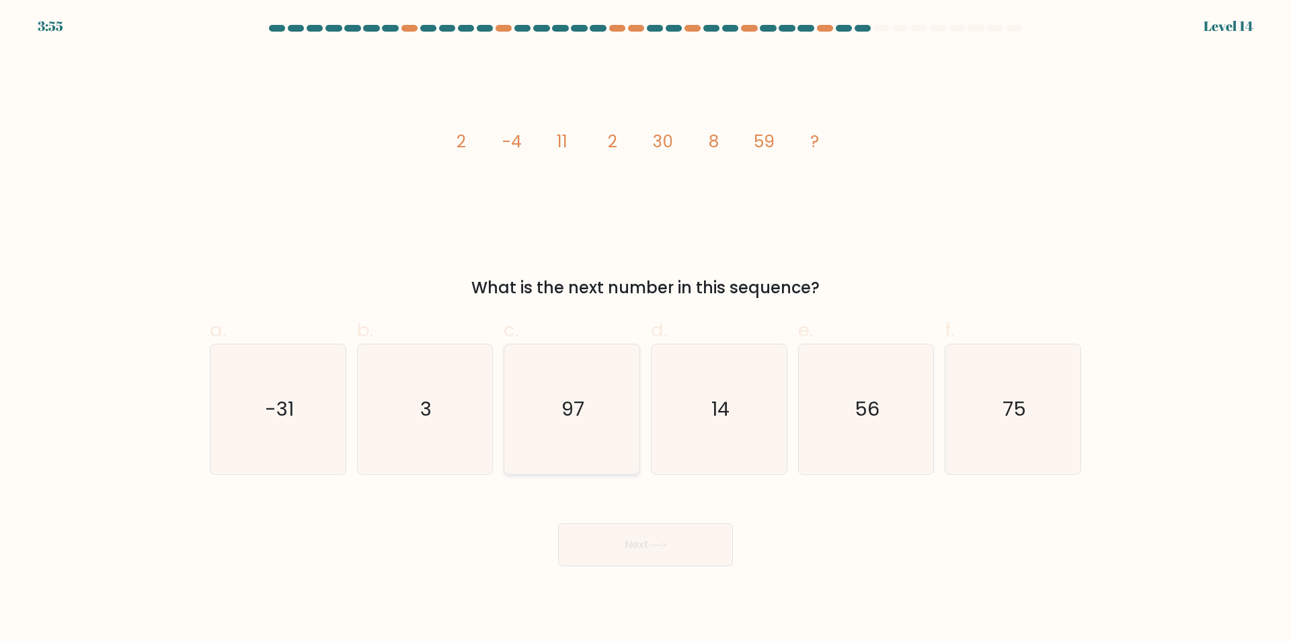
click at [584, 412] on text "97" at bounding box center [573, 409] width 23 height 27
click at [646, 329] on input "c. 97" at bounding box center [646, 325] width 1 height 9
radio input "true"
click at [647, 535] on button "Next" at bounding box center [645, 544] width 175 height 43
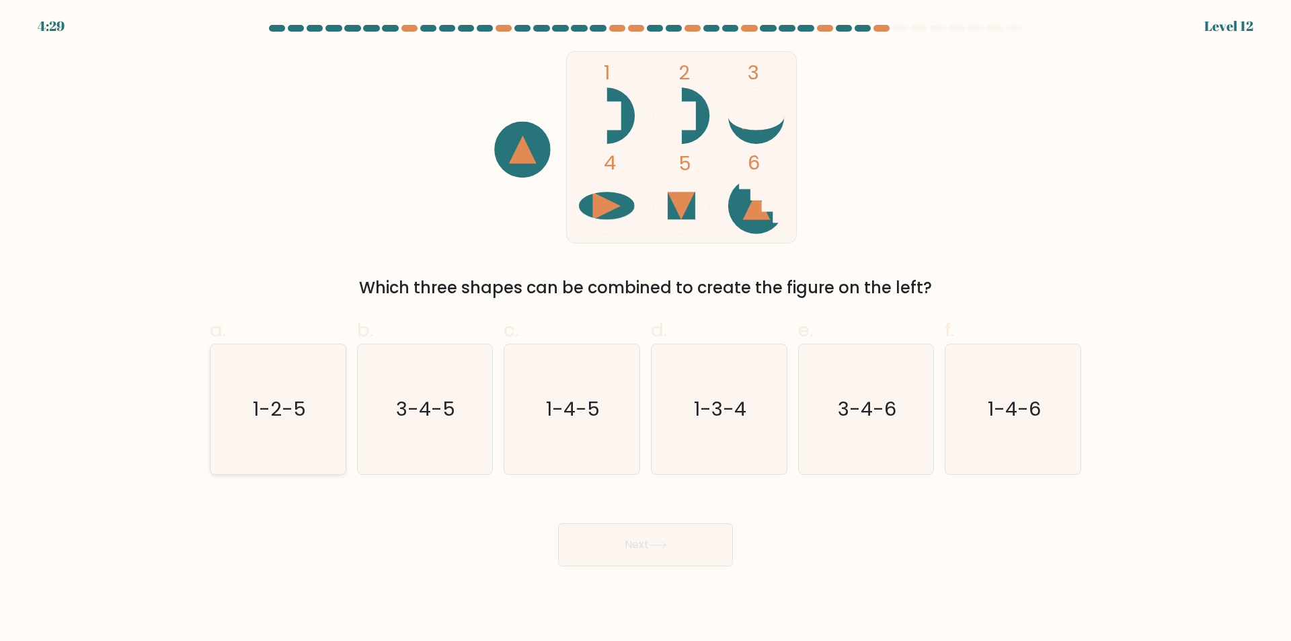
click at [277, 412] on text "1-2-5" at bounding box center [279, 409] width 53 height 27
click at [646, 329] on input "a. 1-2-5" at bounding box center [646, 325] width 1 height 9
radio input "true"
click at [620, 545] on button "Next" at bounding box center [645, 544] width 175 height 43
click at [633, 544] on button "Next" at bounding box center [645, 544] width 175 height 43
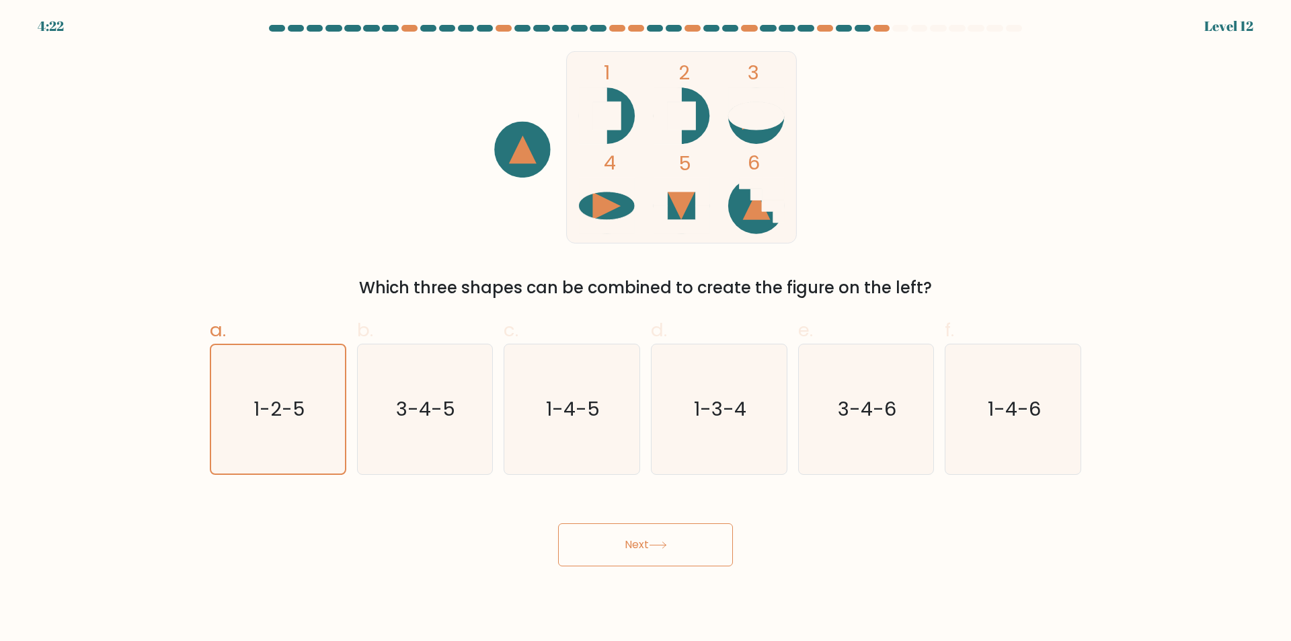
click at [633, 544] on button "Next" at bounding box center [645, 544] width 175 height 43
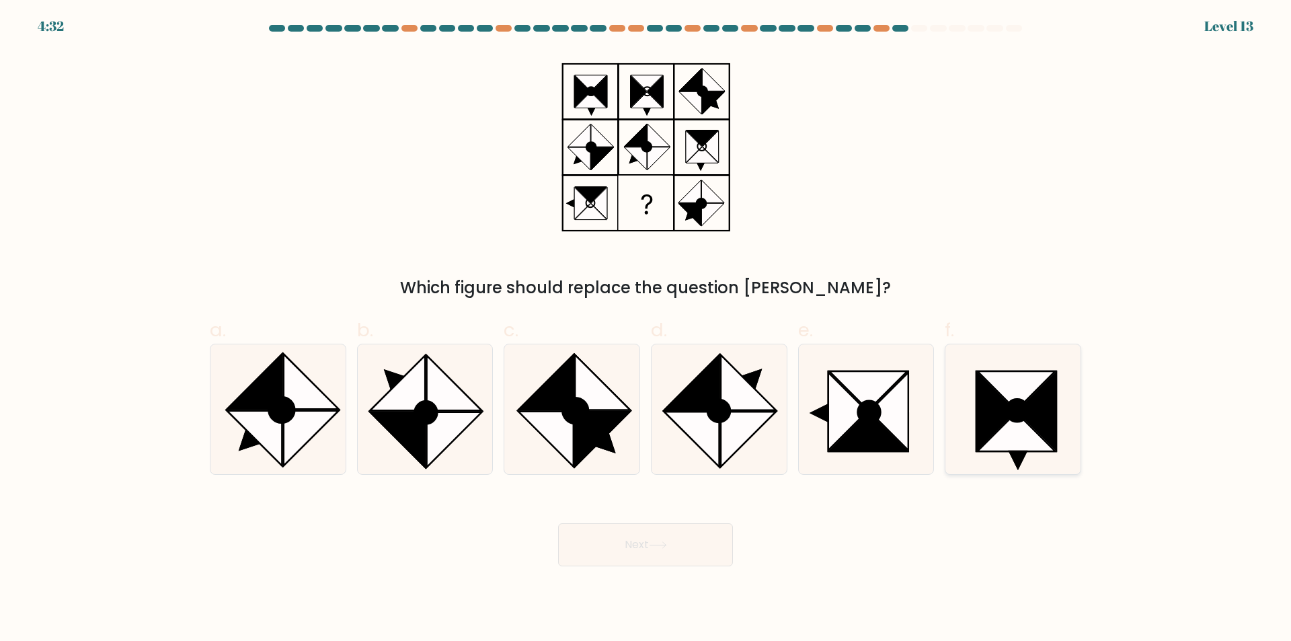
click at [976, 439] on icon at bounding box center [995, 412] width 39 height 78
click at [646, 329] on input "f." at bounding box center [646, 325] width 1 height 9
radio input "true"
click at [640, 543] on button "Next" at bounding box center [645, 544] width 175 height 43
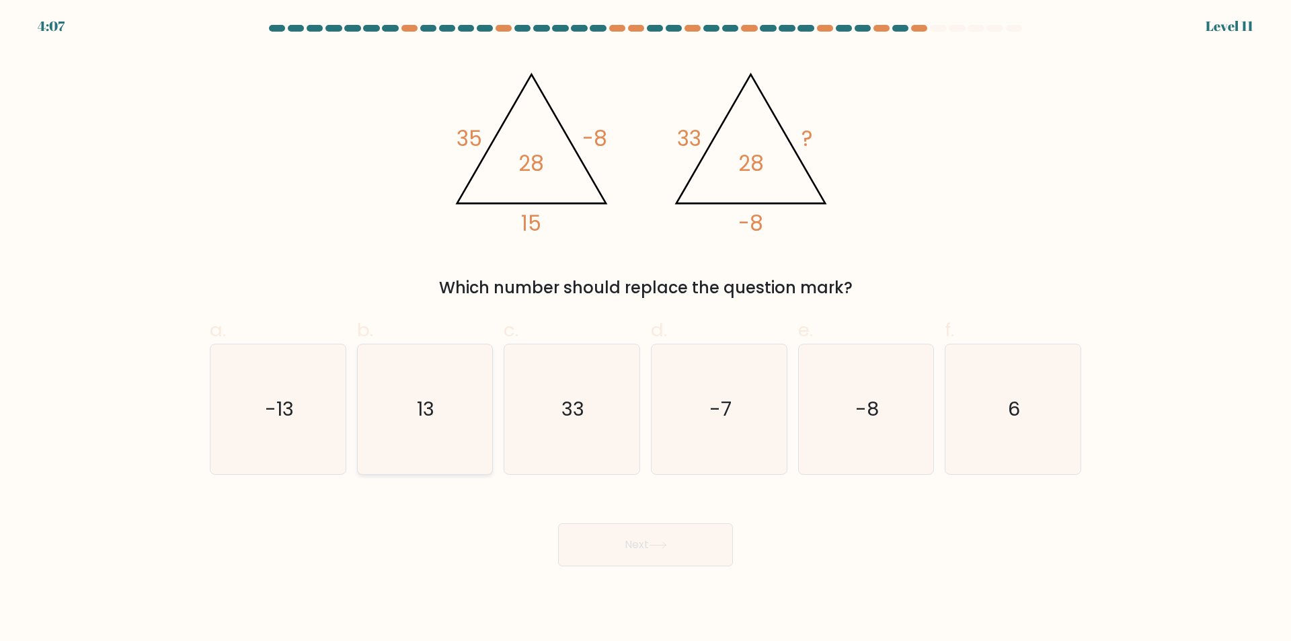
click at [473, 393] on icon "13" at bounding box center [425, 409] width 130 height 130
click at [646, 329] on input "b. 13" at bounding box center [646, 325] width 1 height 9
radio input "true"
click at [603, 533] on button "Next" at bounding box center [645, 544] width 175 height 43
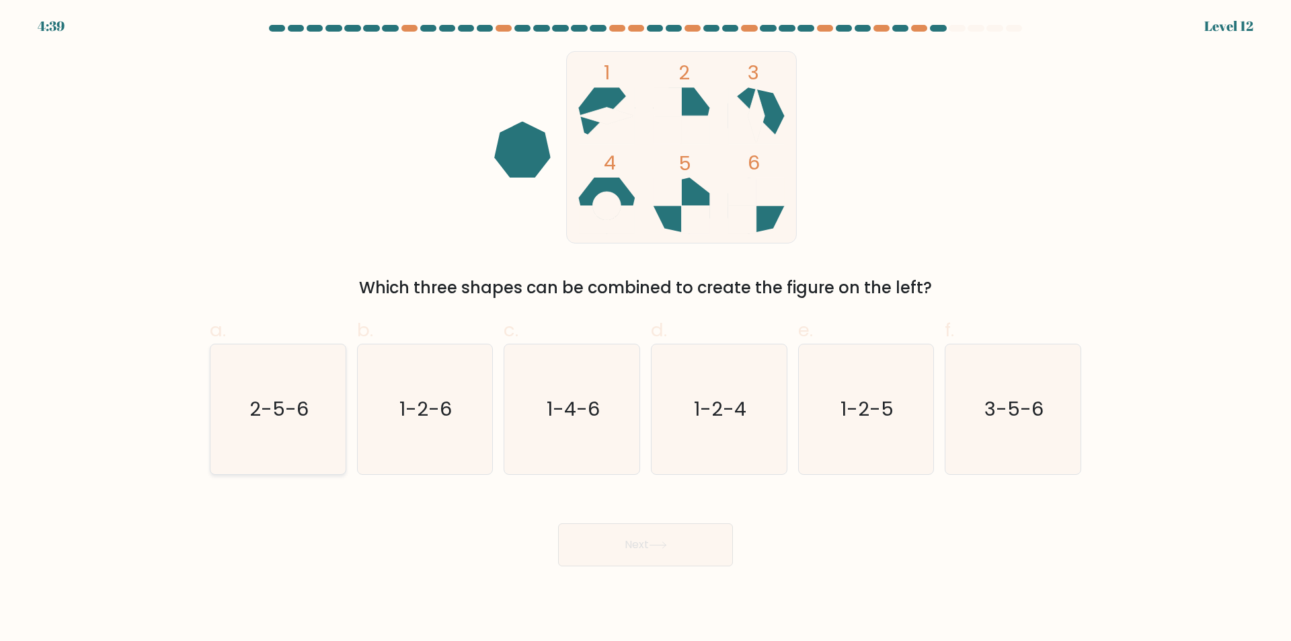
click at [301, 397] on text "2-5-6" at bounding box center [278, 409] width 59 height 27
click at [646, 329] on input "a. 2-5-6" at bounding box center [646, 325] width 1 height 9
radio input "true"
click at [652, 539] on button "Next" at bounding box center [645, 544] width 175 height 43
click at [631, 537] on button "Next" at bounding box center [645, 544] width 175 height 43
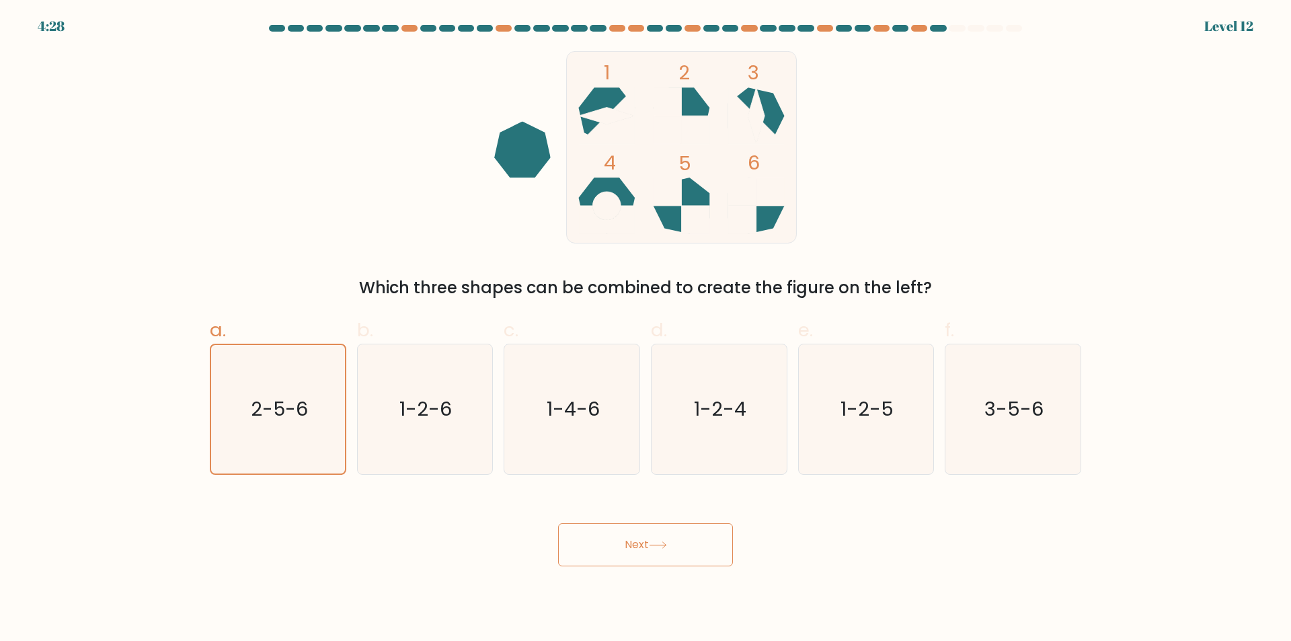
click at [627, 537] on button "Next" at bounding box center [645, 544] width 175 height 43
drag, startPoint x: 623, startPoint y: 535, endPoint x: 615, endPoint y: 534, distance: 8.2
click at [622, 535] on button "Next" at bounding box center [645, 544] width 175 height 43
click at [612, 534] on button "Next" at bounding box center [645, 544] width 175 height 43
click at [602, 535] on button "Next" at bounding box center [645, 544] width 175 height 43
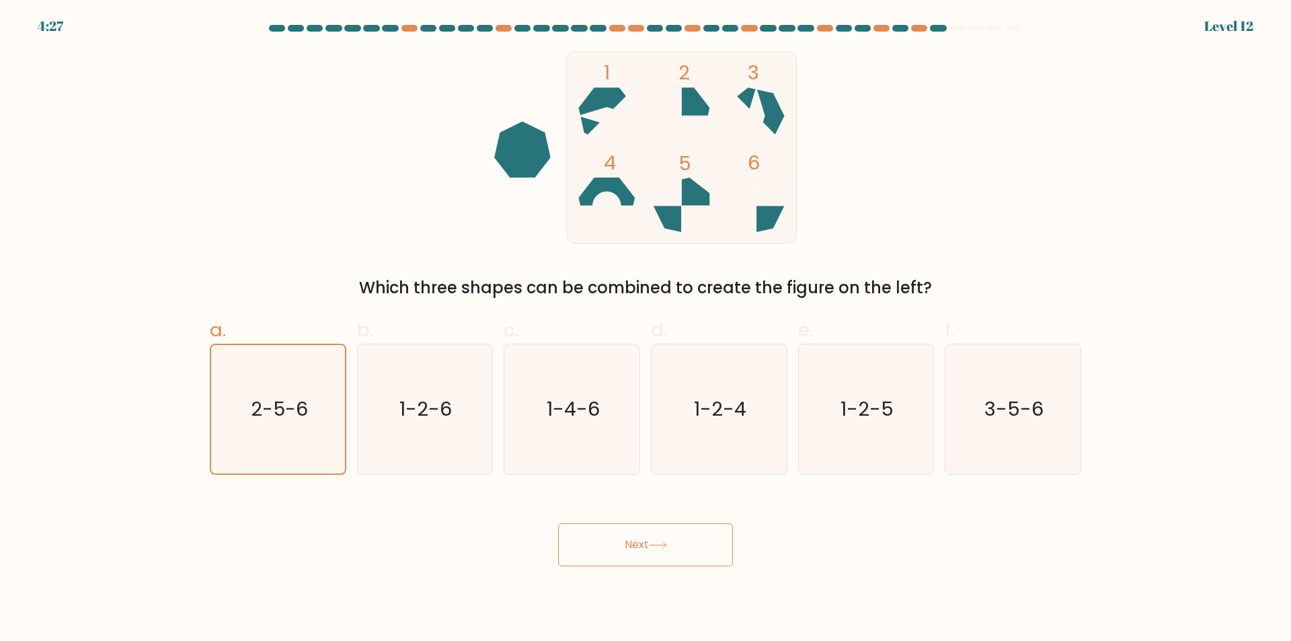
drag, startPoint x: 595, startPoint y: 535, endPoint x: 571, endPoint y: 541, distance: 25.1
click at [588, 538] on button "Next" at bounding box center [645, 544] width 175 height 43
click at [253, 413] on text "2-5-6" at bounding box center [279, 408] width 57 height 27
click at [646, 329] on input "a. 2-5-6" at bounding box center [646, 325] width 1 height 9
click at [253, 413] on text "2-5-6" at bounding box center [279, 408] width 57 height 27
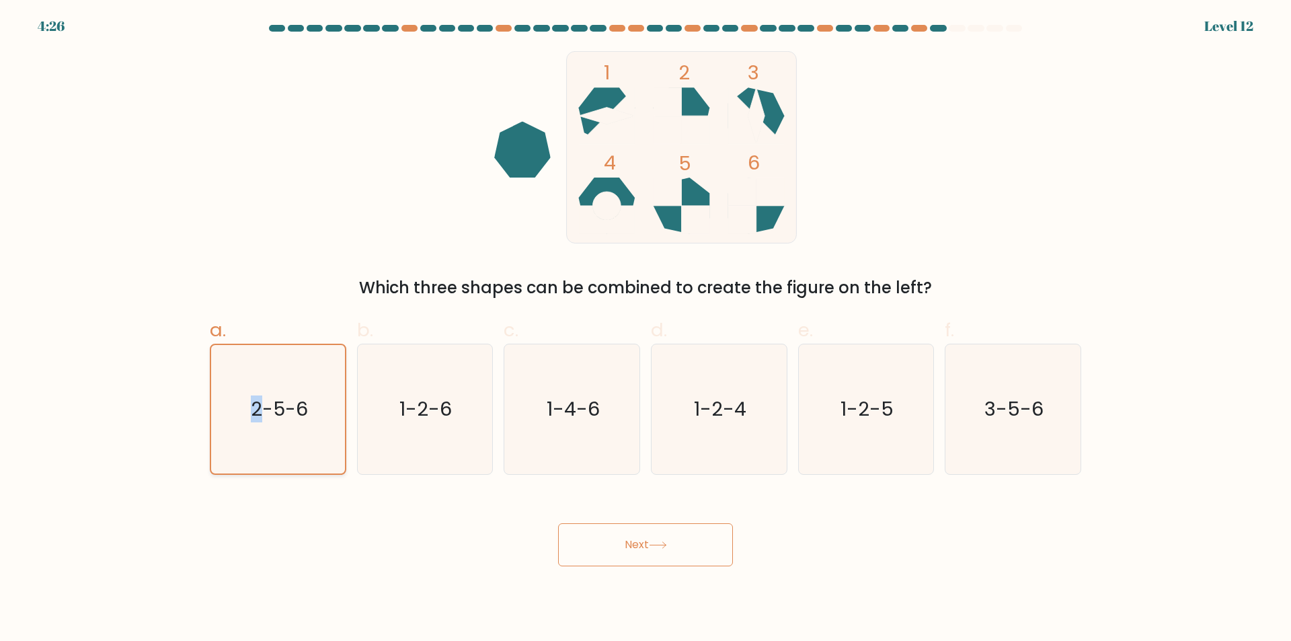
click at [646, 329] on input "a. 2-5-6" at bounding box center [646, 325] width 1 height 9
click at [253, 413] on text "2-5-6" at bounding box center [279, 408] width 57 height 27
click at [646, 329] on input "a. 2-5-6" at bounding box center [646, 325] width 1 height 9
click at [253, 413] on text "2-5-6" at bounding box center [279, 408] width 57 height 27
click at [646, 329] on input "a. 2-5-6" at bounding box center [646, 325] width 1 height 9
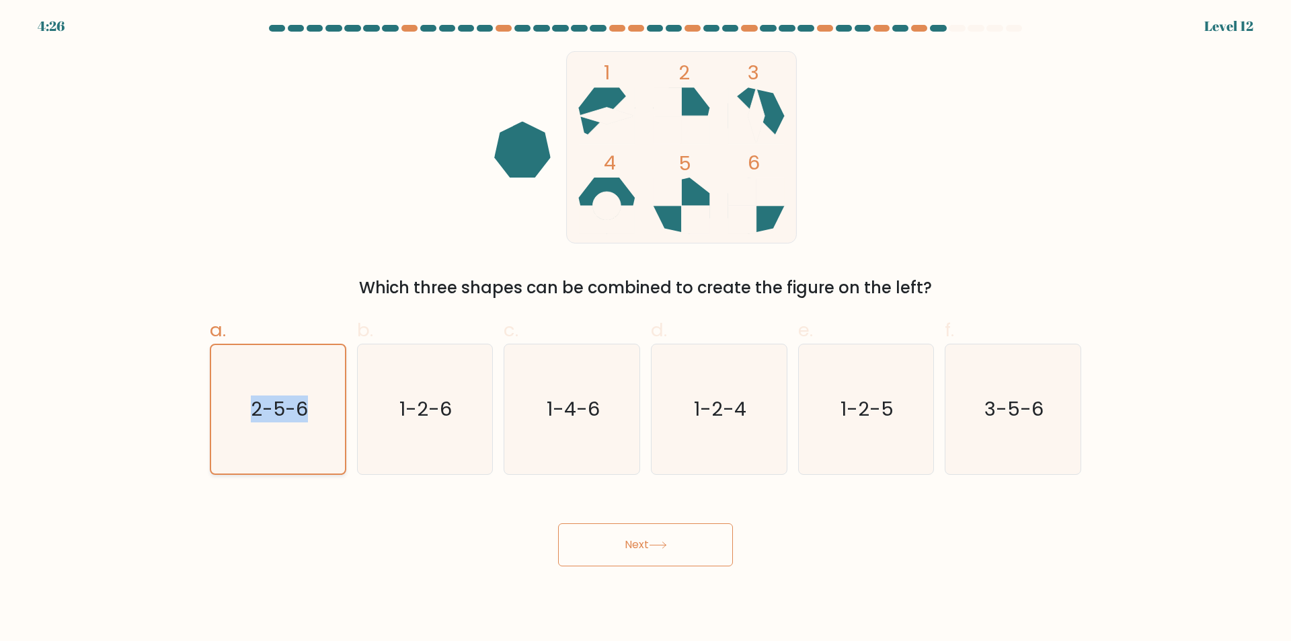
click at [253, 413] on text "2-5-6" at bounding box center [279, 408] width 57 height 27
click at [646, 329] on input "a. 2-5-6" at bounding box center [646, 325] width 1 height 9
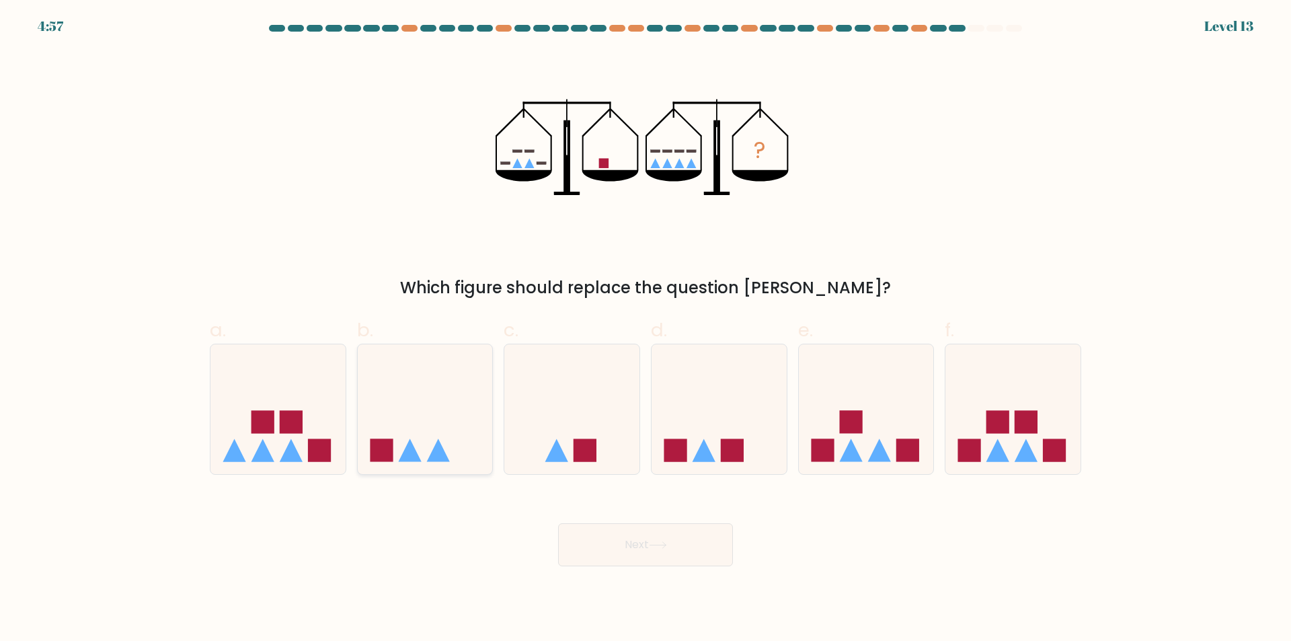
click at [456, 405] on icon at bounding box center [425, 410] width 135 height 112
click at [646, 329] on input "b." at bounding box center [646, 325] width 1 height 9
radio input "true"
click at [667, 546] on icon at bounding box center [658, 544] width 18 height 7
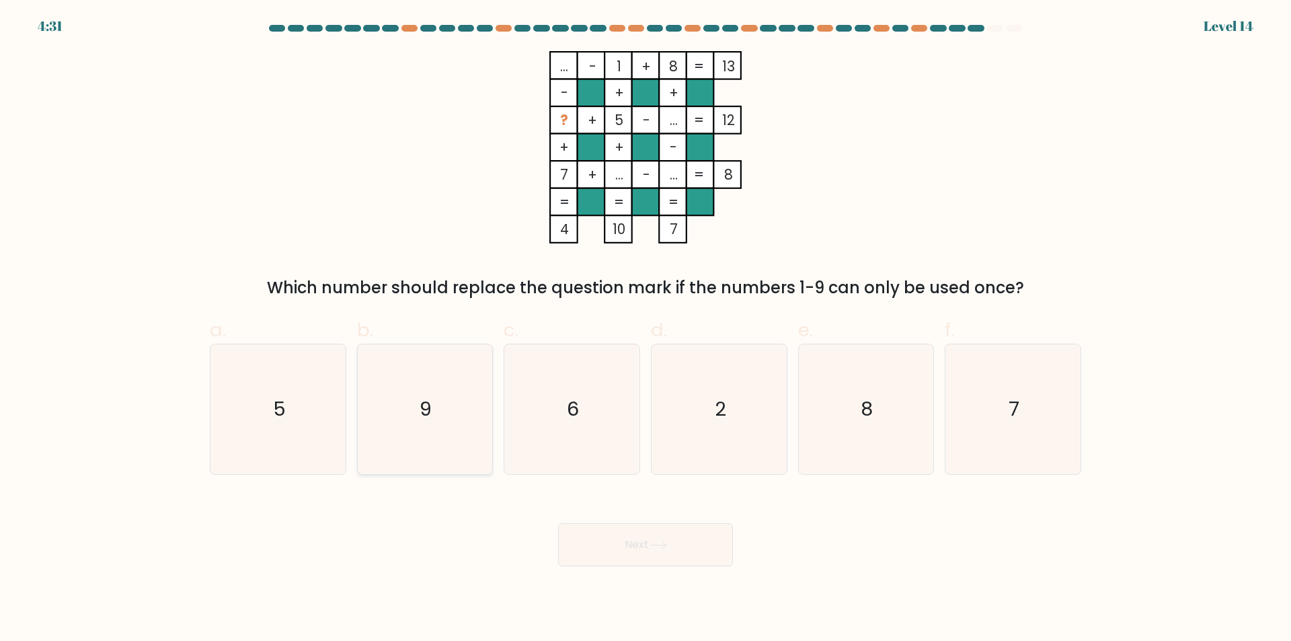
click at [432, 416] on text "9" at bounding box center [426, 409] width 12 height 27
click at [646, 329] on input "b. 9" at bounding box center [646, 325] width 1 height 9
radio input "true"
click at [649, 557] on button "Next" at bounding box center [645, 544] width 175 height 43
click at [630, 545] on button "Next" at bounding box center [645, 544] width 175 height 43
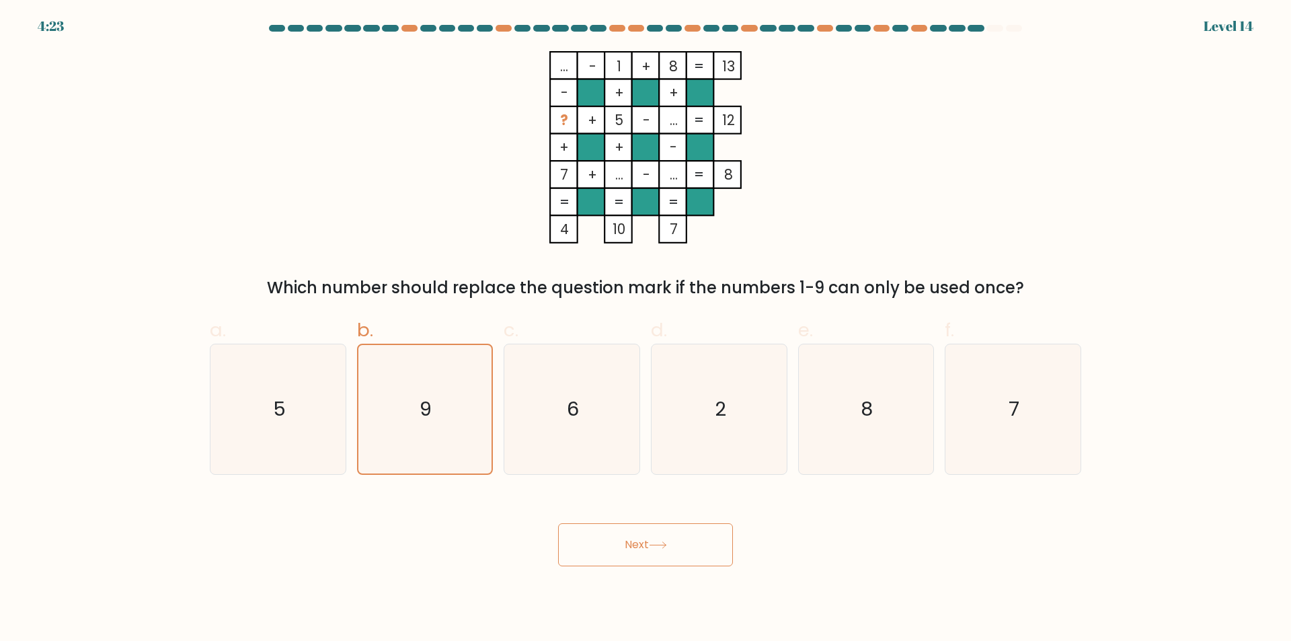
click at [630, 545] on button "Next" at bounding box center [645, 544] width 175 height 43
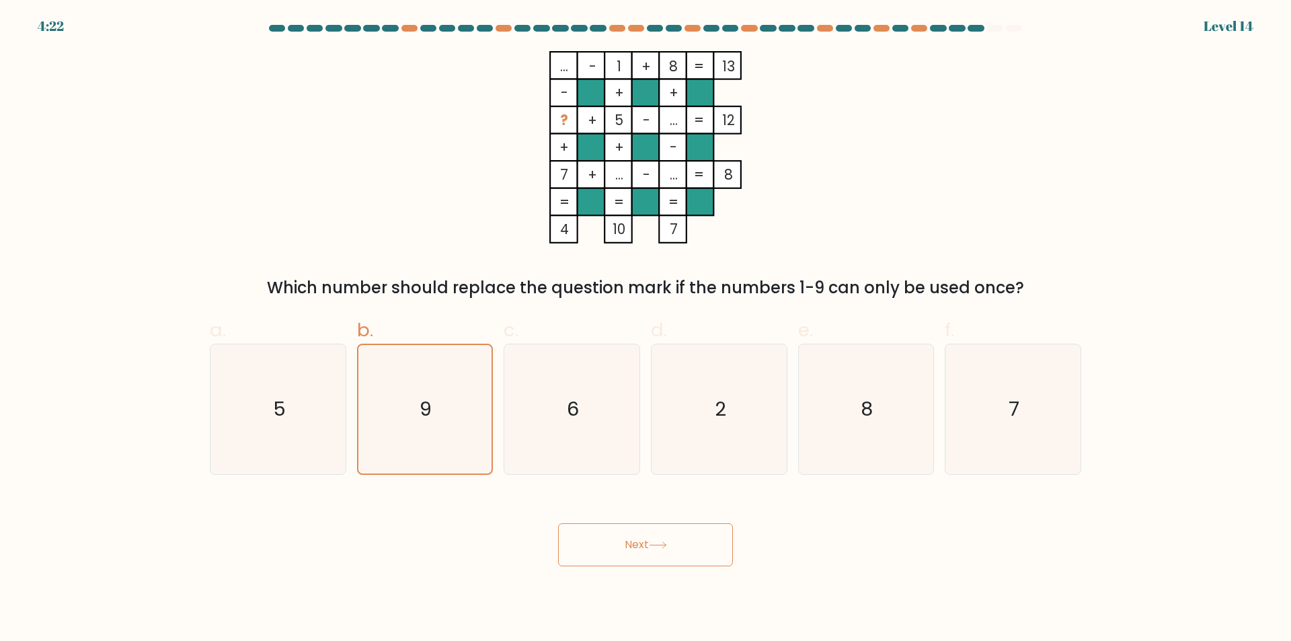
click at [630, 545] on button "Next" at bounding box center [645, 544] width 175 height 43
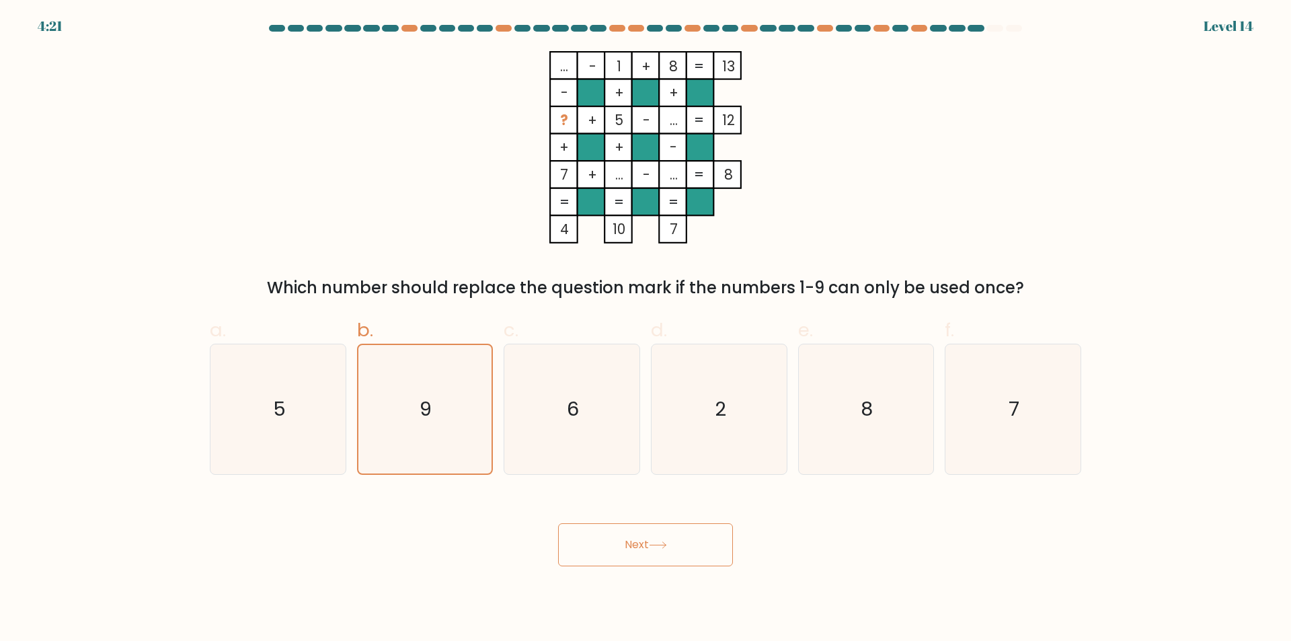
click at [630, 545] on button "Next" at bounding box center [645, 544] width 175 height 43
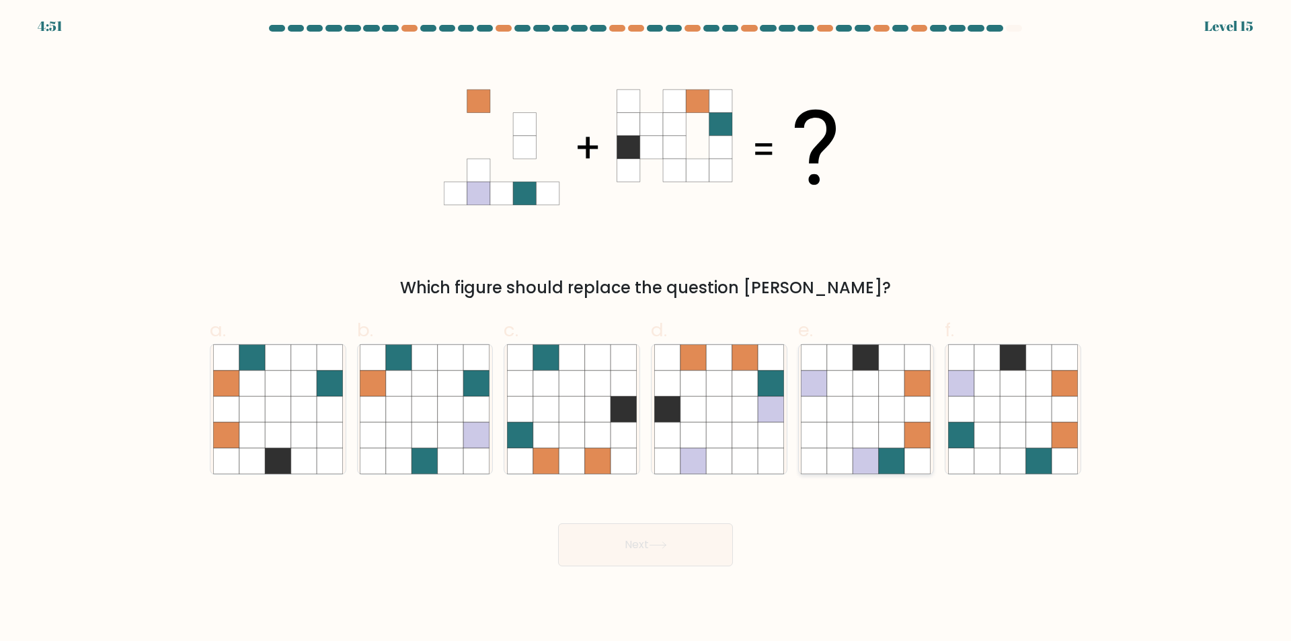
click at [883, 398] on icon at bounding box center [892, 409] width 26 height 26
click at [646, 329] on input "e." at bounding box center [646, 325] width 1 height 9
radio input "true"
click at [1021, 429] on icon at bounding box center [1013, 435] width 26 height 26
click at [646, 329] on input "f." at bounding box center [646, 325] width 1 height 9
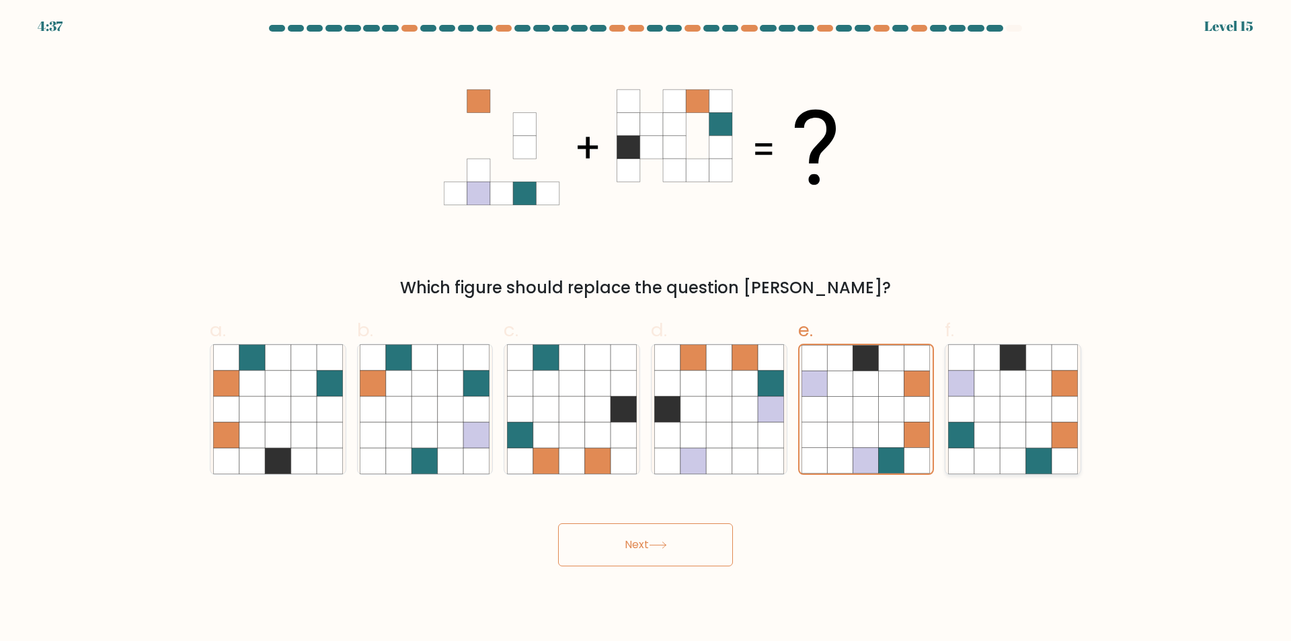
radio input "true"
click at [672, 546] on button "Next" at bounding box center [645, 544] width 175 height 43
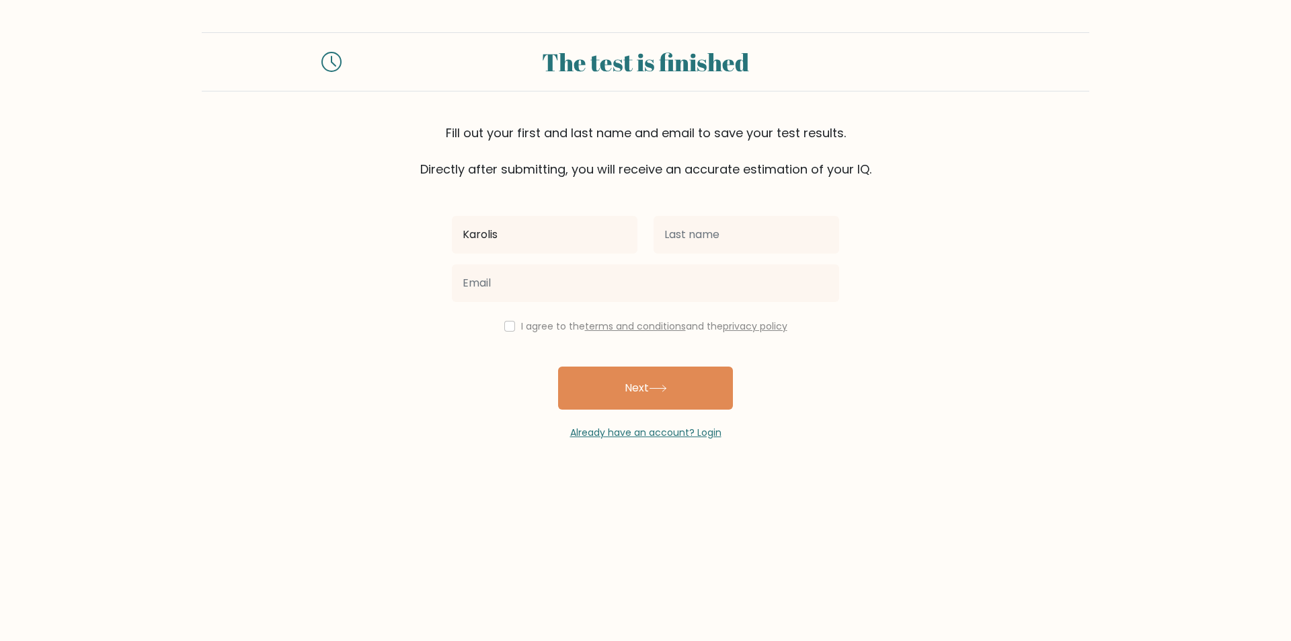
type input "Karolis"
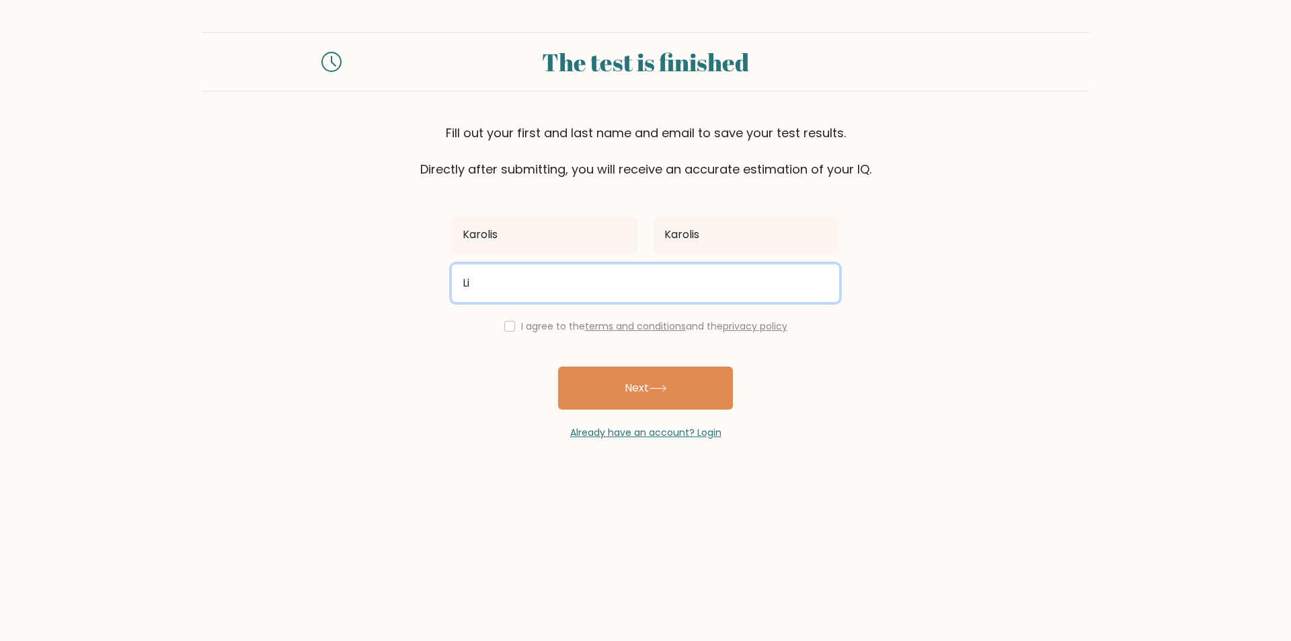
type input "L"
type input "[EMAIL_ADDRESS][DOMAIN_NAME]"
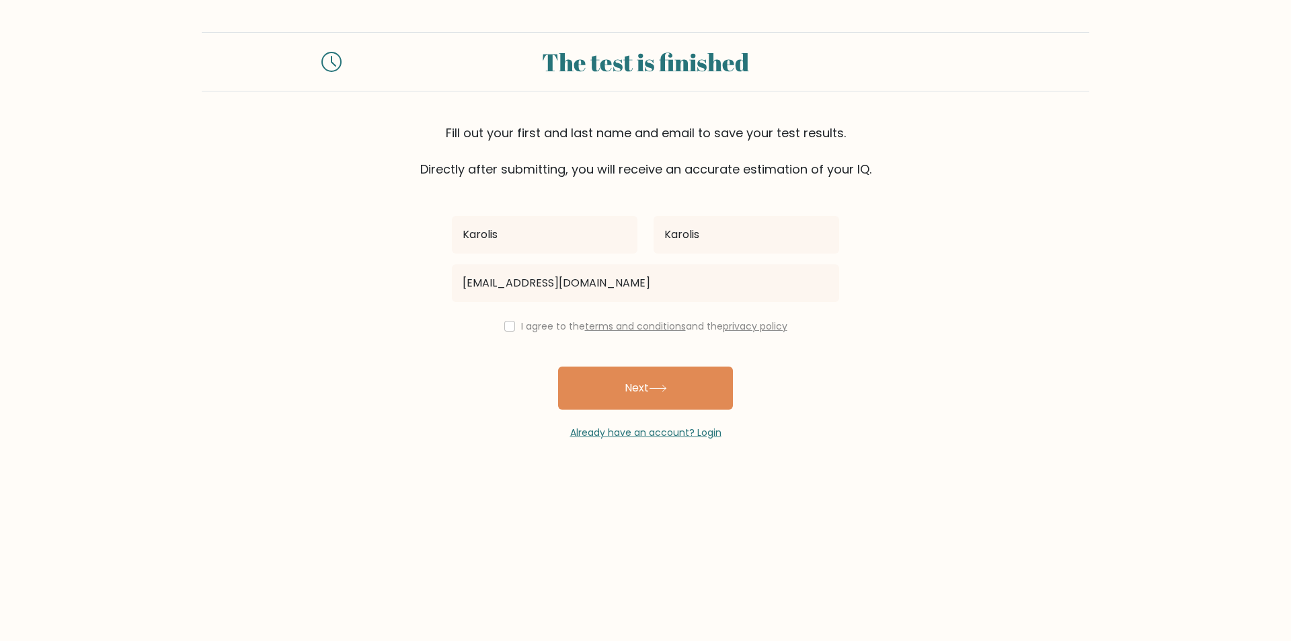
click at [512, 327] on div "I agree to the terms and conditions and the privacy policy" at bounding box center [645, 326] width 403 height 16
click at [506, 323] on input "checkbox" at bounding box center [509, 326] width 11 height 11
checkbox input "true"
click at [697, 389] on button "Next" at bounding box center [645, 387] width 175 height 43
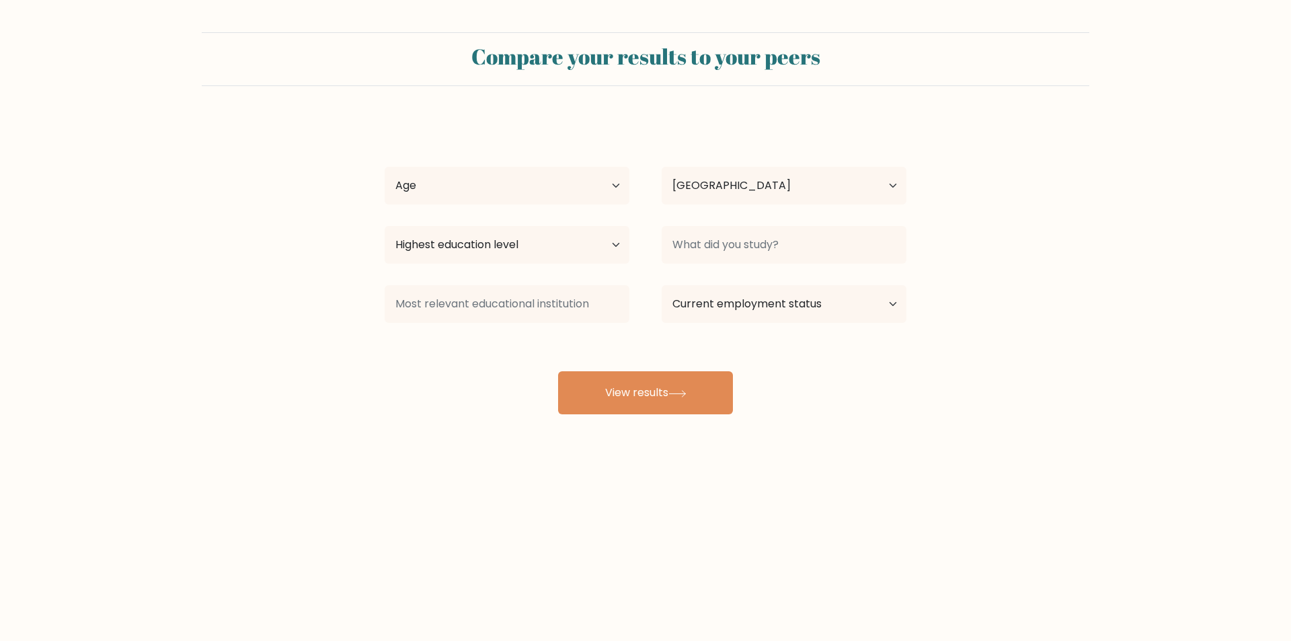
select select "LT"
click at [605, 174] on select "Age Under [DEMOGRAPHIC_DATA] [DEMOGRAPHIC_DATA] [DEMOGRAPHIC_DATA] [DEMOGRAPHIC…" at bounding box center [507, 186] width 245 height 38
select select "25_34"
click at [385, 167] on select "Age Under 18 years old 18-24 years old 25-34 years old 35-44 years old 45-54 ye…" at bounding box center [507, 186] width 245 height 38
click at [510, 242] on select "Highest education level No schooling Primary Lower Secondary Upper Secondary Oc…" at bounding box center [507, 245] width 245 height 38
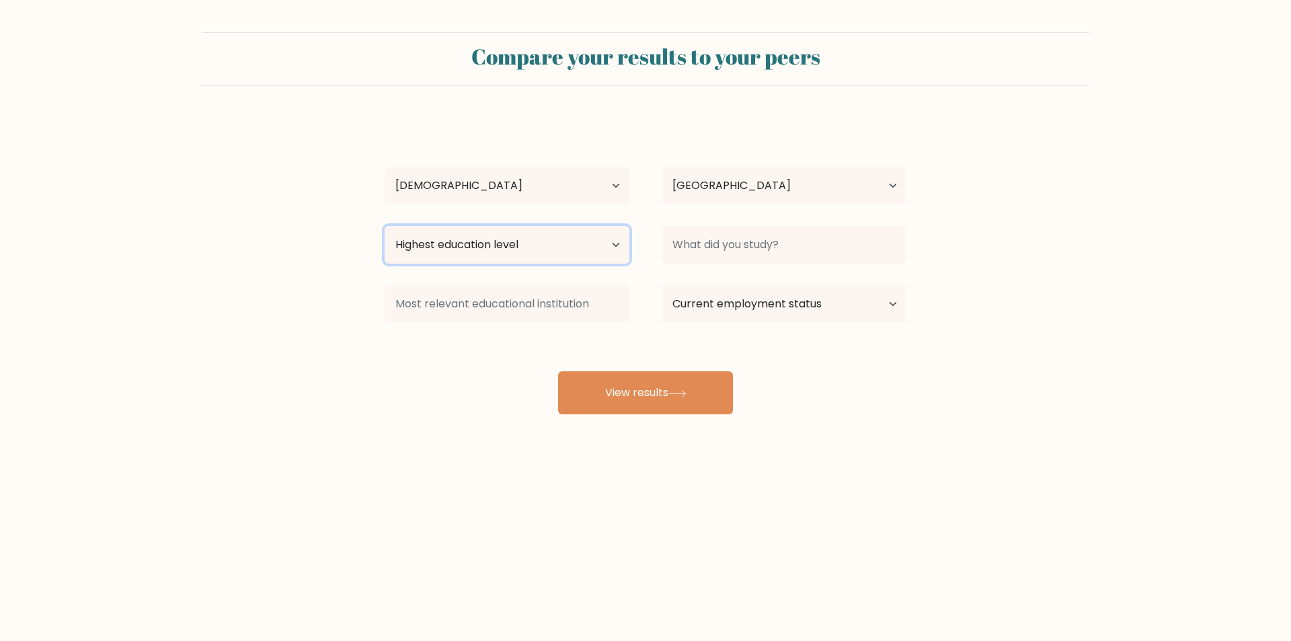
select select "upper_secondary"
click at [385, 226] on select "Highest education level No schooling Primary Lower Secondary Upper Secondary Oc…" at bounding box center [507, 245] width 245 height 38
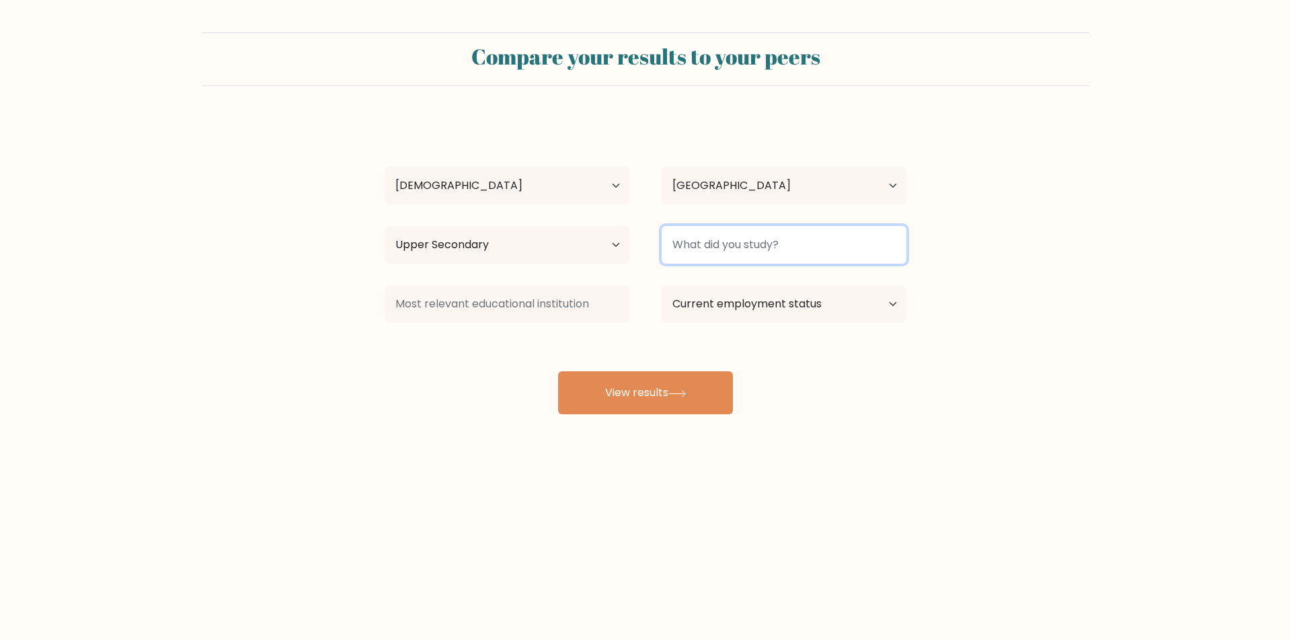
click at [685, 245] on input at bounding box center [784, 245] width 245 height 38
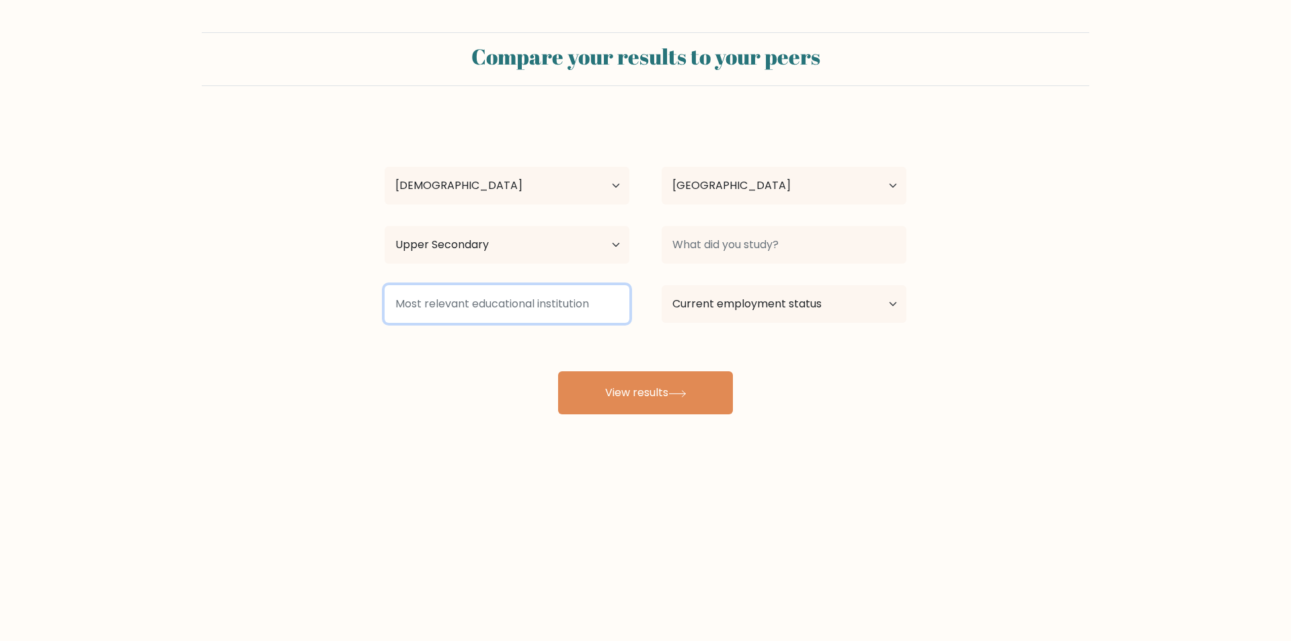
click at [563, 309] on input at bounding box center [507, 304] width 245 height 38
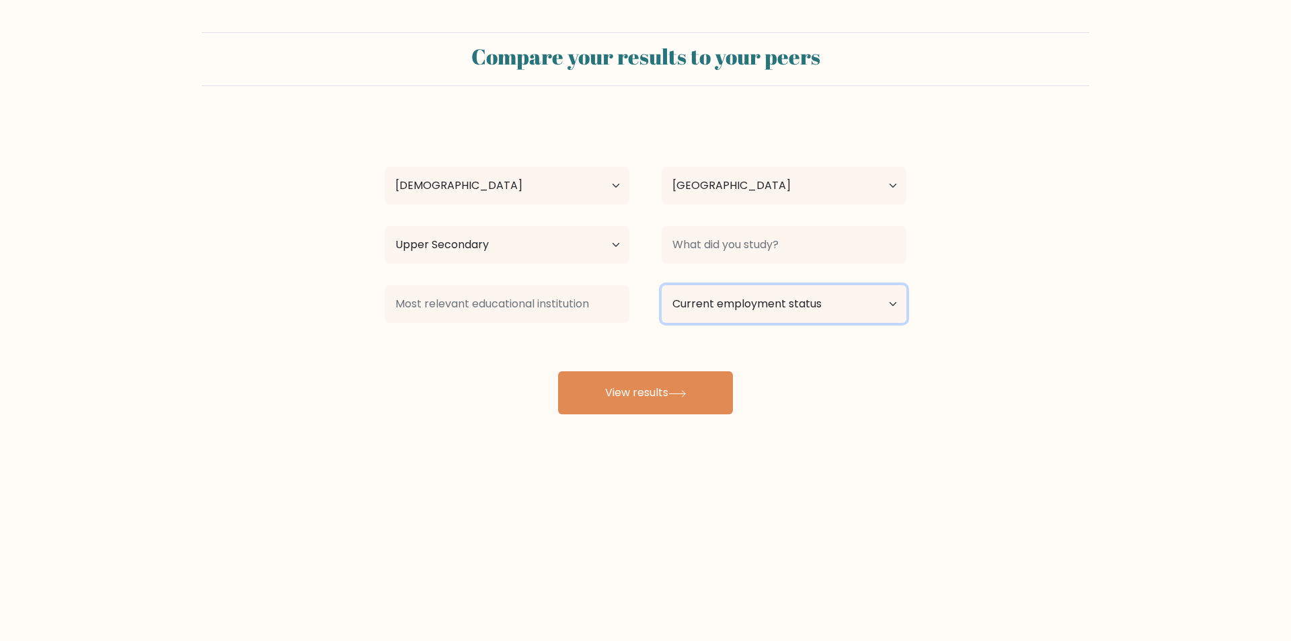
click at [740, 304] on select "Current employment status Employed Student Retired Other / prefer not to answer" at bounding box center [784, 304] width 245 height 38
select select "other"
click at [662, 285] on select "Current employment status Employed Student Retired Other / prefer not to answer" at bounding box center [784, 304] width 245 height 38
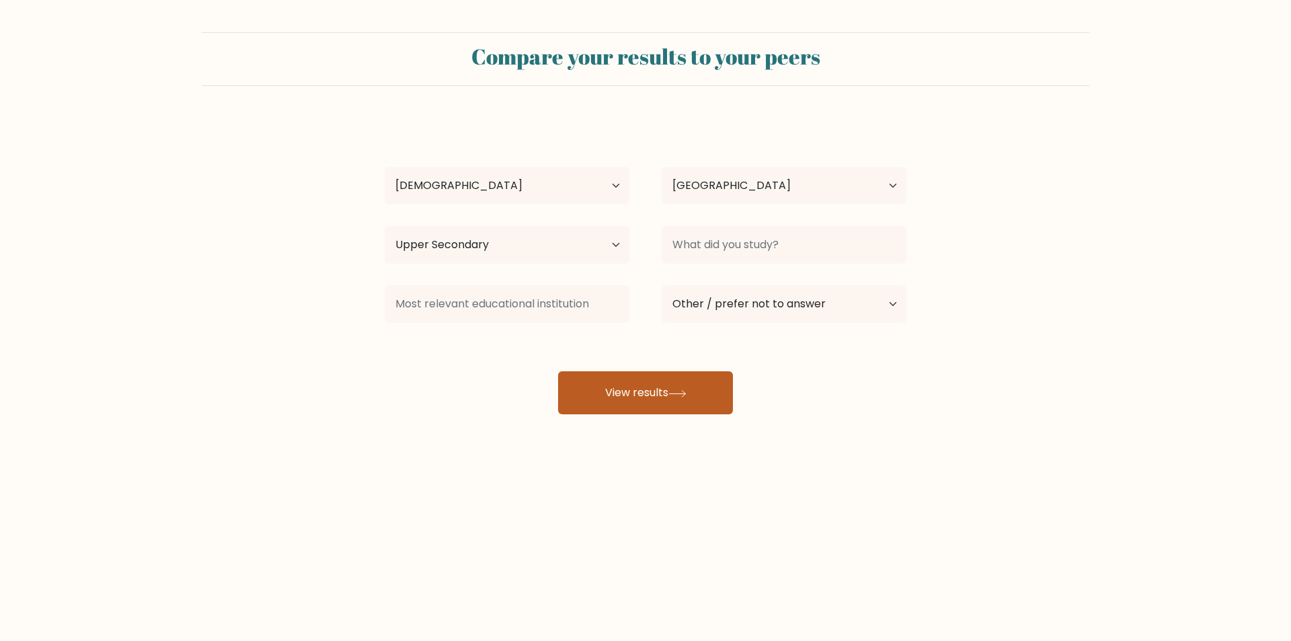
click at [660, 392] on button "View results" at bounding box center [645, 392] width 175 height 43
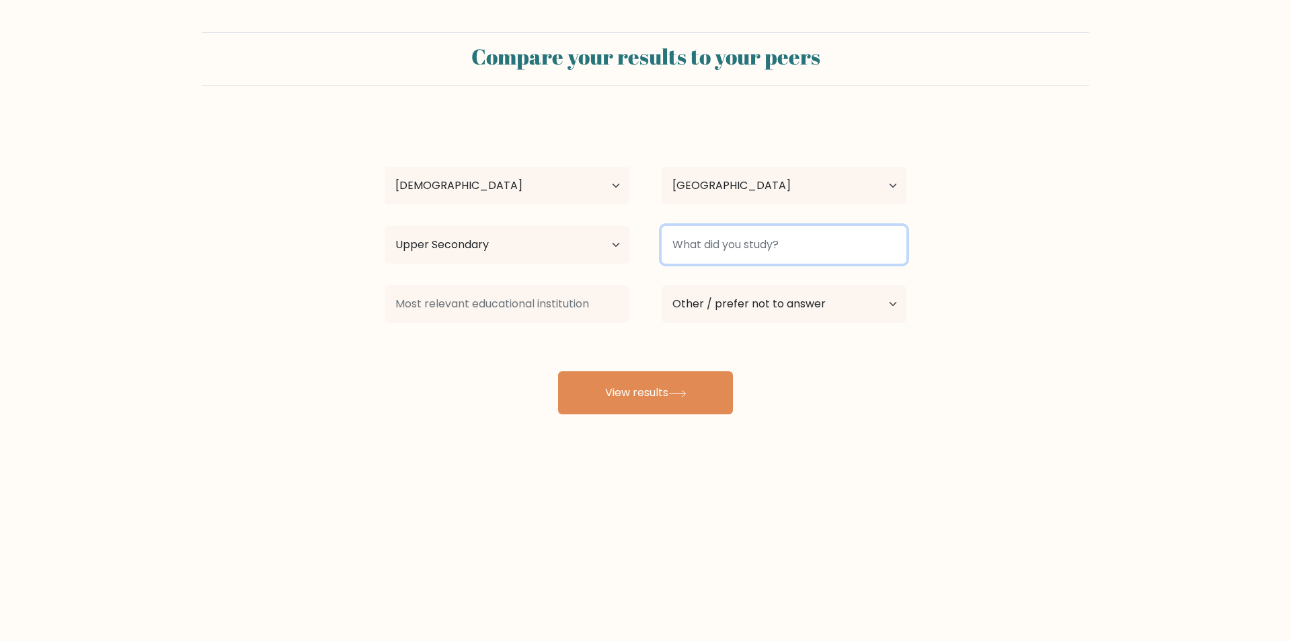
click at [726, 252] on input at bounding box center [784, 245] width 245 height 38
type input "nothink"
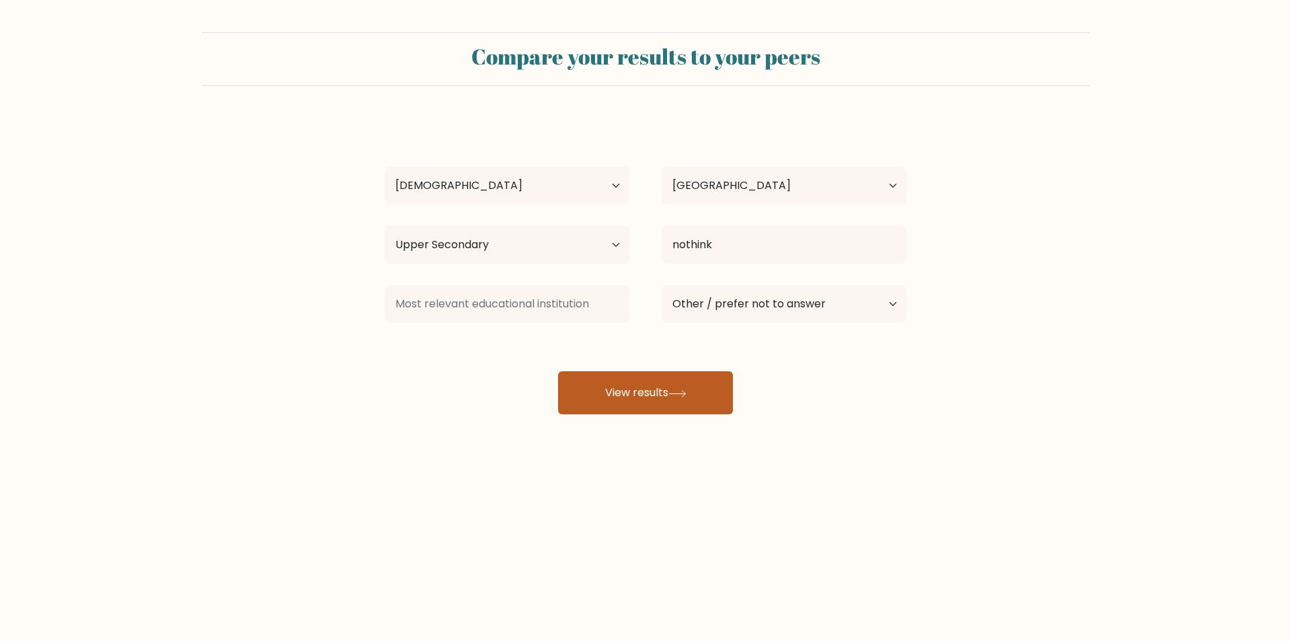
click at [666, 385] on button "View results" at bounding box center [645, 392] width 175 height 43
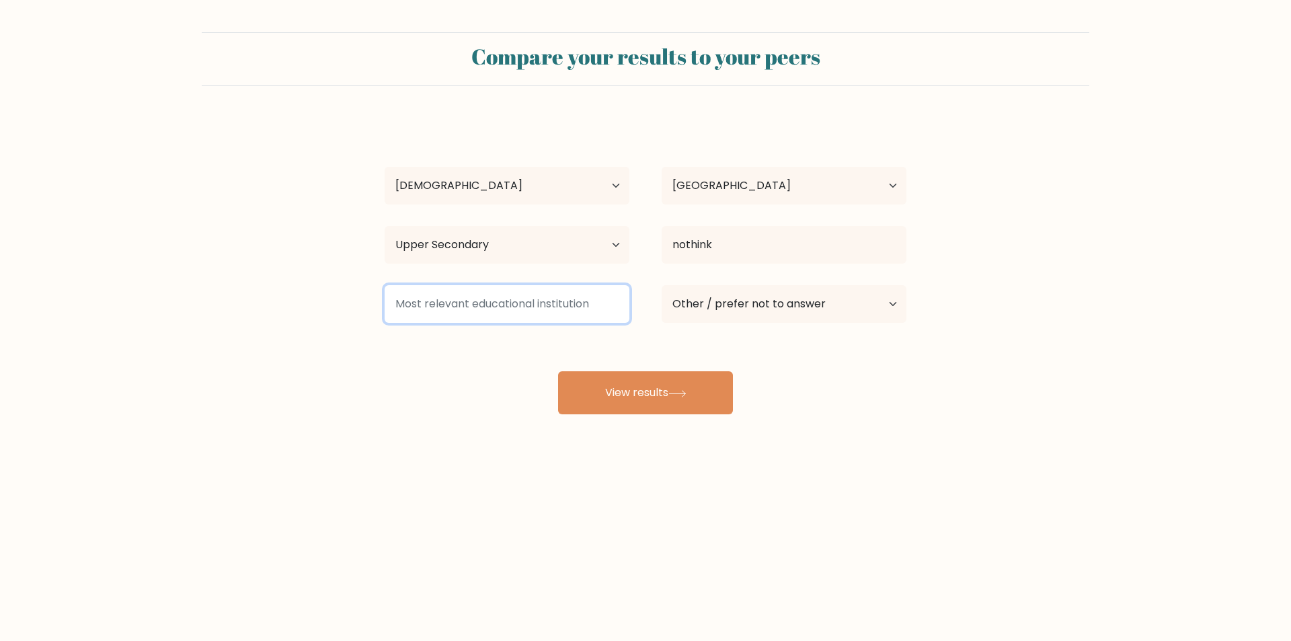
click at [523, 290] on input at bounding box center [507, 304] width 245 height 38
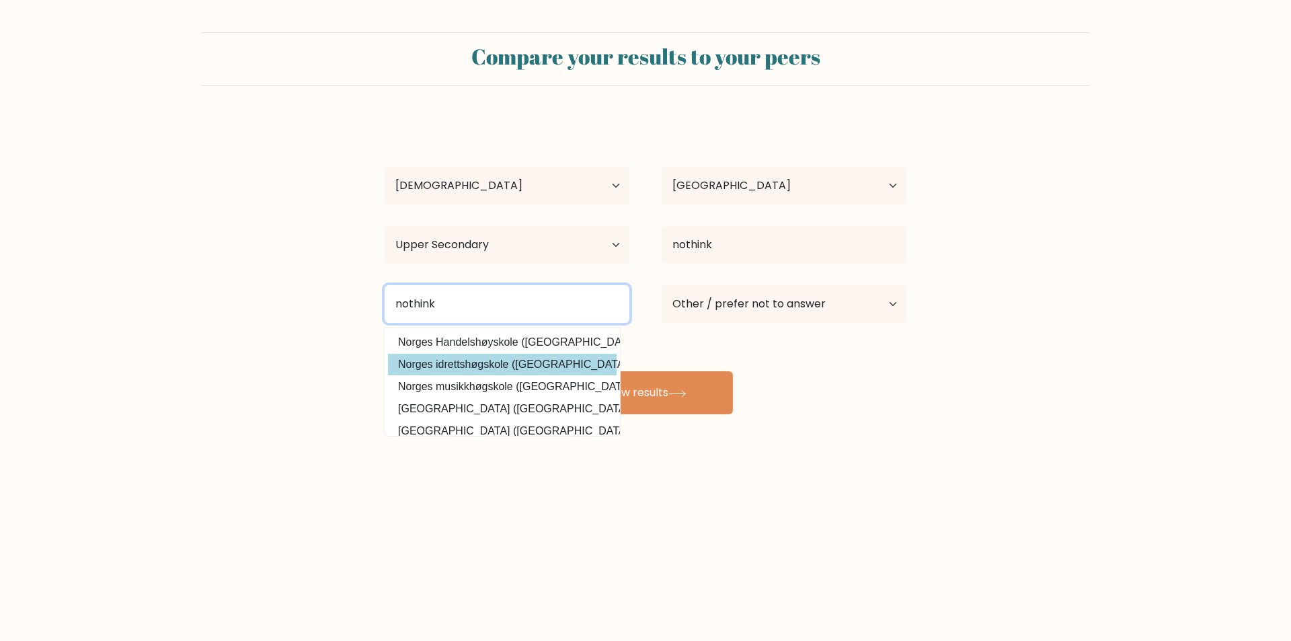
scroll to position [131, 0]
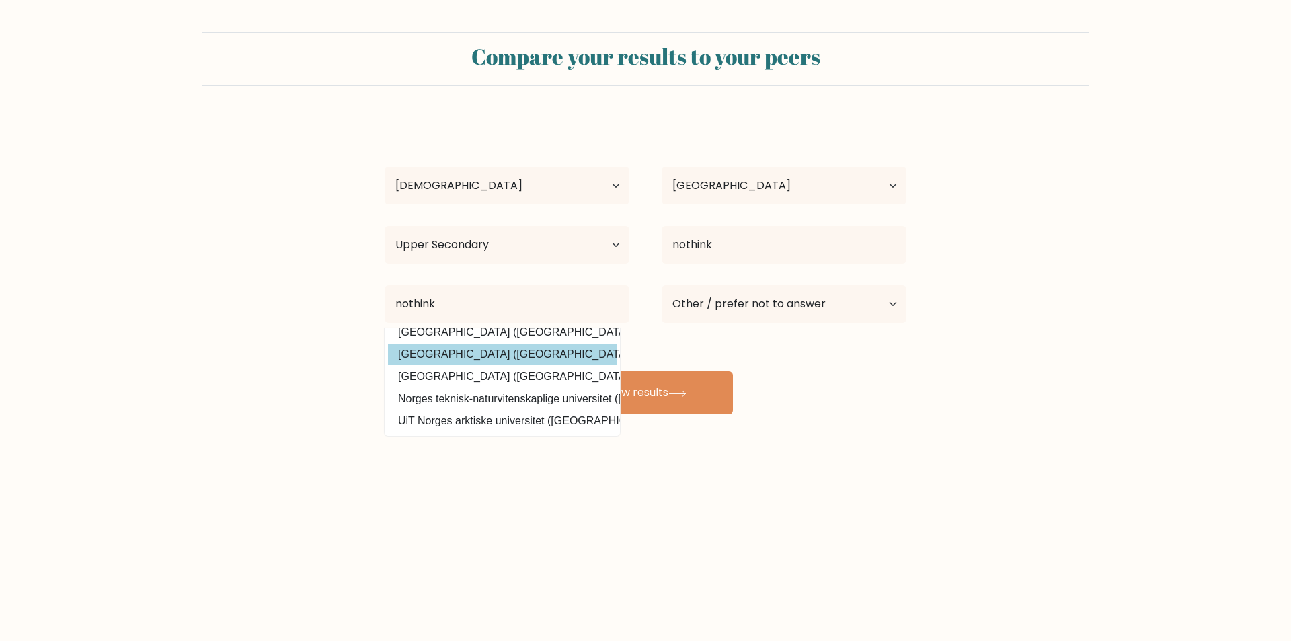
click at [561, 344] on option "Universitetet i Nordland (Norway)" at bounding box center [502, 355] width 229 height 22
type input "Universitetet i Nordland"
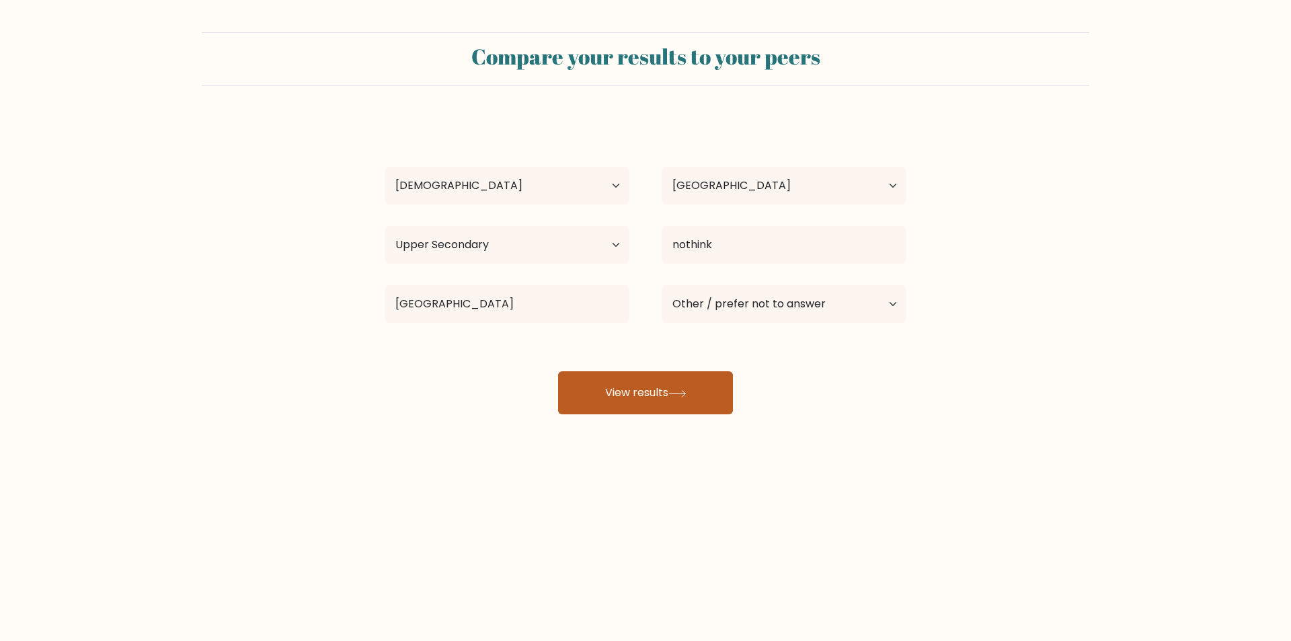
click at [654, 383] on button "View results" at bounding box center [645, 392] width 175 height 43
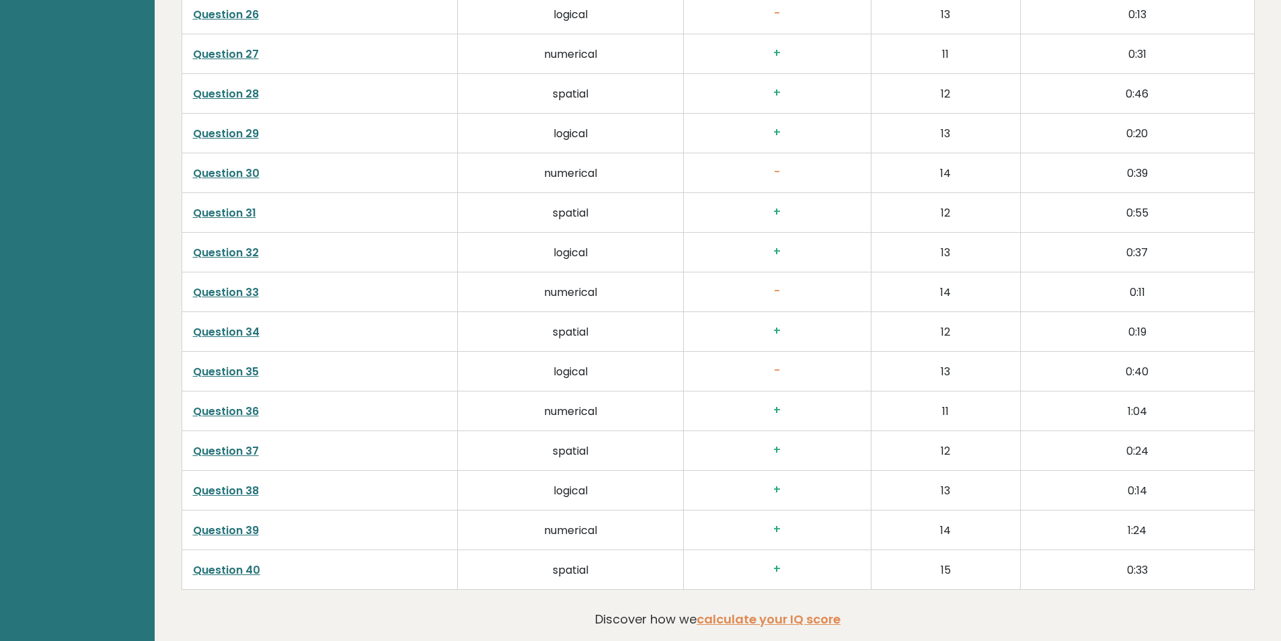
scroll to position [3433, 0]
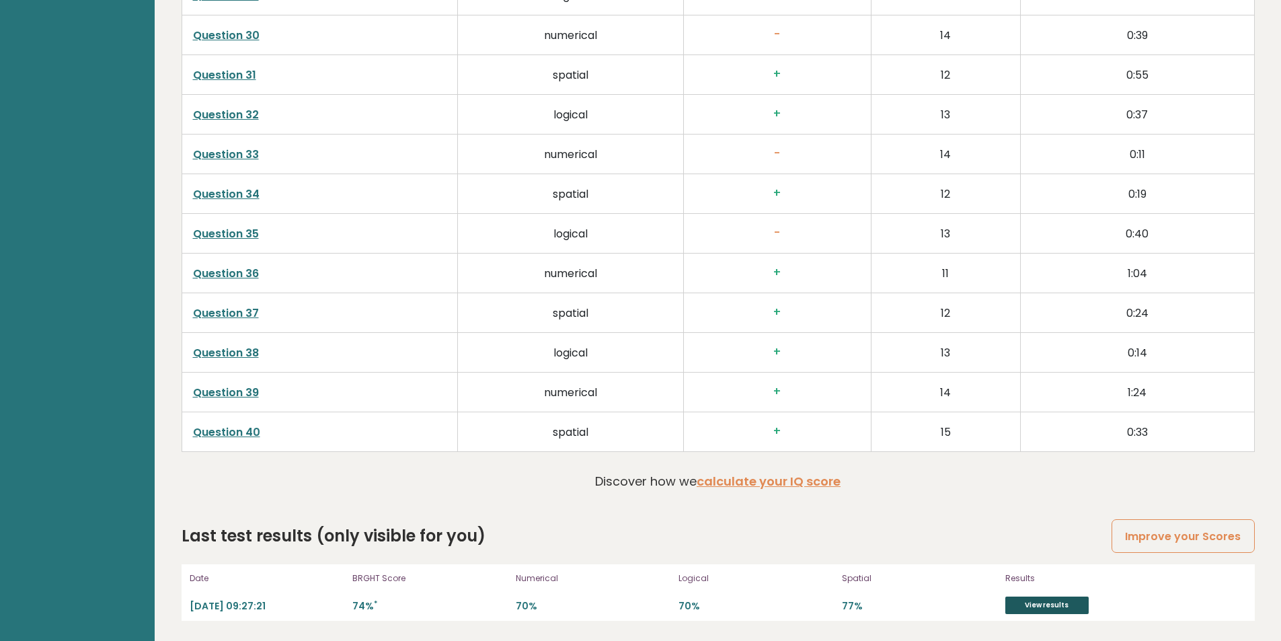
click at [1042, 606] on link "View results" at bounding box center [1046, 604] width 83 height 17
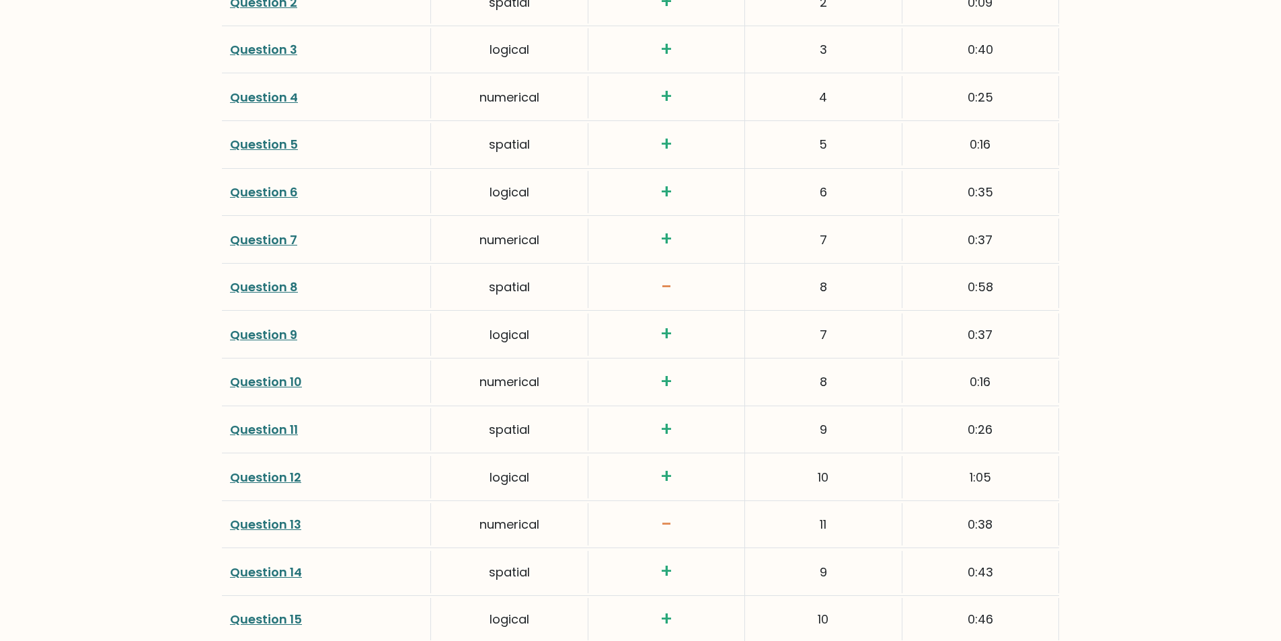
scroll to position [2085, 0]
